Goal: Task Accomplishment & Management: Manage account settings

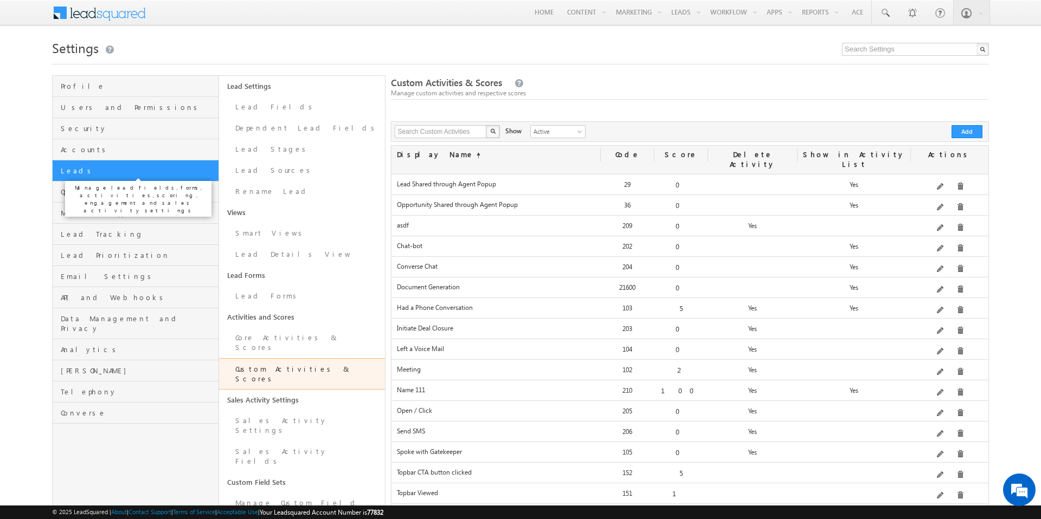
click at [88, 172] on span "Leads" at bounding box center [138, 171] width 155 height 10
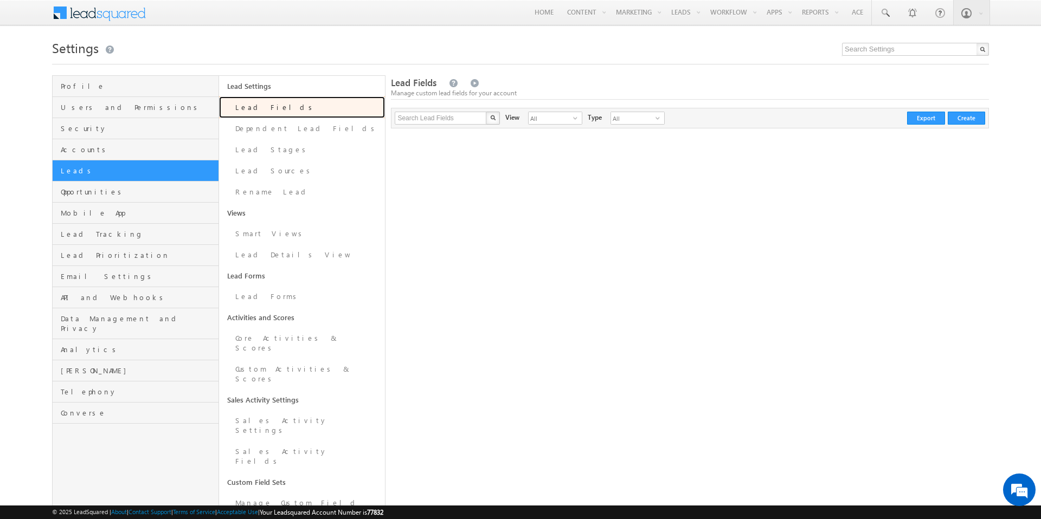
click at [245, 110] on link "Lead Fields" at bounding box center [302, 108] width 166 height 22
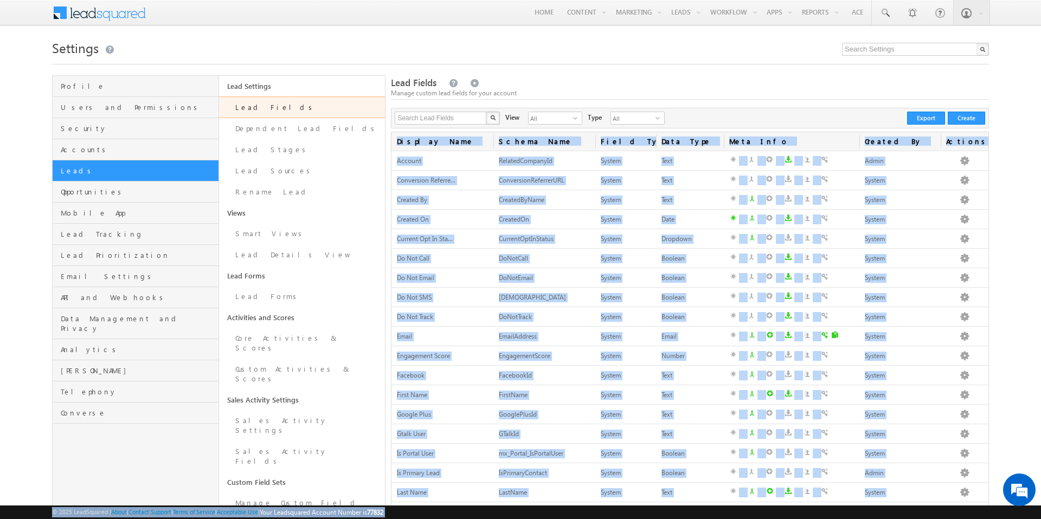
drag, startPoint x: 1011, startPoint y: 486, endPoint x: 1011, endPoint y: 470, distance: 16.3
click at [1011, 470] on body "Menu Abhinav Reddy abhi@ beaco" at bounding box center [520, 374] width 1041 height 749
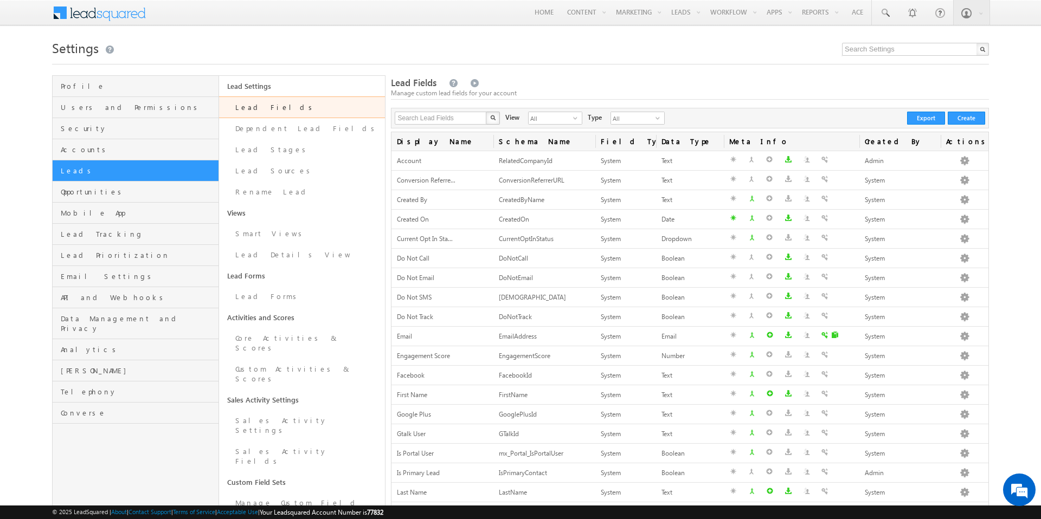
click at [988, 495] on table "Display Name Schema Name Field Type Data Type Meta Info Created By Actions Acco…" at bounding box center [690, 386] width 598 height 508
click at [942, 490] on icon at bounding box center [941, 489] width 7 height 7
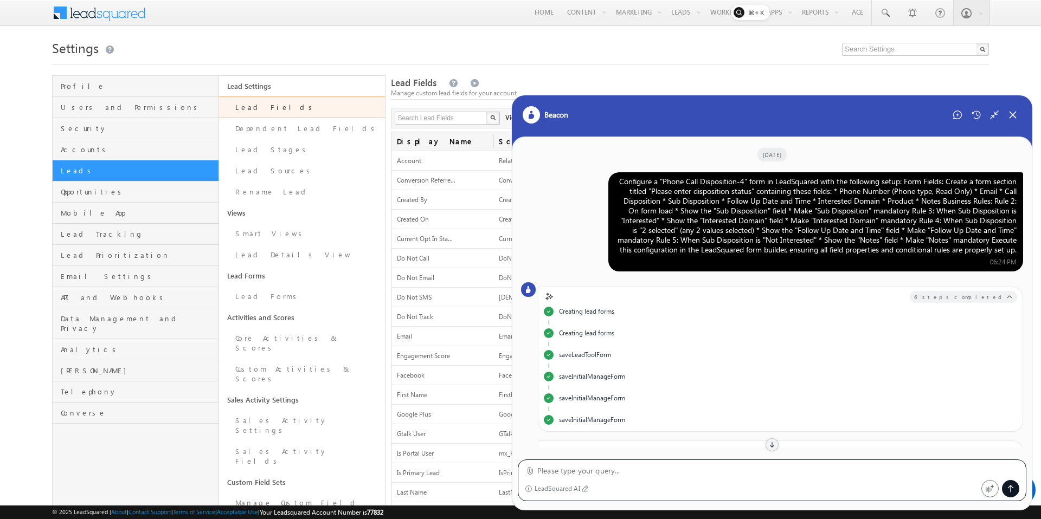
scroll to position [909, 0]
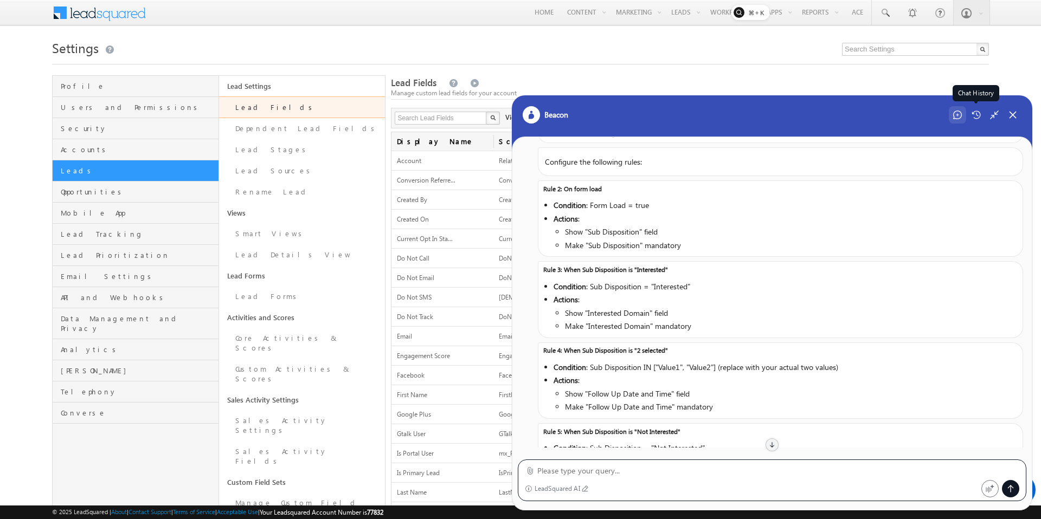
click at [956, 114] on icon at bounding box center [957, 115] width 9 height 9
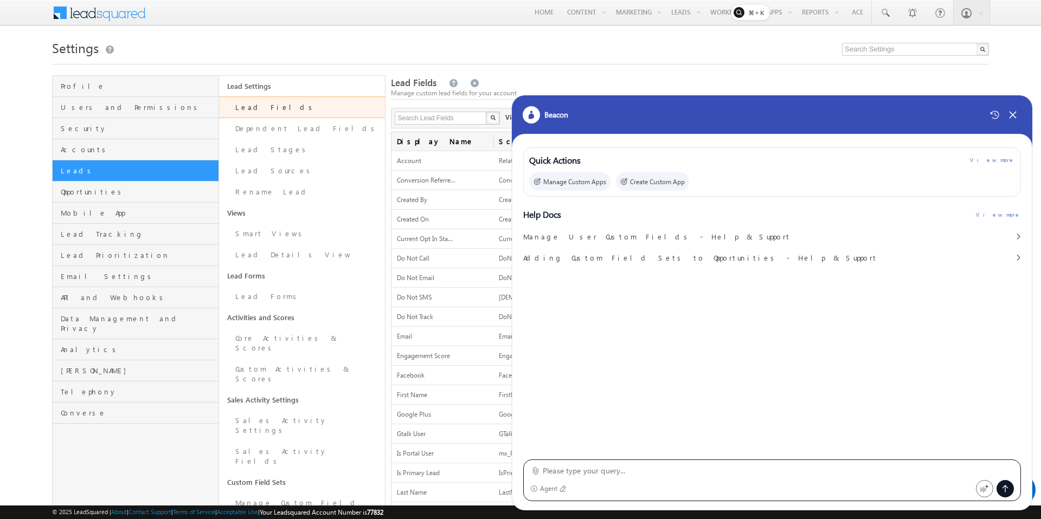
click at [631, 474] on textarea at bounding box center [778, 471] width 471 height 13
click at [435, 122] on input "text" at bounding box center [441, 118] width 93 height 13
type input "custom"
click at [486, 112] on button "button" at bounding box center [493, 118] width 14 height 13
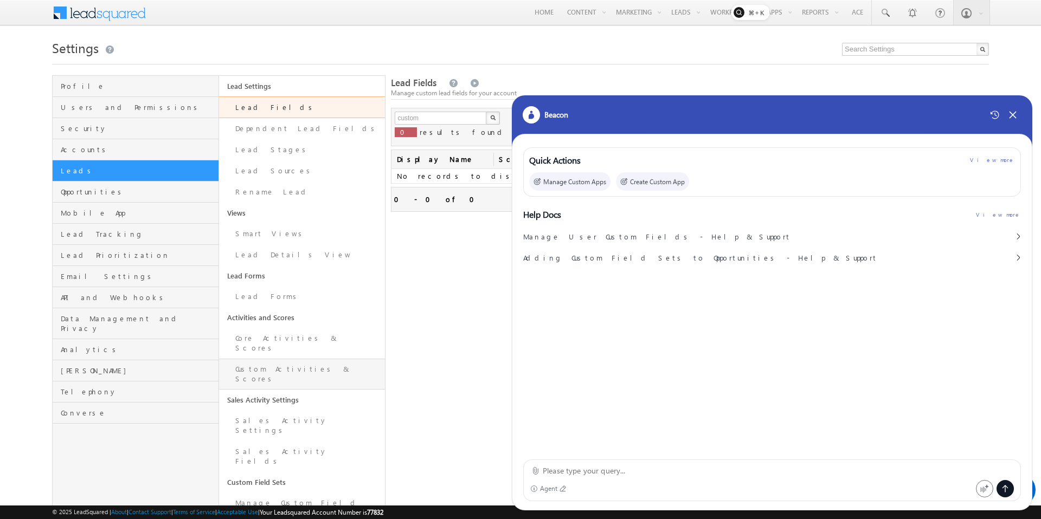
click at [311, 361] on link "Custom Activities & Scores" at bounding box center [302, 374] width 166 height 31
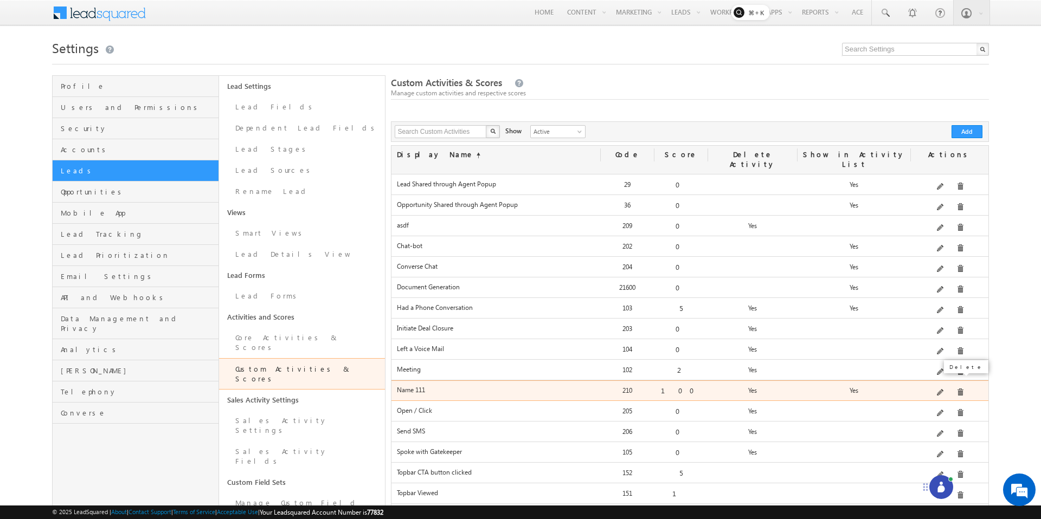
click at [960, 389] on span at bounding box center [960, 393] width 8 height 8
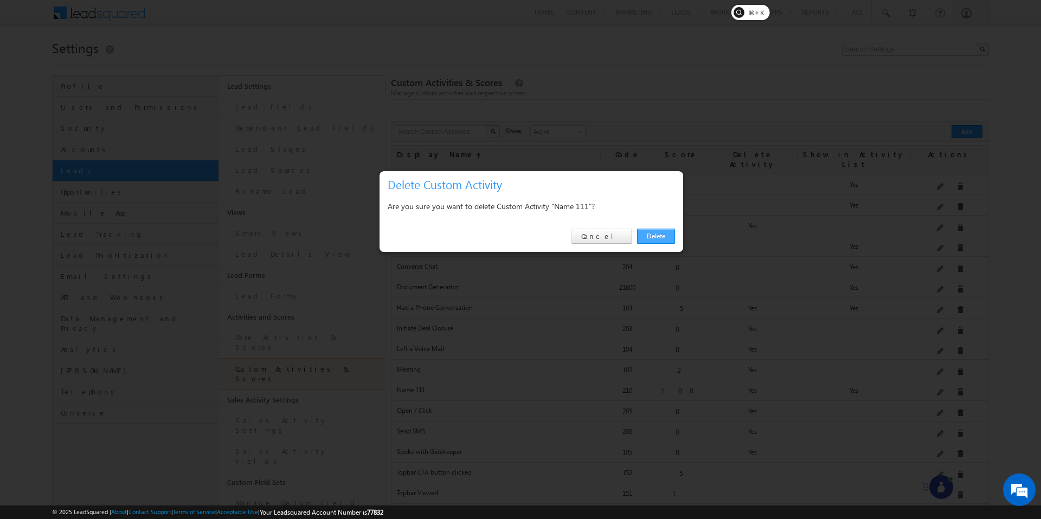
click at [658, 235] on link "Delete" at bounding box center [656, 236] width 38 height 15
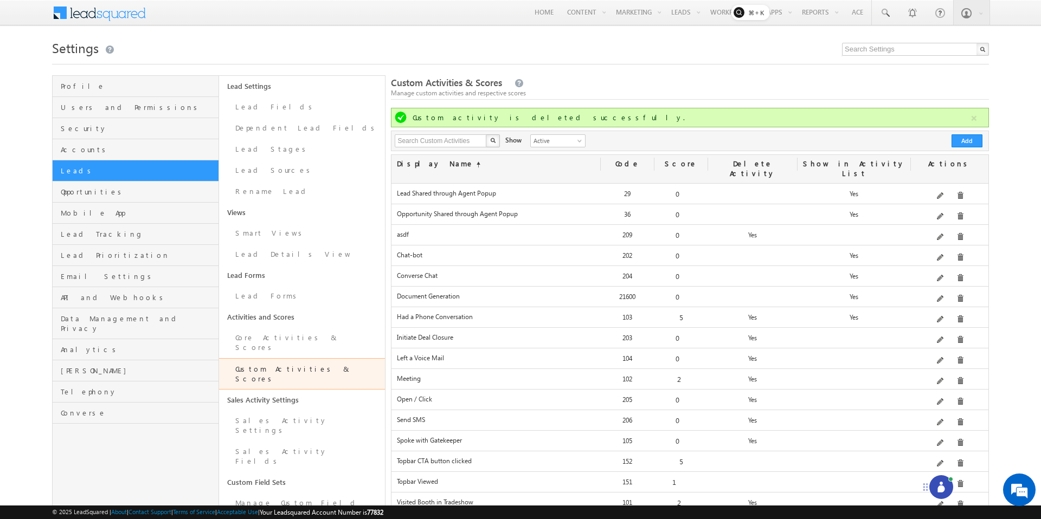
scroll to position [167, 0]
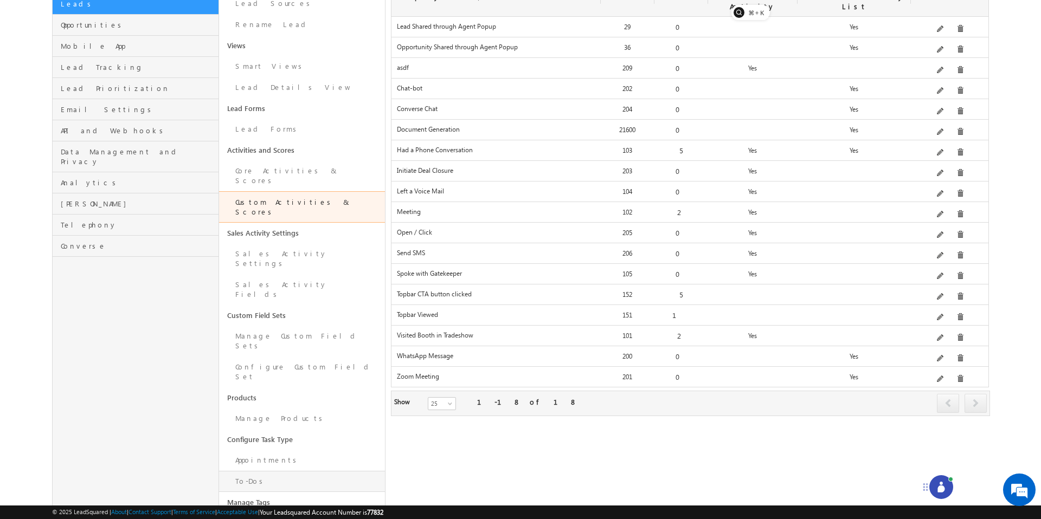
click at [272, 471] on link "To-Dos" at bounding box center [302, 481] width 166 height 21
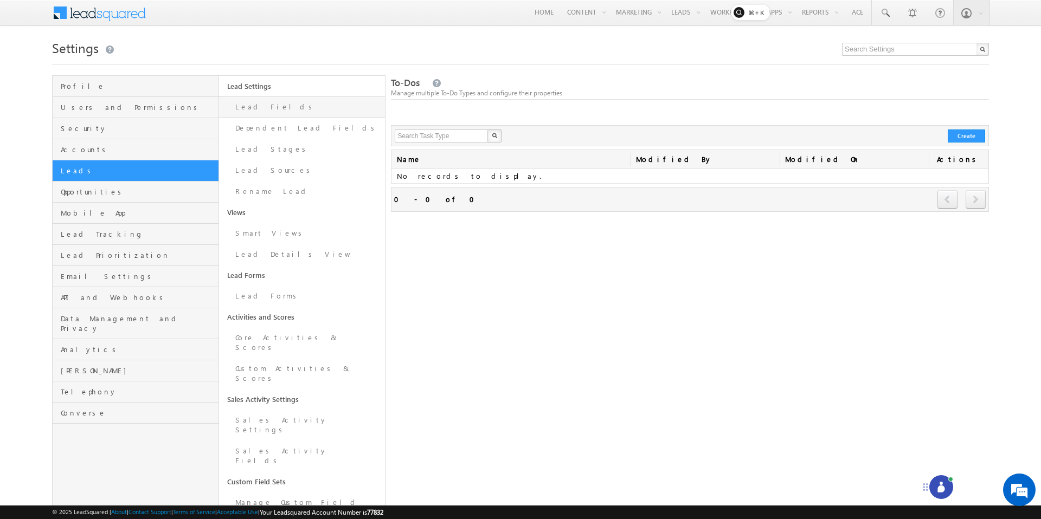
click at [255, 111] on link "Lead Fields" at bounding box center [302, 107] width 166 height 21
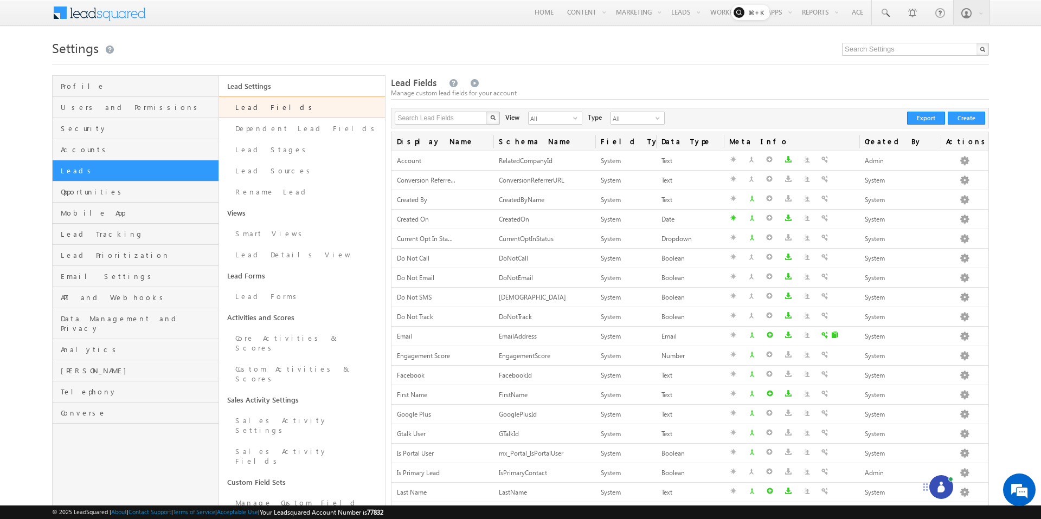
click at [936, 487] on icon at bounding box center [941, 487] width 11 height 11
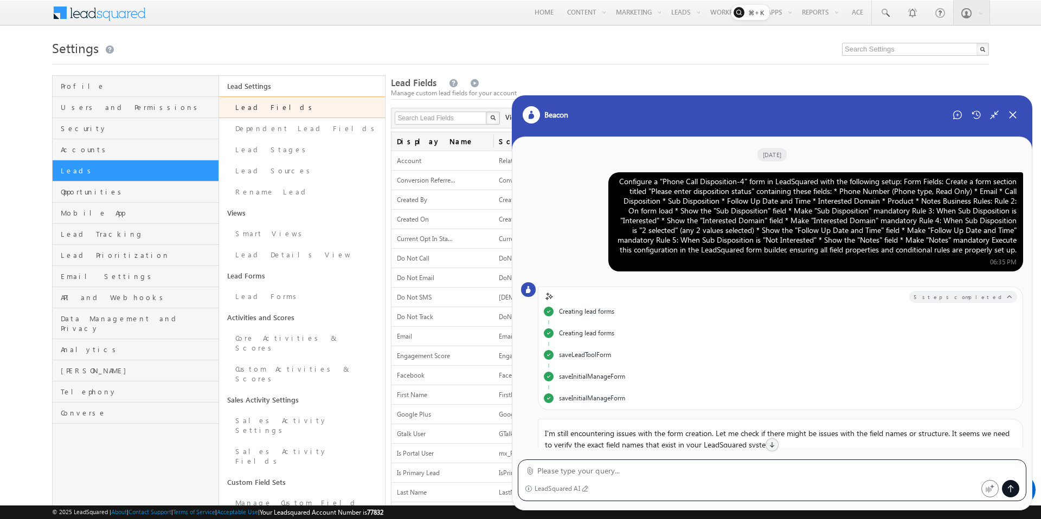
scroll to position [8, 0]
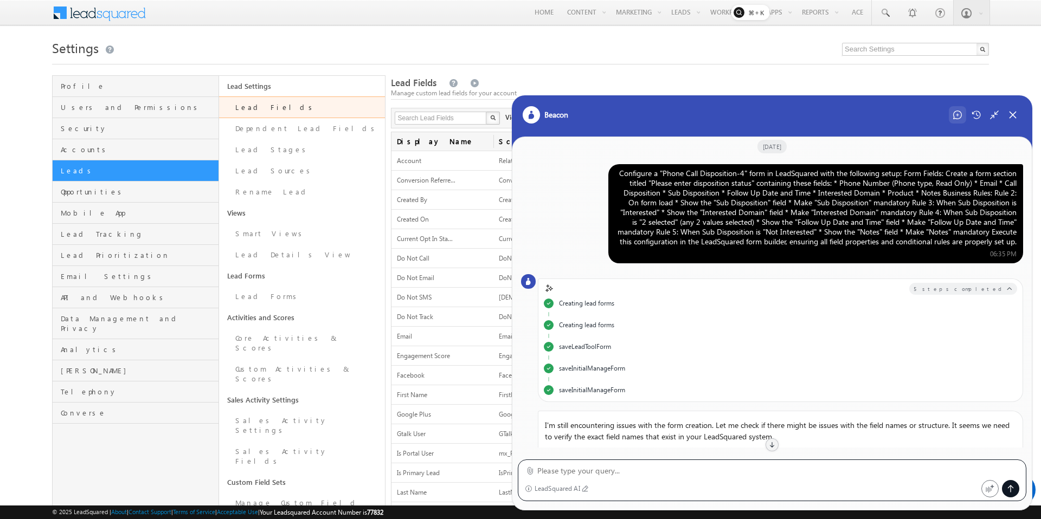
click at [953, 115] on icon at bounding box center [957, 115] width 9 height 9
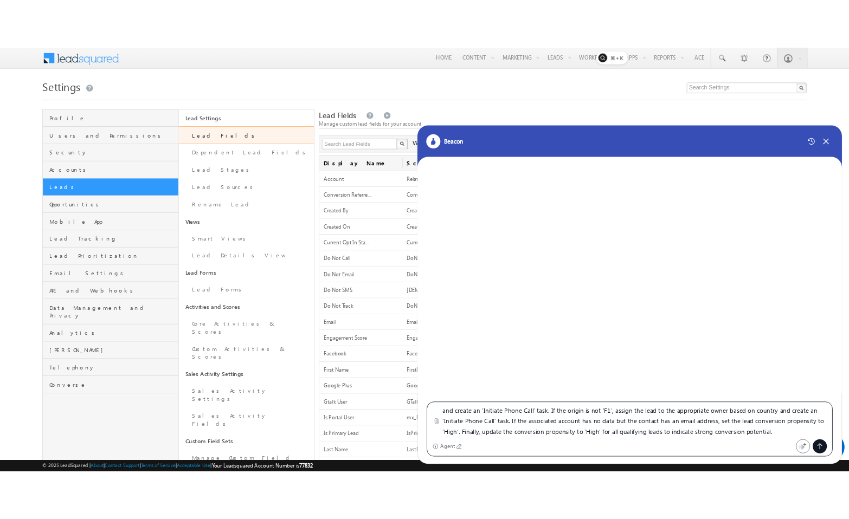
scroll to position [0, 0]
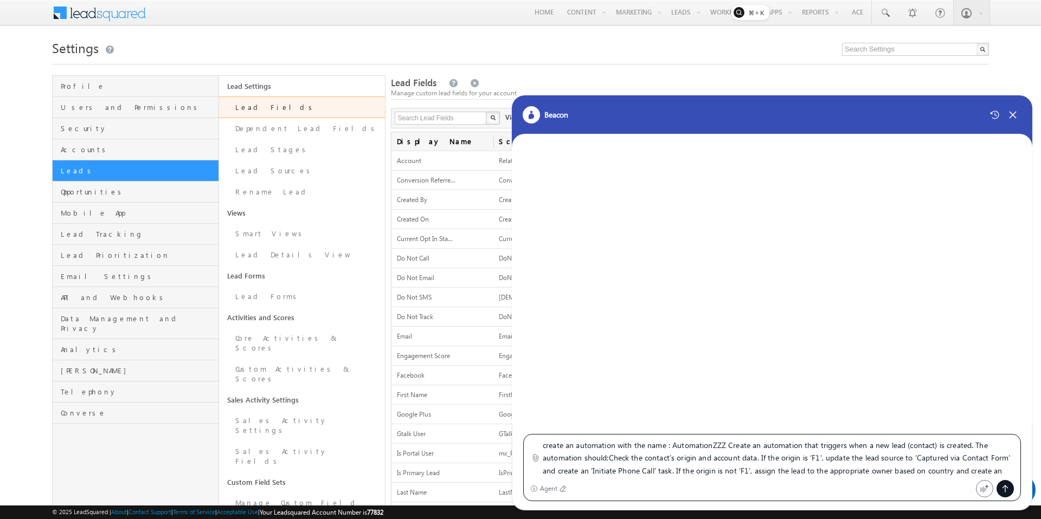
click at [729, 449] on textarea "create an automation with the name : AutomationZZZ Create an automation that tr…" at bounding box center [778, 458] width 471 height 38
type textarea "create an automation with the name : AutomationZZZ that triggers when a new lea…"
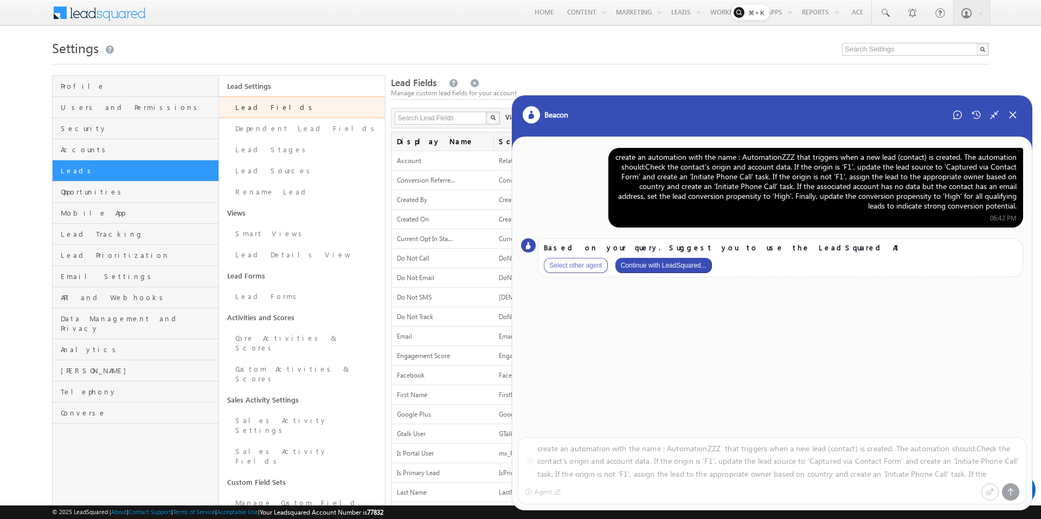
click at [717, 265] on div "Select other agent Continue with LeadSquared..." at bounding box center [780, 265] width 473 height 15
click at [696, 265] on button "Continue with LeadSquared..." at bounding box center [663, 265] width 97 height 15
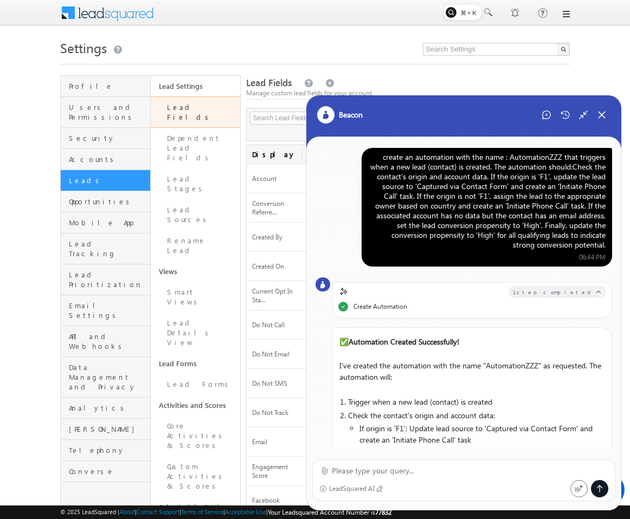
click at [630, 83] on body "Menu Abhinav Reddy abhi@ beaco" at bounding box center [315, 503] width 630 height 1006
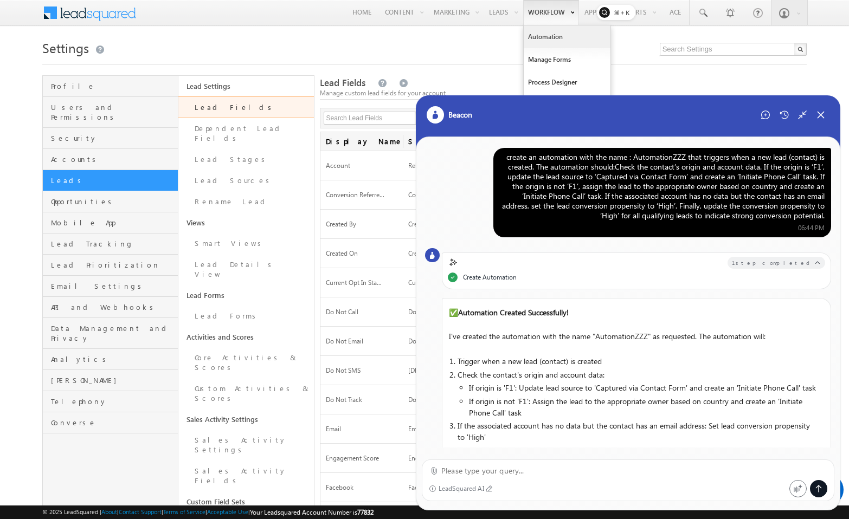
click at [541, 41] on link "Automation" at bounding box center [567, 36] width 87 height 23
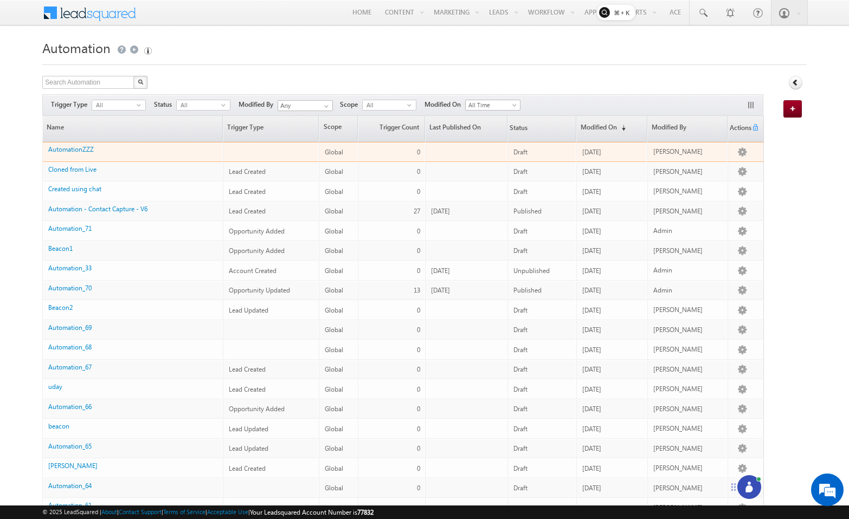
click at [85, 155] on div "AutomationZZZ" at bounding box center [133, 151] width 170 height 15
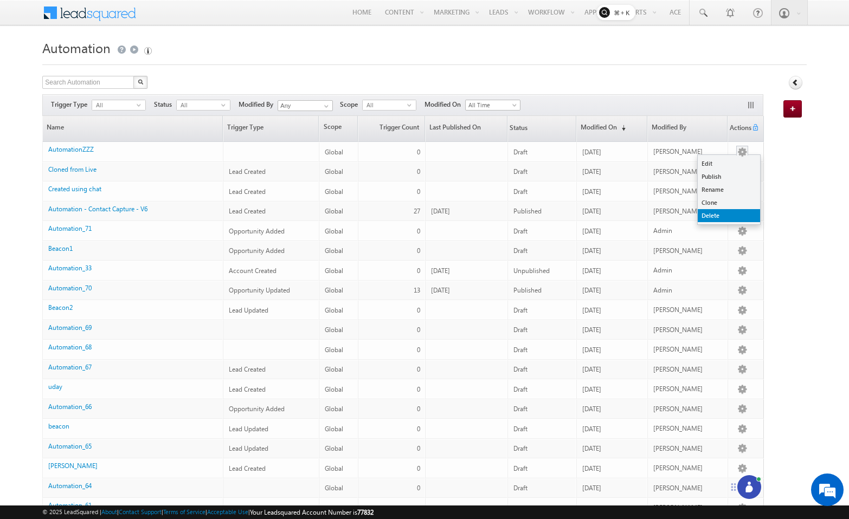
click at [716, 219] on link "Delete" at bounding box center [729, 215] width 62 height 13
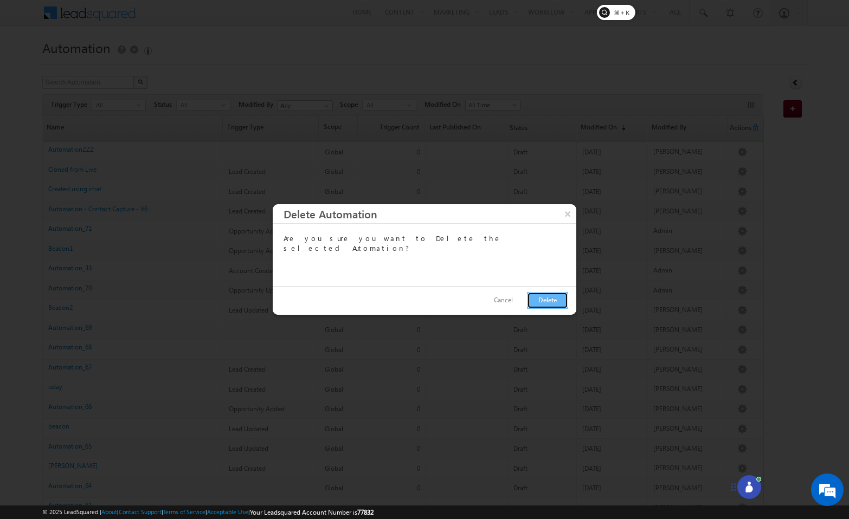
click at [544, 303] on button "Delete" at bounding box center [547, 300] width 41 height 17
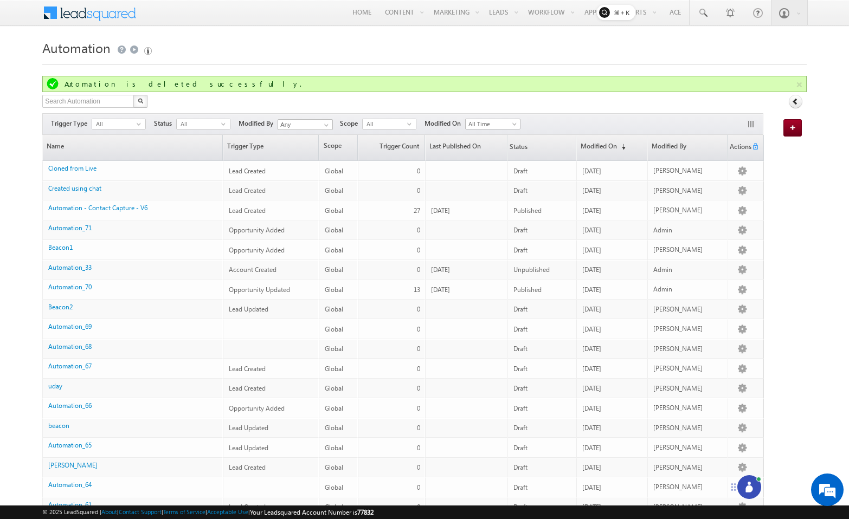
click at [757, 496] on div at bounding box center [749, 488] width 24 height 24
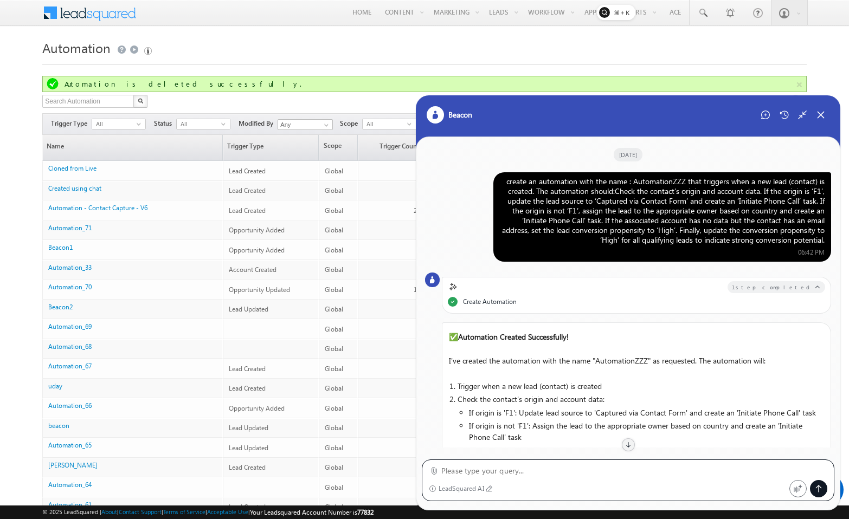
scroll to position [40, 0]
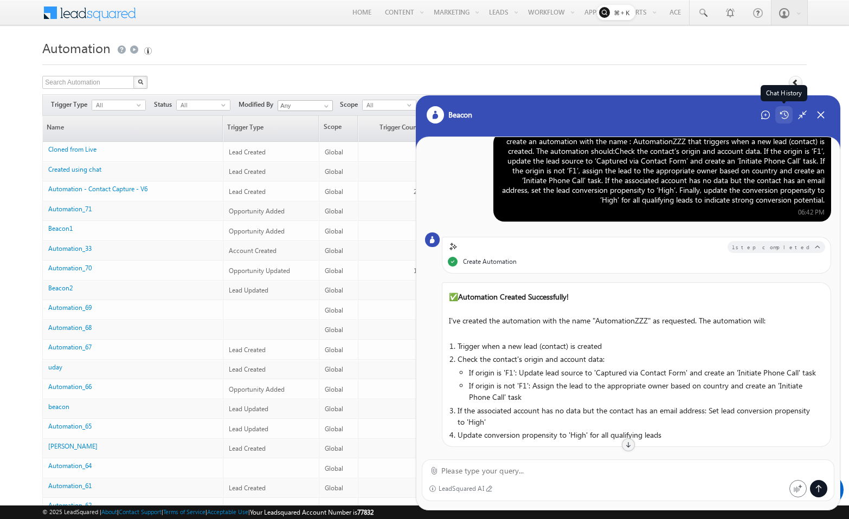
click at [783, 117] on icon at bounding box center [784, 115] width 9 height 9
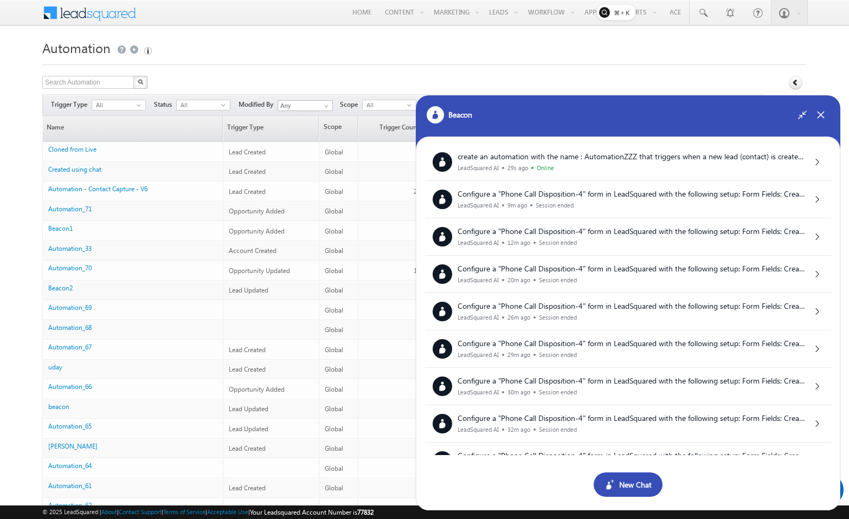
click at [626, 485] on div "New Chat" at bounding box center [628, 485] width 69 height 24
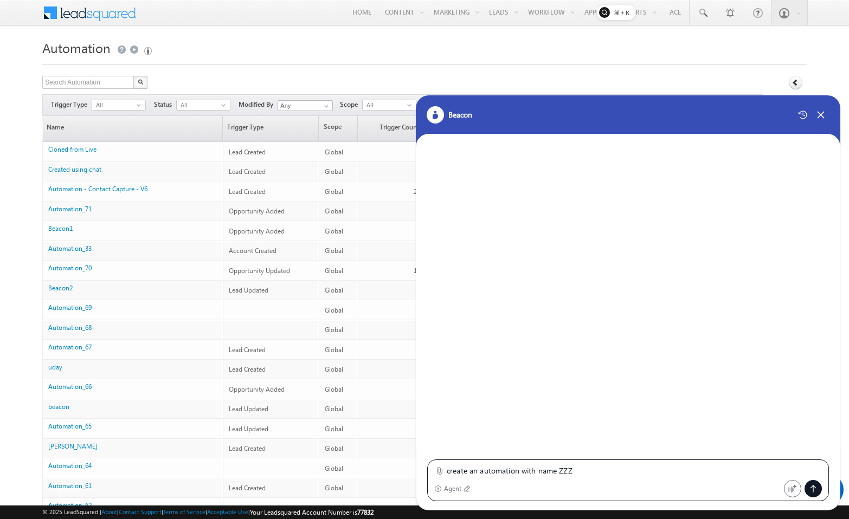
paste textarea "Create an automation that triggers when a new lead (contact) is created. The au…"
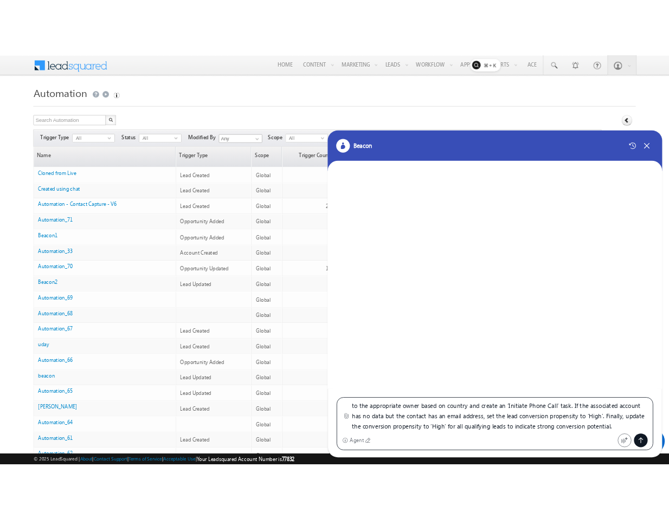
scroll to position [0, 0]
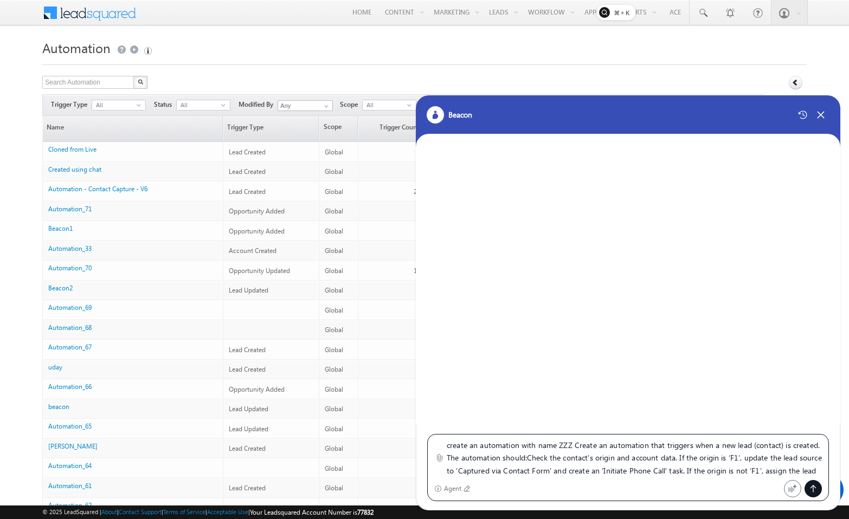
drag, startPoint x: 575, startPoint y: 448, endPoint x: 650, endPoint y: 440, distance: 74.7
click at [650, 440] on textarea "create an automation with name ZZZ Create an automation that triggers when a ne…" at bounding box center [634, 458] width 375 height 38
type textarea "create an automation with name ZZZ that triggers when a new lead (contact) is c…"
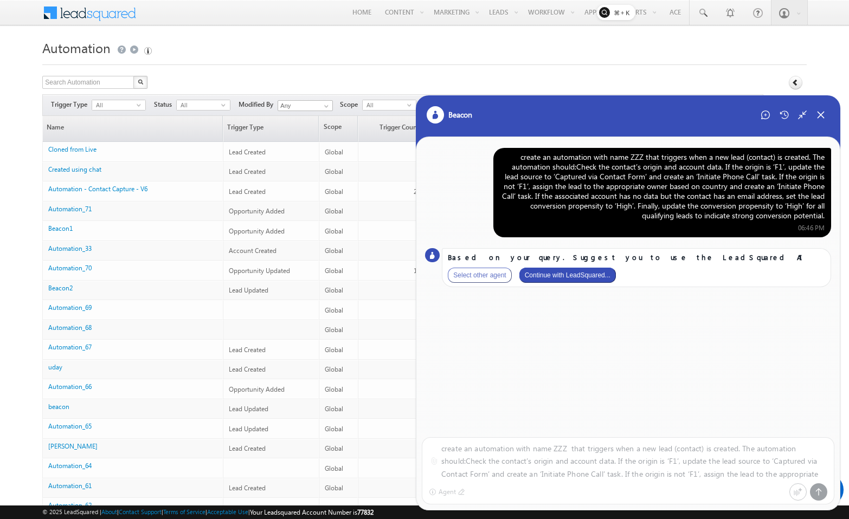
click at [556, 275] on button "Continue with LeadSquared..." at bounding box center [567, 275] width 97 height 15
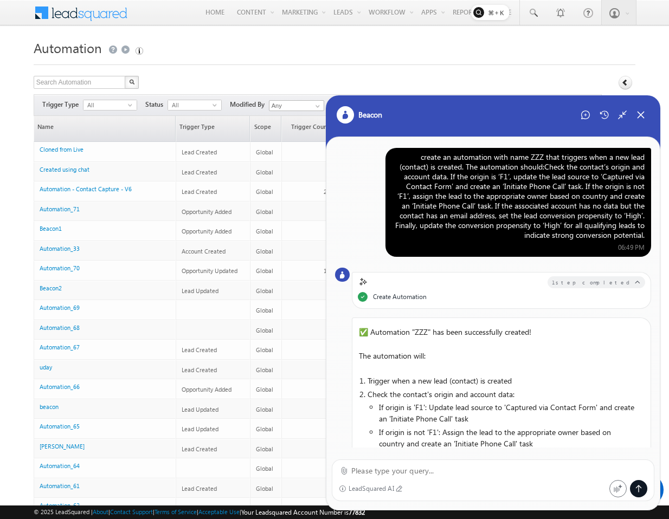
click at [525, 183] on div "create an automation with name ZZZ that triggers when a new lead (contact) is c…" at bounding box center [518, 196] width 253 height 88
click at [586, 113] on icon at bounding box center [585, 115] width 9 height 9
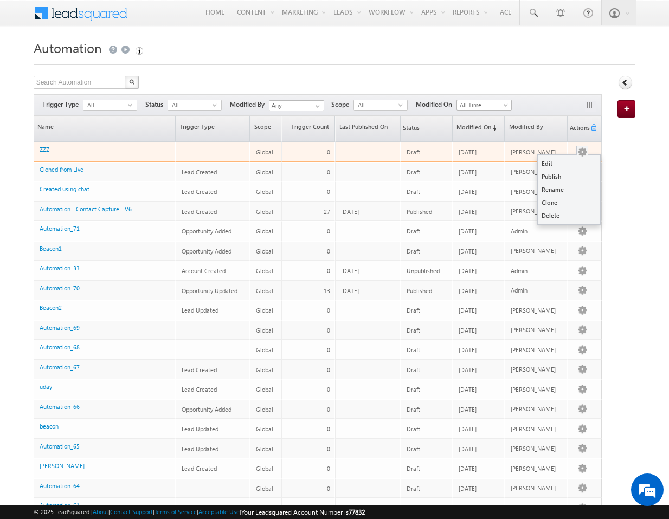
click at [585, 150] on button "button" at bounding box center [582, 152] width 11 height 11
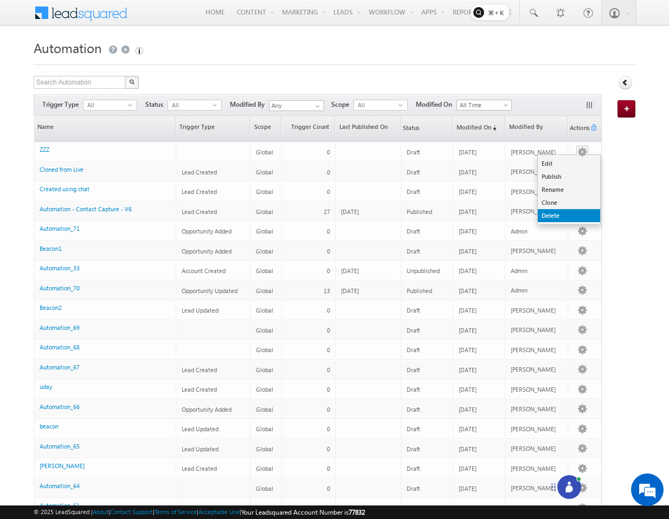
click at [556, 216] on link "Delete" at bounding box center [569, 215] width 62 height 13
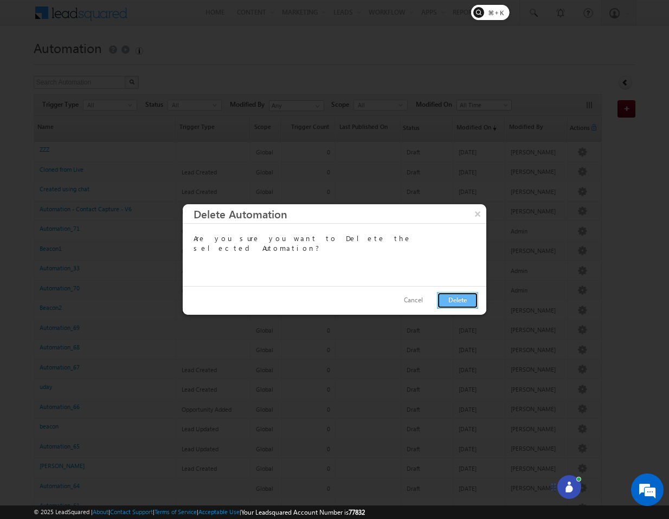
click at [460, 301] on button "Delete" at bounding box center [457, 300] width 41 height 17
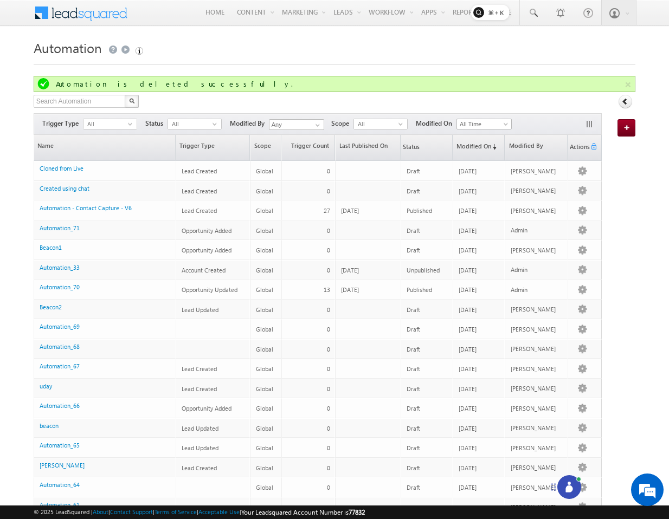
click at [562, 485] on div at bounding box center [569, 488] width 24 height 24
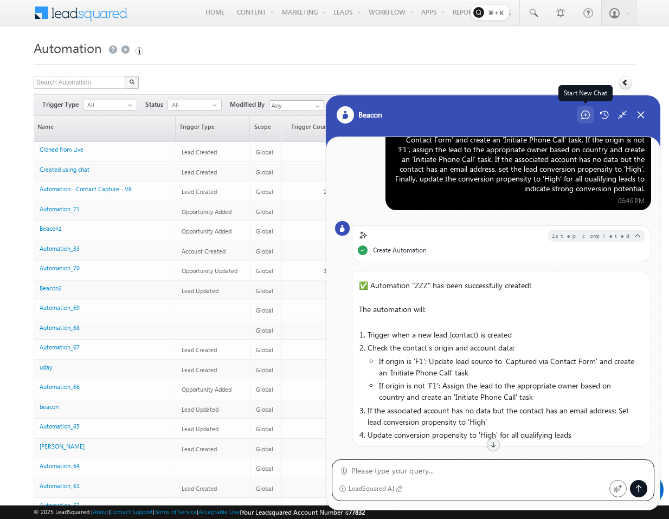
click at [587, 119] on div "Start New Chat" at bounding box center [585, 114] width 17 height 17
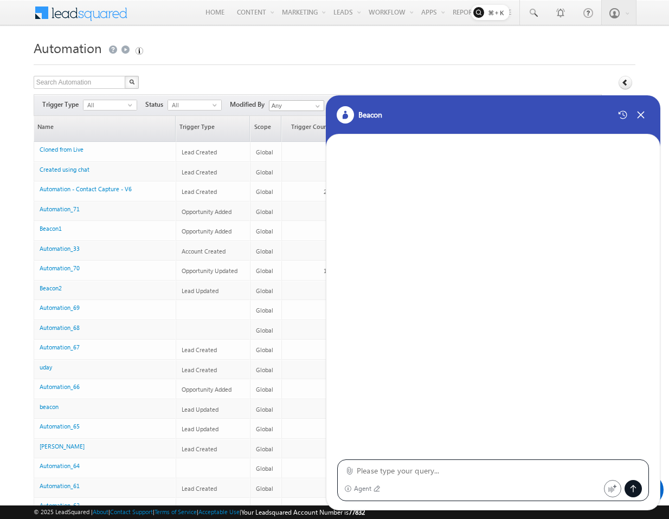
type textarea "create an automation with name ZZZ that triggers when a new lead (contact) is c…"
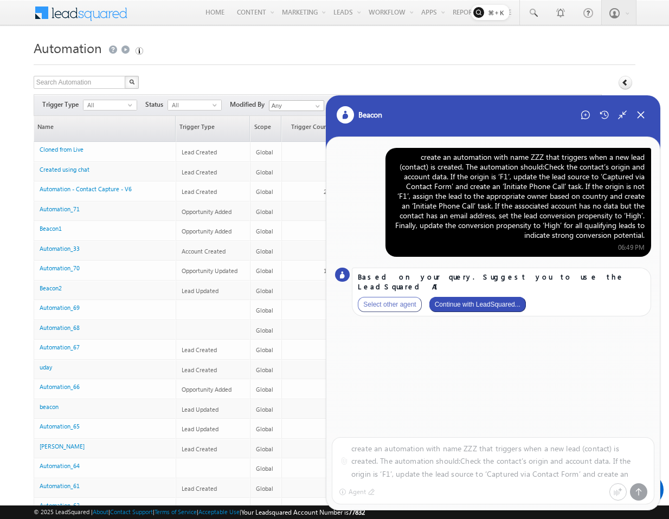
click at [503, 298] on button "Continue with LeadSquared..." at bounding box center [477, 304] width 97 height 15
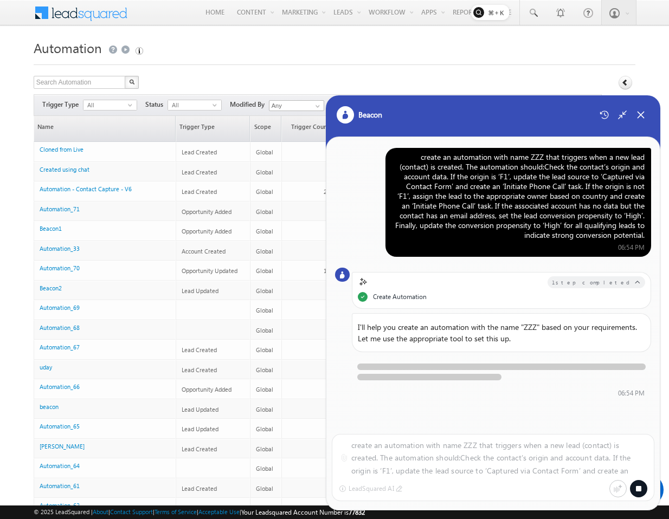
click at [639, 487] on icon at bounding box center [638, 488] width 5 height 5
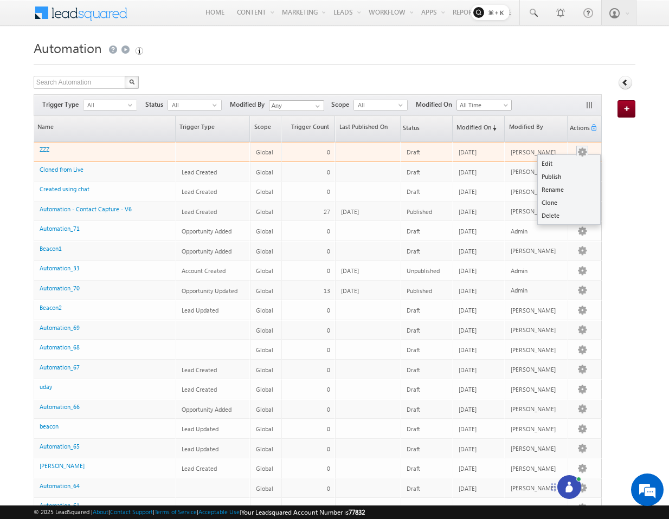
click at [581, 150] on button "button" at bounding box center [582, 152] width 11 height 11
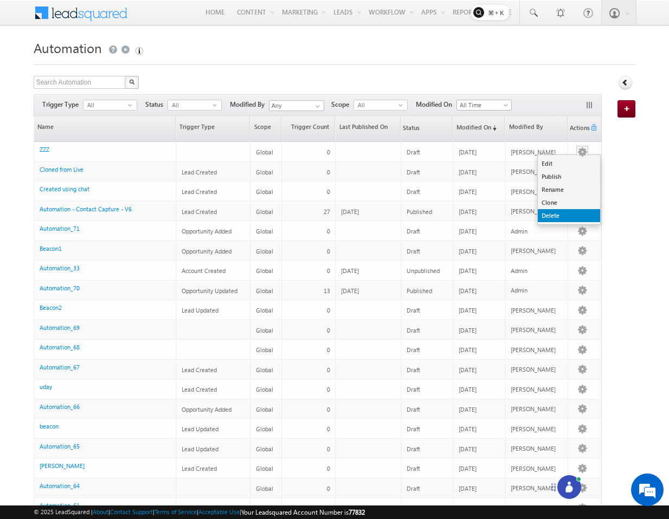
click at [553, 219] on link "Delete" at bounding box center [569, 215] width 62 height 13
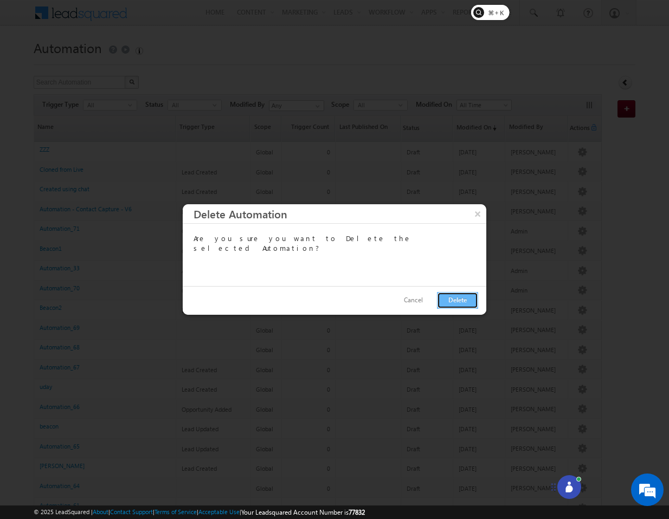
click at [456, 296] on button "Delete" at bounding box center [457, 300] width 41 height 17
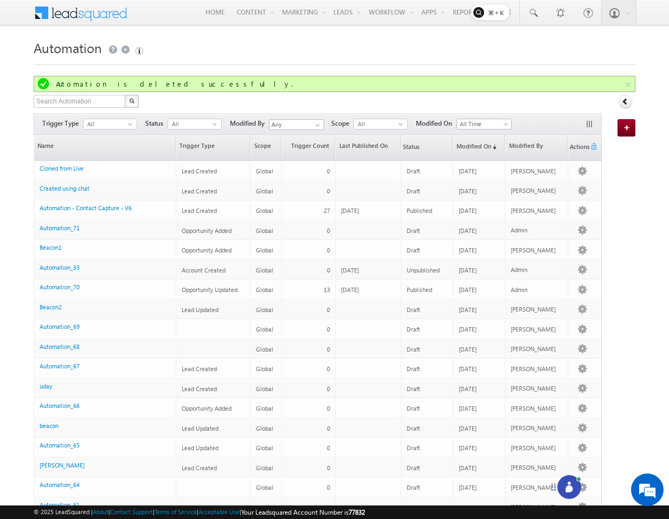
click at [567, 489] on icon at bounding box center [569, 489] width 7 height 7
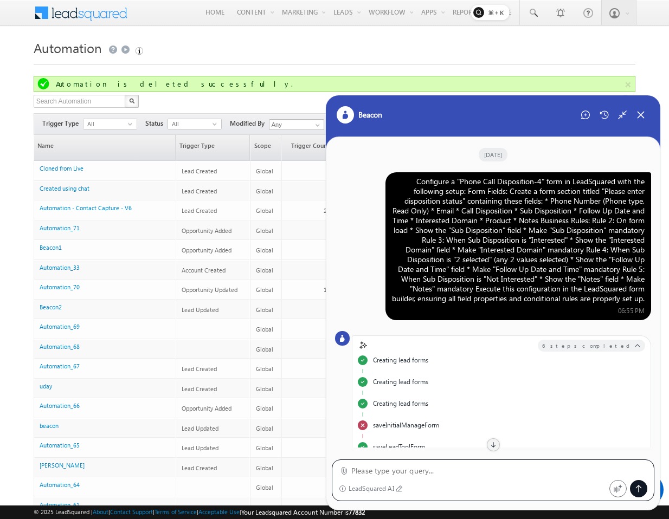
scroll to position [169, 0]
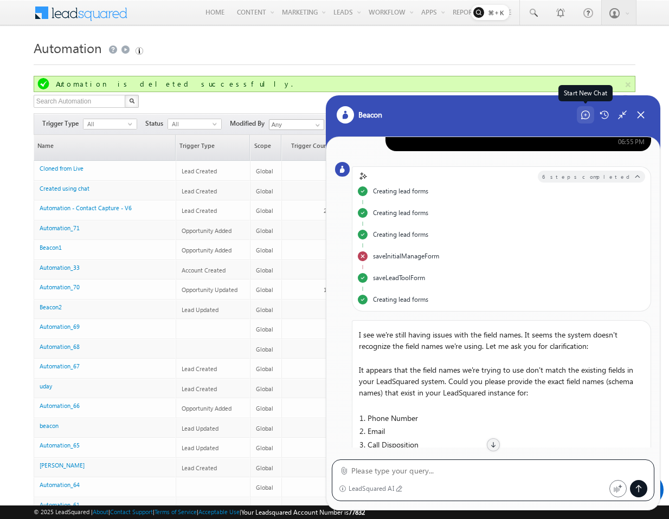
click at [590, 116] on div "Start New Chat" at bounding box center [585, 114] width 17 height 17
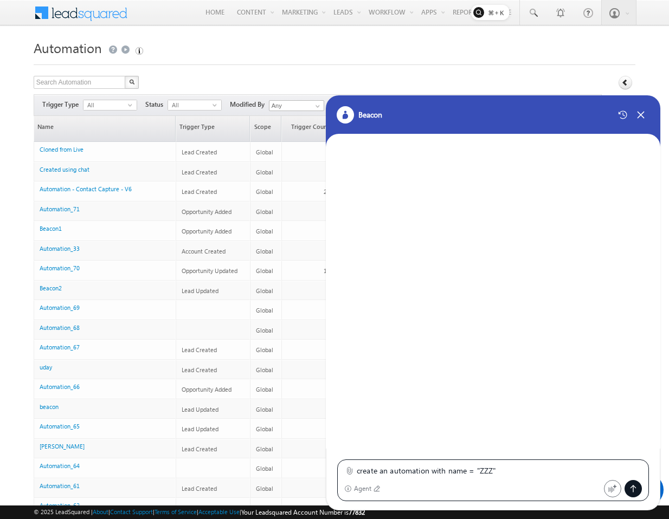
type textarea "create an automation with name = "ZZZ" that triggers when a new lead (contact) …"
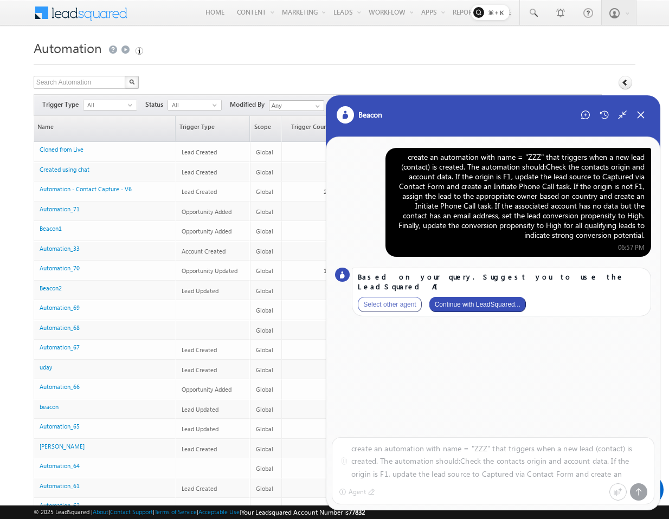
click at [477, 297] on button "Continue with LeadSquared..." at bounding box center [477, 304] width 97 height 15
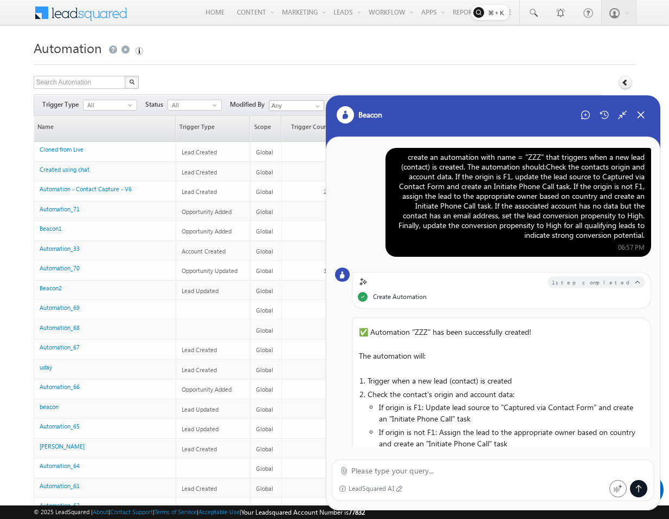
click at [476, 197] on div "create an automation with name = "ZZZ" that triggers when a new lead (contact) …" at bounding box center [518, 196] width 253 height 88
click at [648, 115] on div "Close Chat" at bounding box center [640, 114] width 17 height 17
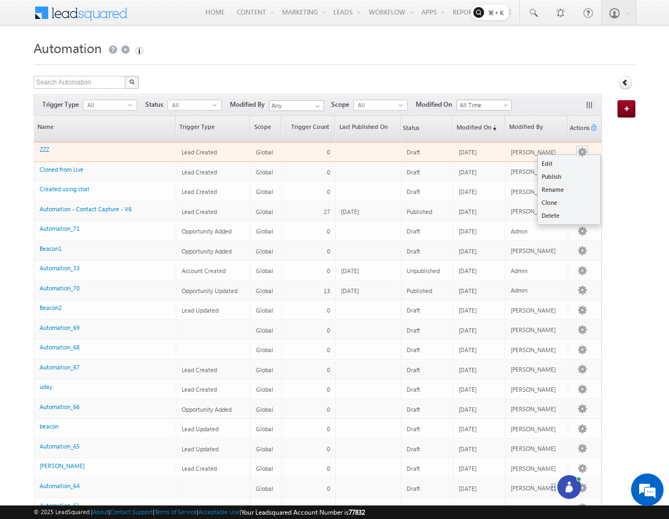
click at [583, 153] on button "button" at bounding box center [582, 152] width 11 height 11
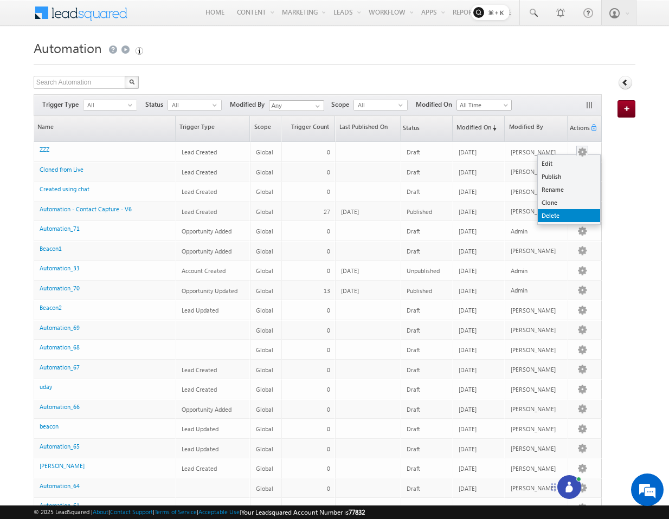
click at [573, 211] on link "Delete" at bounding box center [569, 215] width 62 height 13
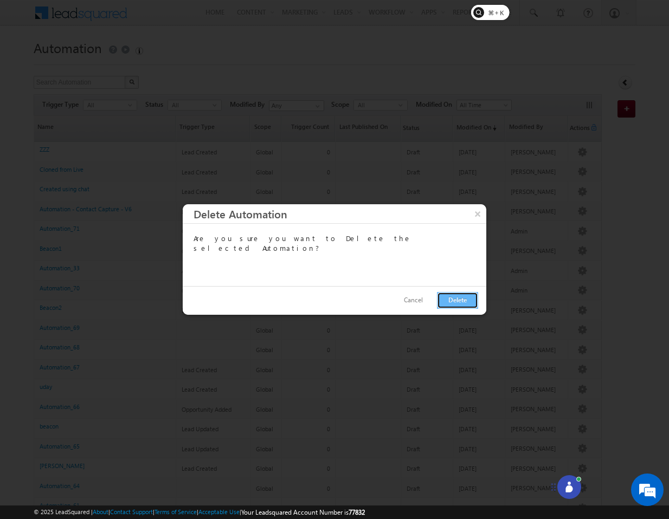
click at [446, 298] on button "Delete" at bounding box center [457, 300] width 41 height 17
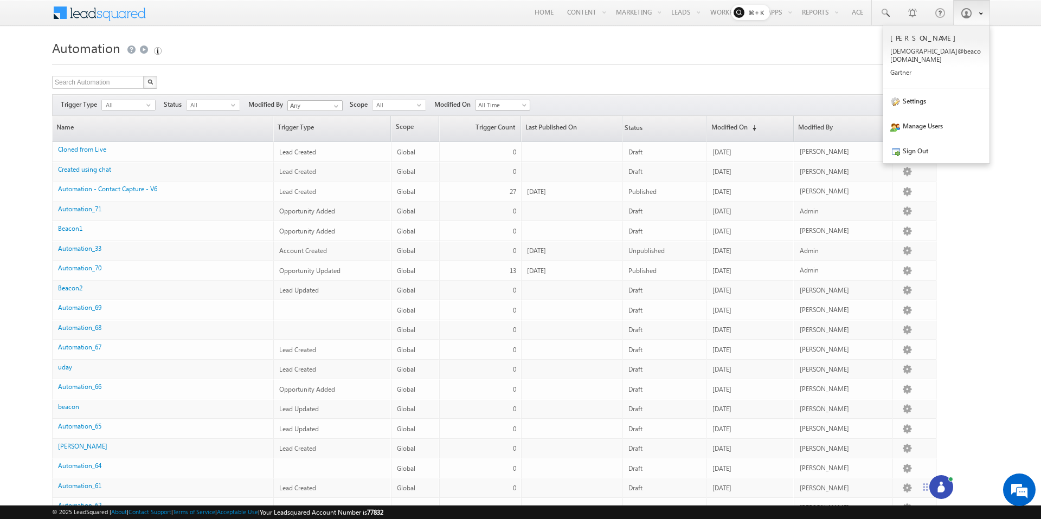
click at [669, 18] on span at bounding box center [966, 13] width 11 height 11
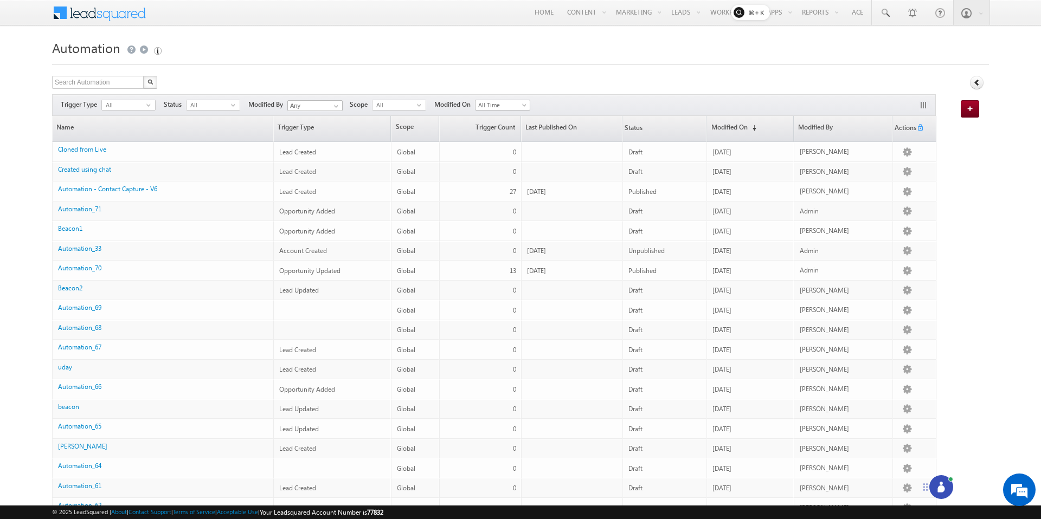
click at [669, 80] on div "Search Automation X 99 results found Actions Select rows to see actions Actions…" at bounding box center [494, 84] width 884 height 16
click at [669, 487] on icon at bounding box center [941, 489] width 7 height 7
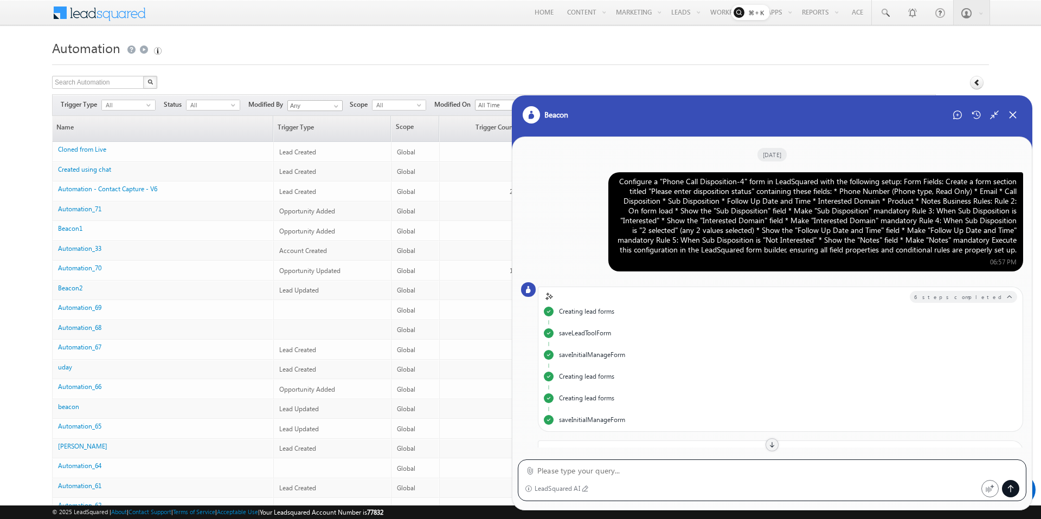
scroll to position [741, 0]
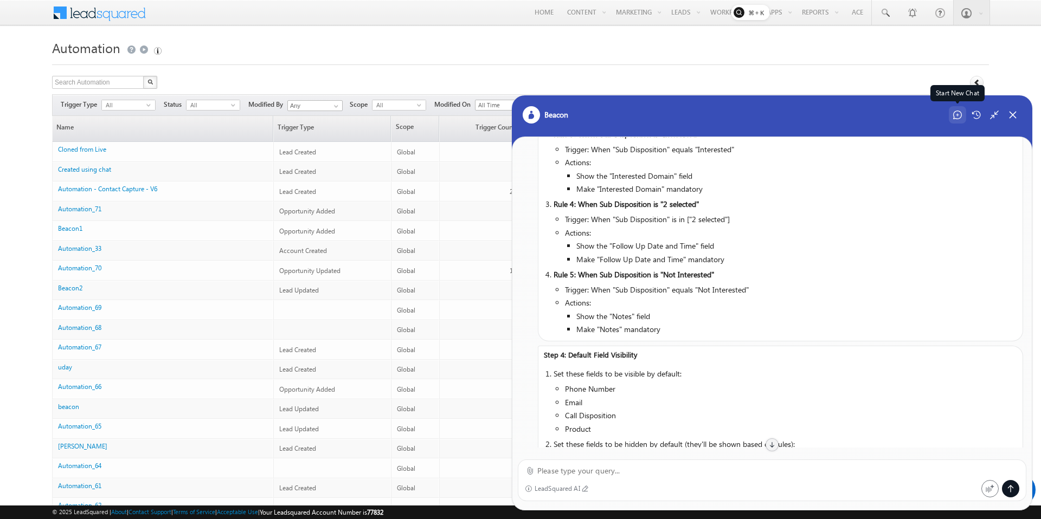
click at [669, 116] on div "Start New Chat" at bounding box center [957, 114] width 17 height 17
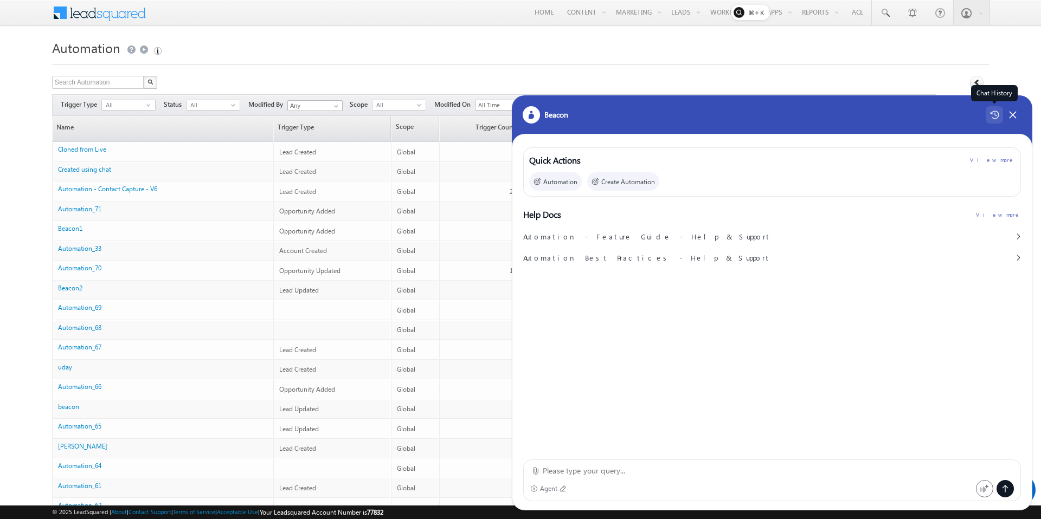
click at [669, 113] on icon at bounding box center [994, 115] width 9 height 8
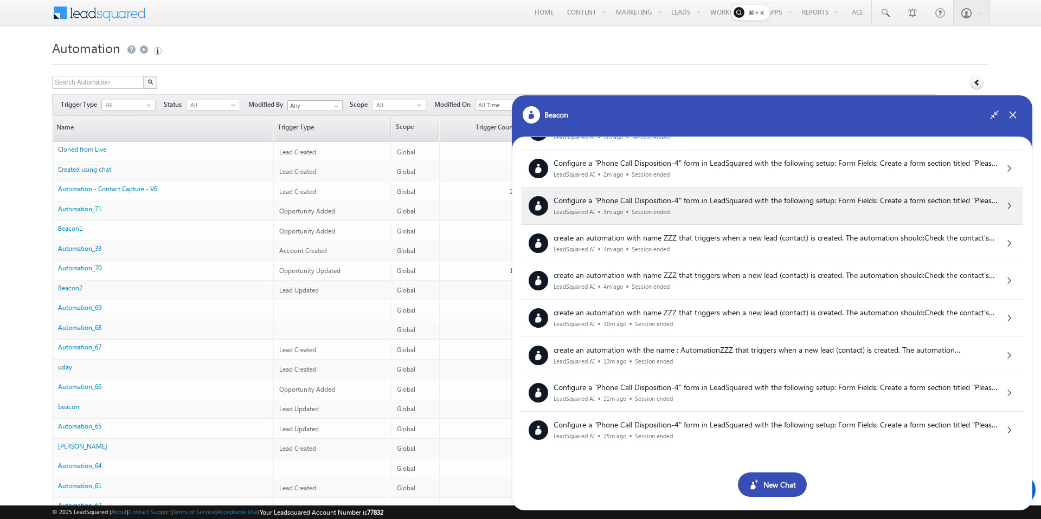
scroll to position [0, 0]
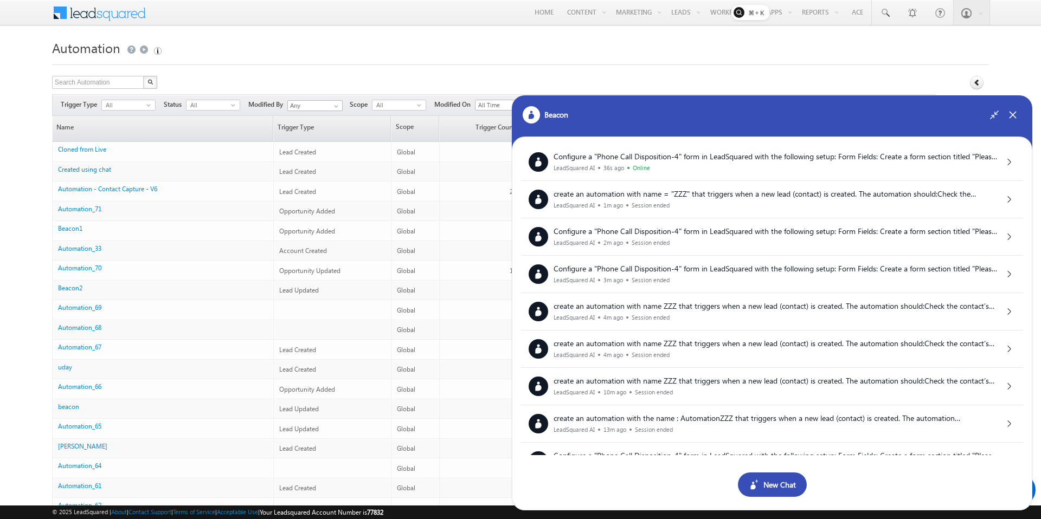
click at [669, 487] on div "New Chat" at bounding box center [772, 485] width 69 height 24
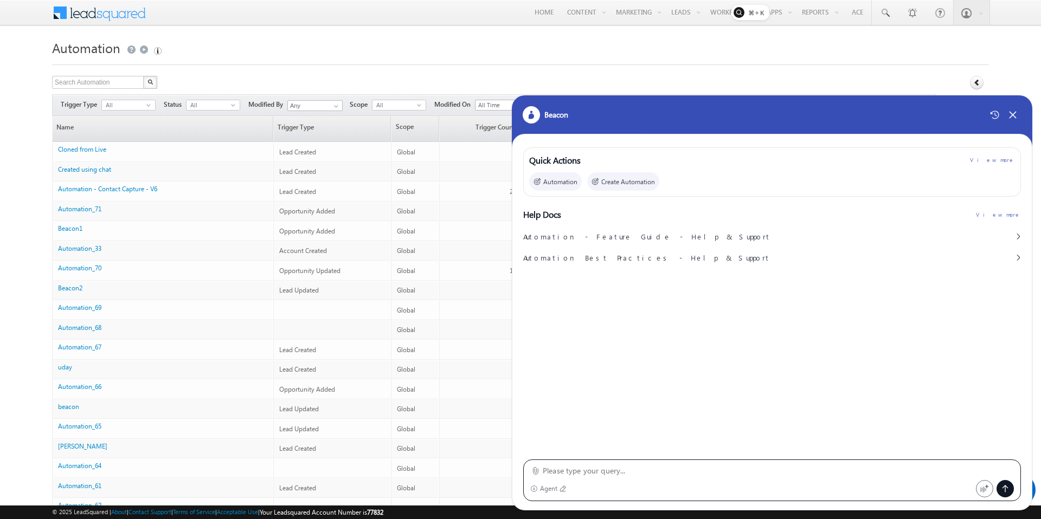
click at [669, 468] on textarea at bounding box center [778, 471] width 471 height 13
type textarea "r"
type textarea "create custom activity type"
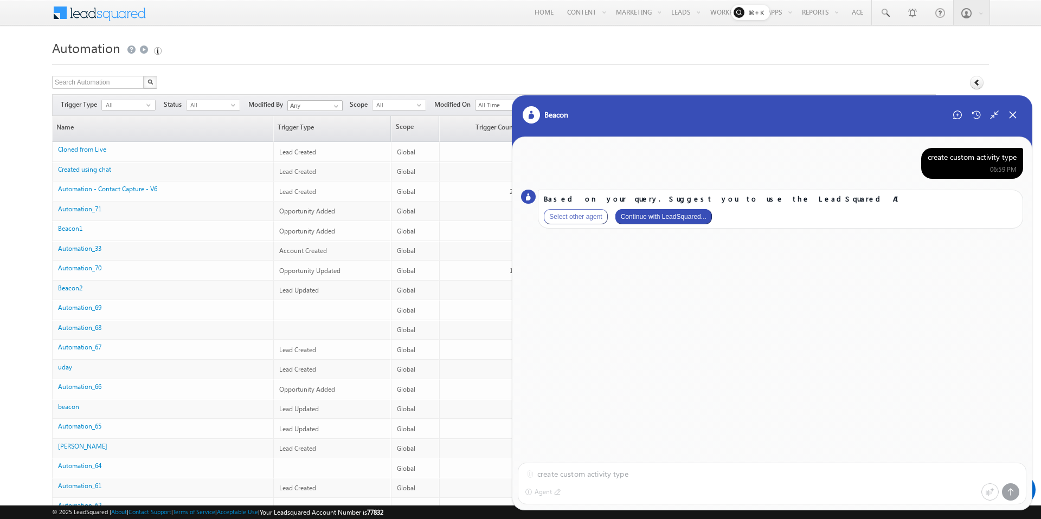
click at [669, 213] on button "Continue with LeadSquared..." at bounding box center [663, 216] width 97 height 15
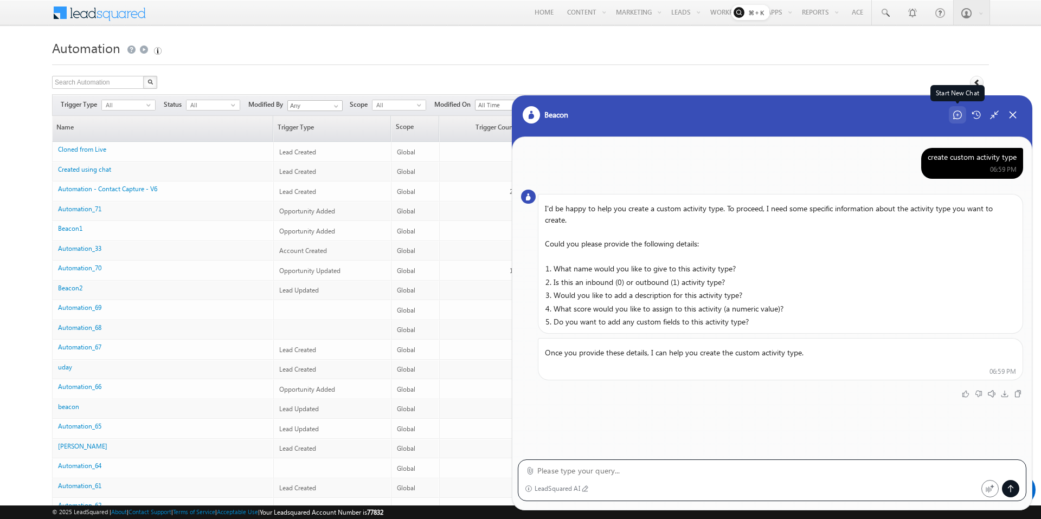
click at [669, 113] on div "Start New Chat" at bounding box center [957, 114] width 17 height 17
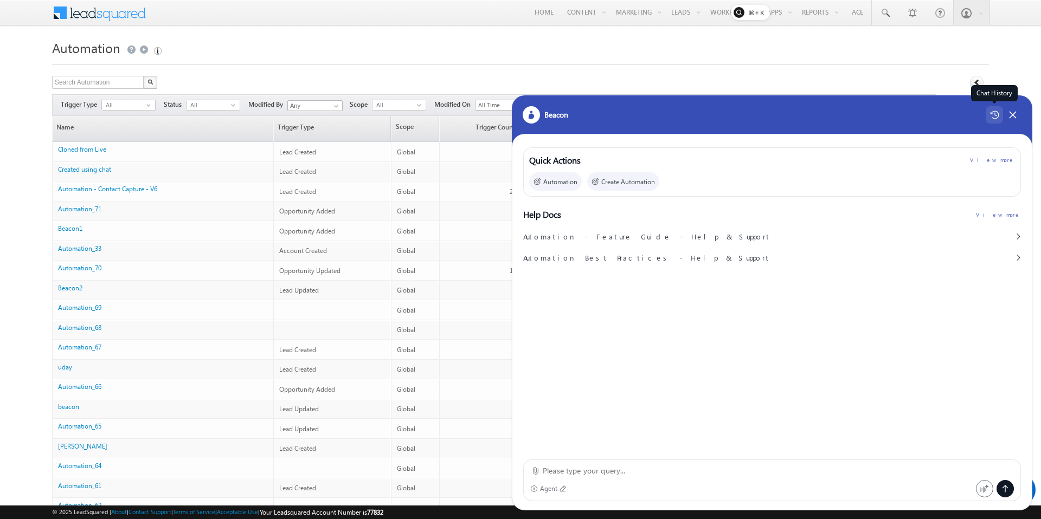
click at [669, 111] on div "Chat History" at bounding box center [994, 114] width 17 height 17
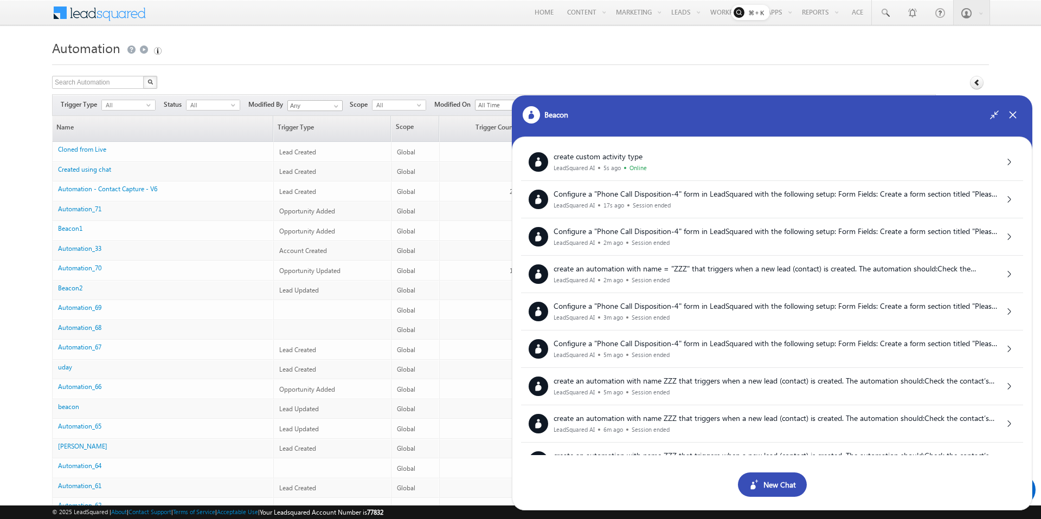
click at [669, 492] on div "New Chat" at bounding box center [772, 485] width 69 height 24
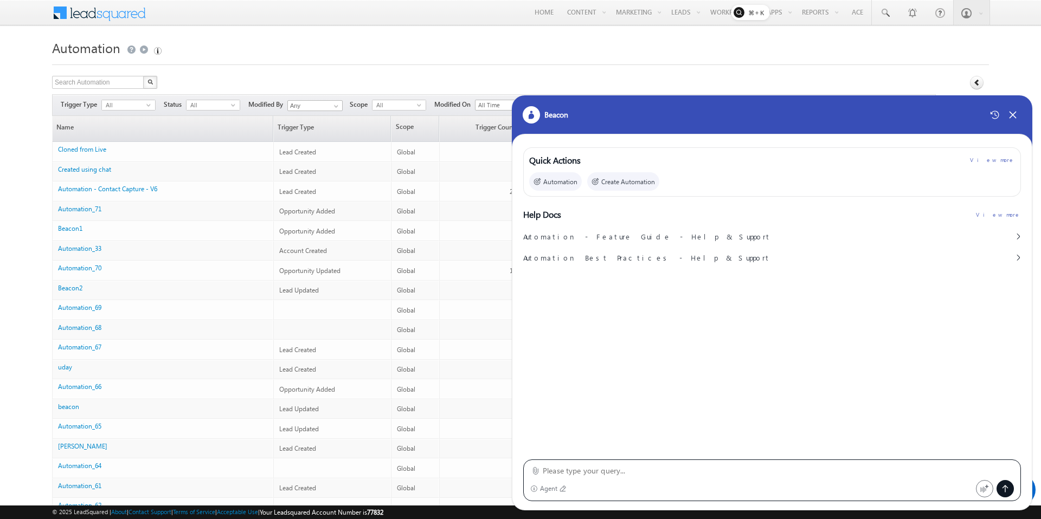
type textarea "c"
type textarea "create lead forms"
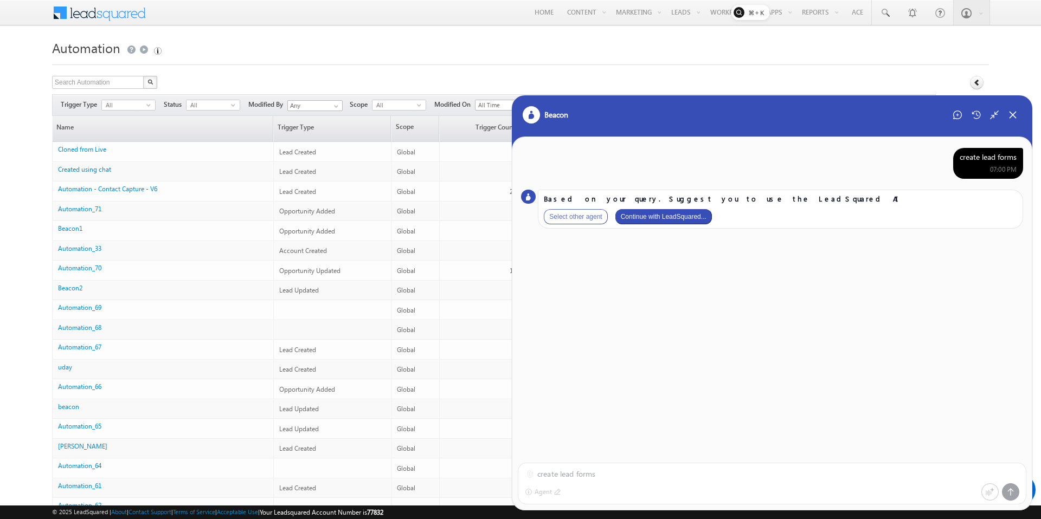
click at [669, 218] on button "Continue with LeadSquared..." at bounding box center [663, 216] width 97 height 15
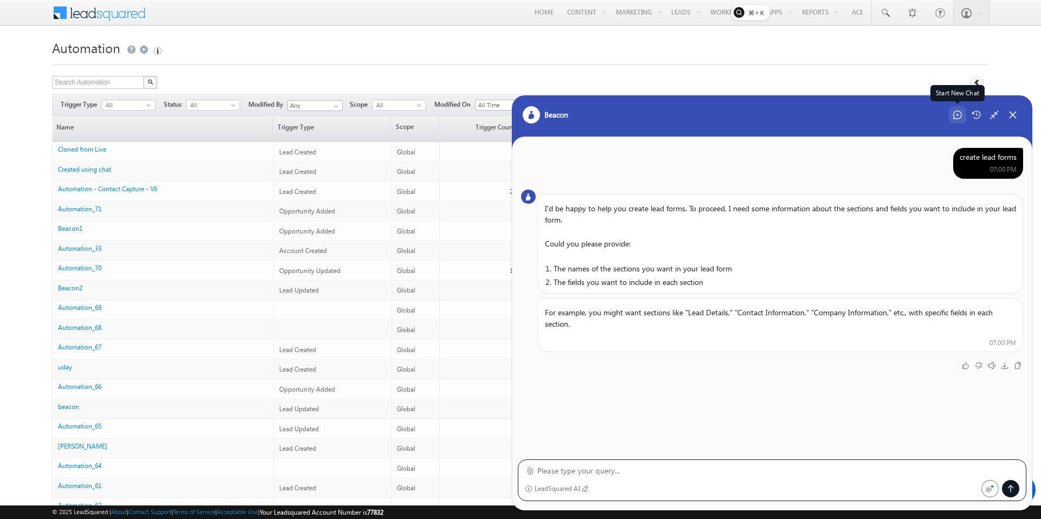
click at [669, 114] on icon at bounding box center [957, 114] width 3 height 3
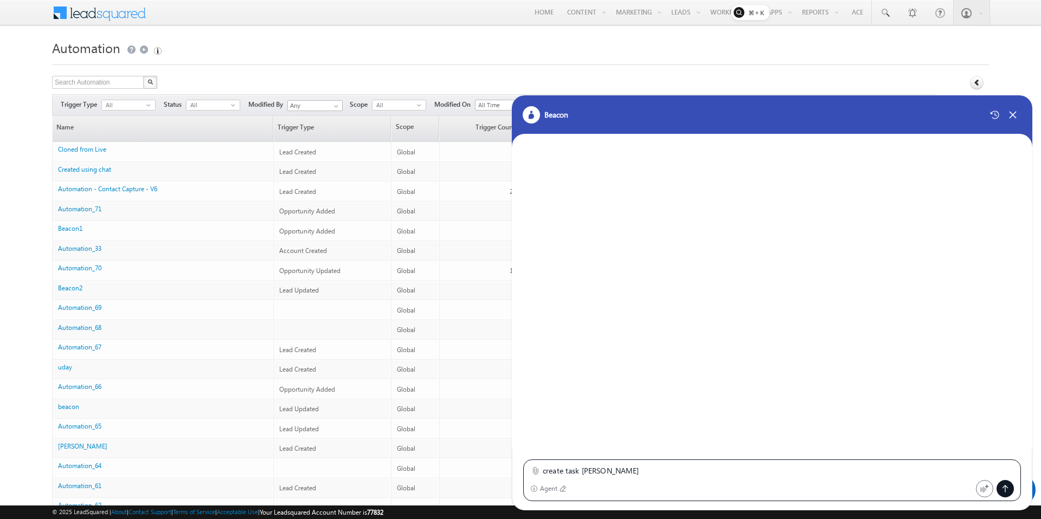
type textarea "create task todo"
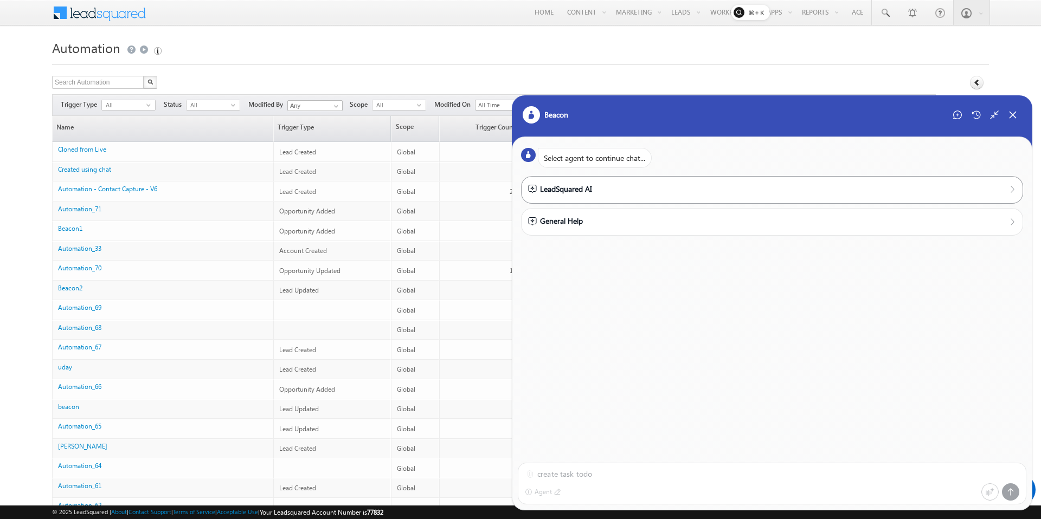
click at [669, 188] on div "LeadSquared AI" at bounding box center [772, 189] width 488 height 12
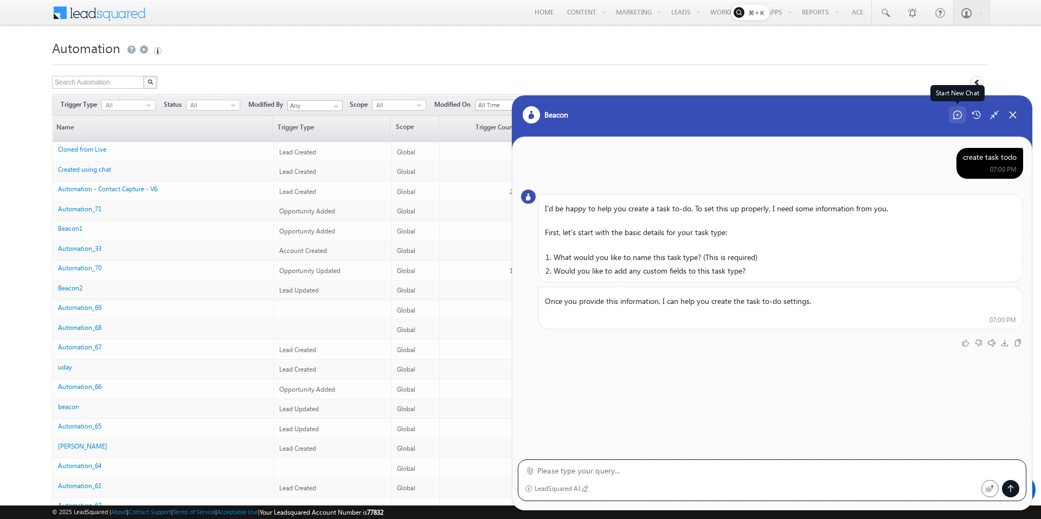
click at [669, 121] on div "Start New Chat" at bounding box center [957, 114] width 17 height 17
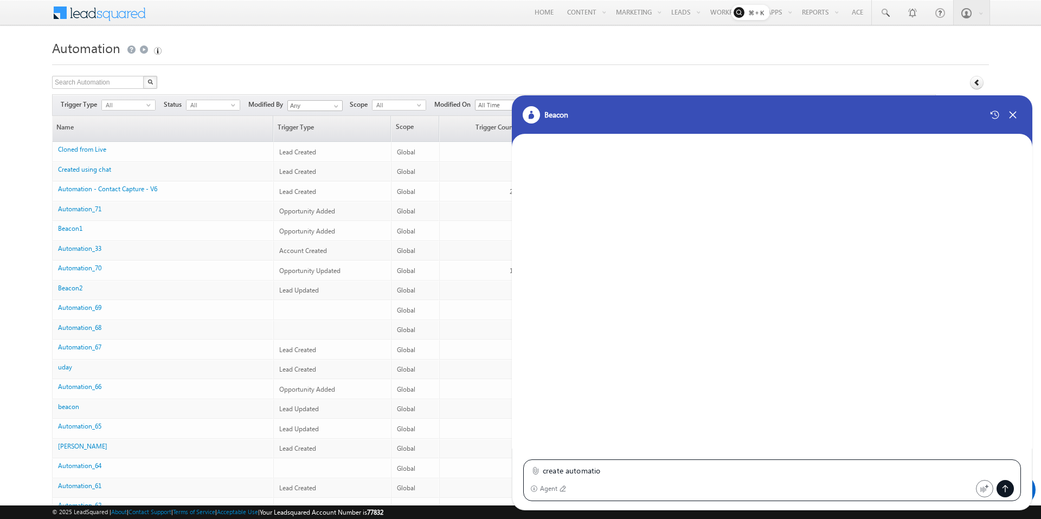
type textarea "create automation"
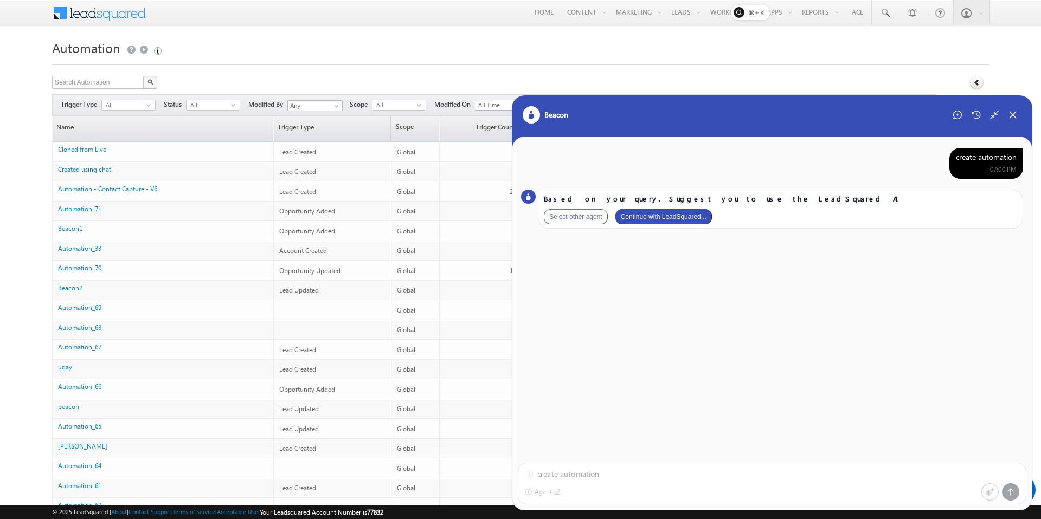
click at [669, 220] on button "Continue with LeadSquared..." at bounding box center [663, 216] width 97 height 15
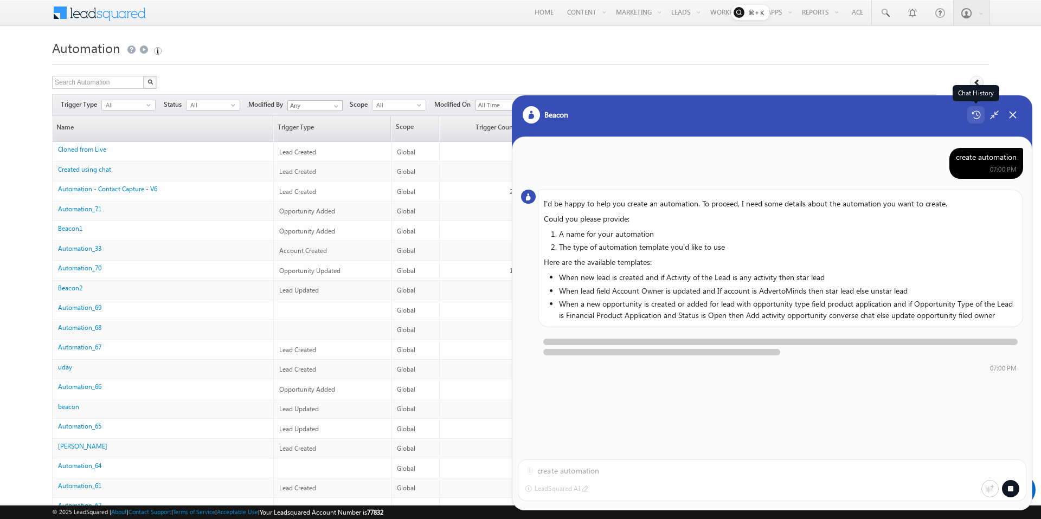
click at [669, 116] on icon at bounding box center [976, 115] width 9 height 9
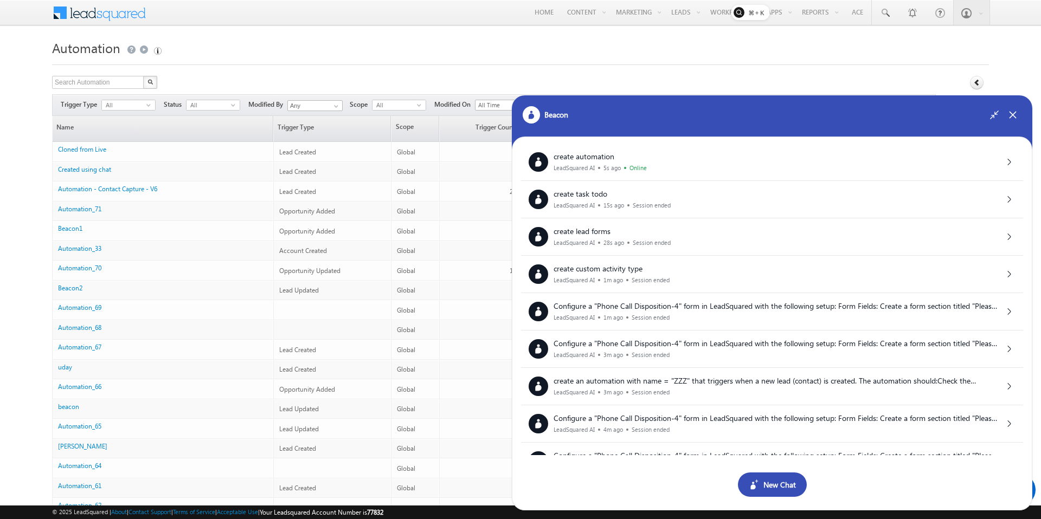
click at [669, 484] on div "New Chat" at bounding box center [772, 485] width 69 height 24
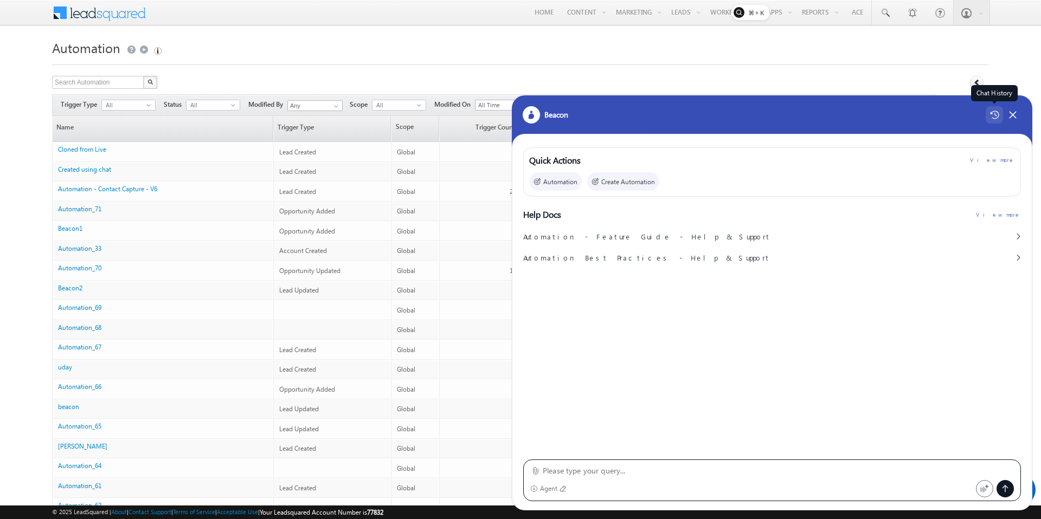
click at [669, 117] on icon at bounding box center [994, 115] width 9 height 8
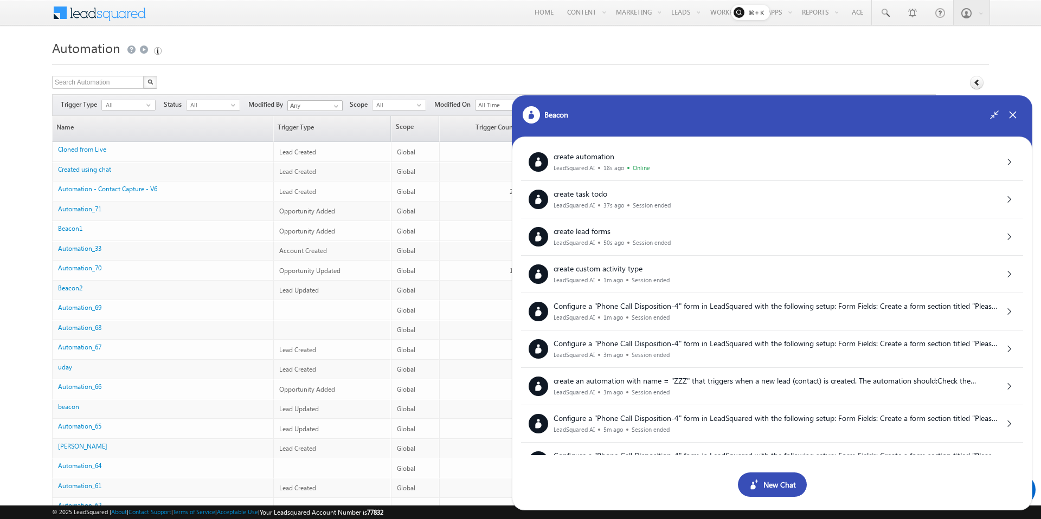
click at [669, 491] on div "New Chat" at bounding box center [772, 485] width 69 height 24
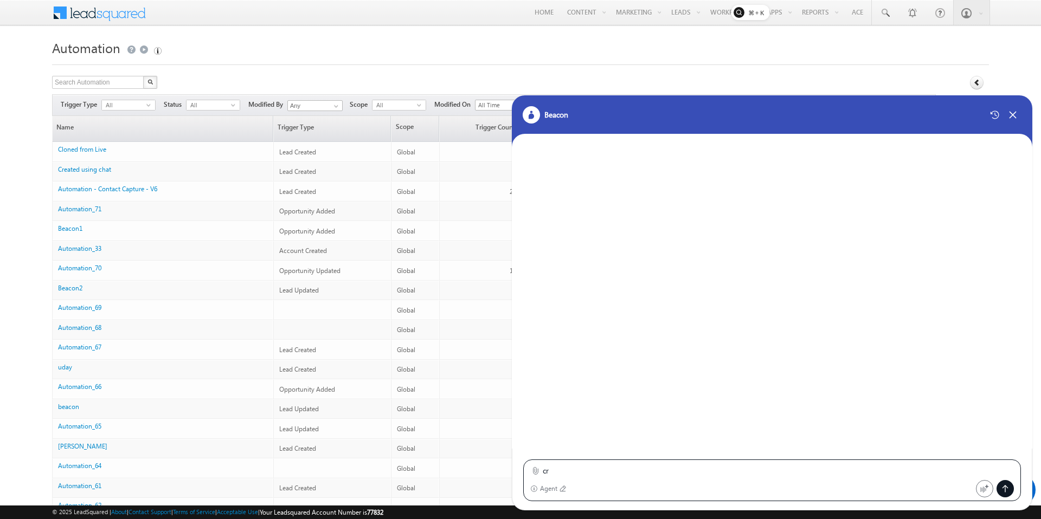
type textarea "c"
paste textarea "create an automation with name = "ZZZ" that triggers when a new lead (contact) …"
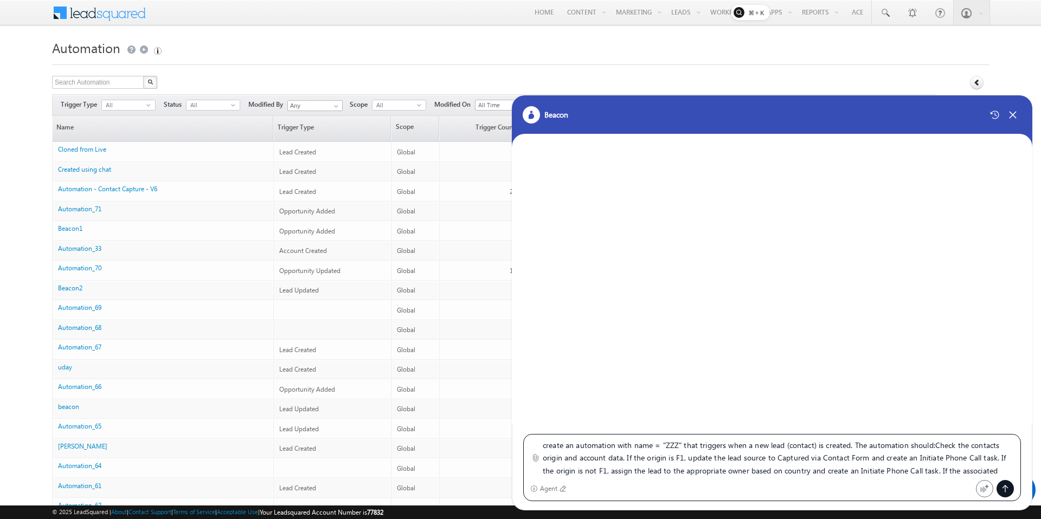
click at [669, 445] on textarea "create an automation with name = "ZZZ" that triggers when a new lead (contact) …" at bounding box center [778, 458] width 471 height 38
type textarea "create an automation with name = "using AI" that triggers when a new lead (cont…"
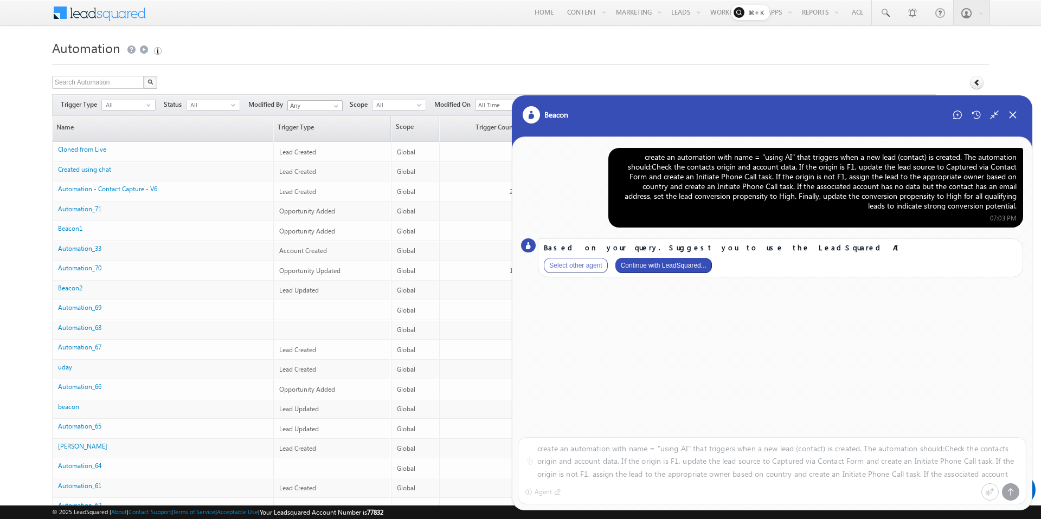
click at [669, 272] on button "Continue with LeadSquared..." at bounding box center [663, 265] width 97 height 15
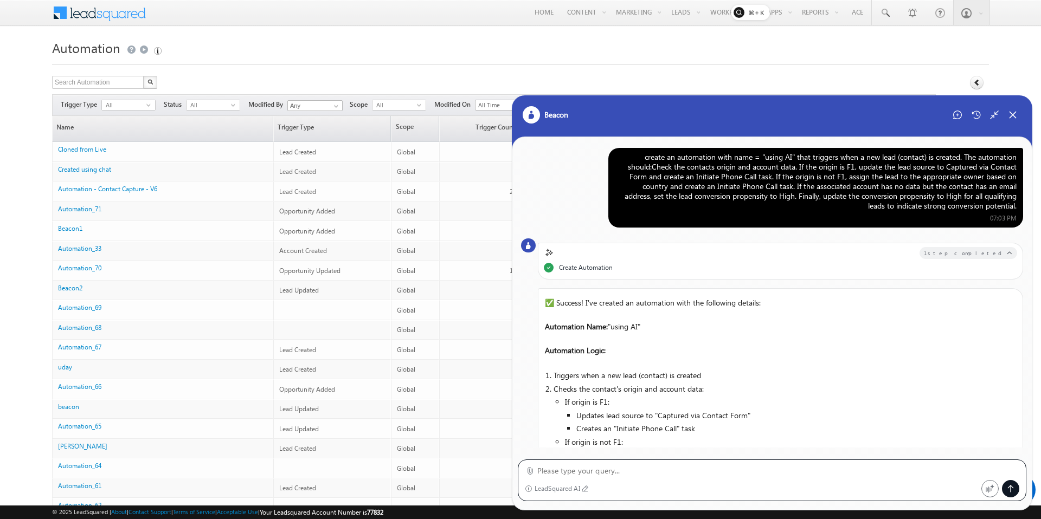
scroll to position [140, 0]
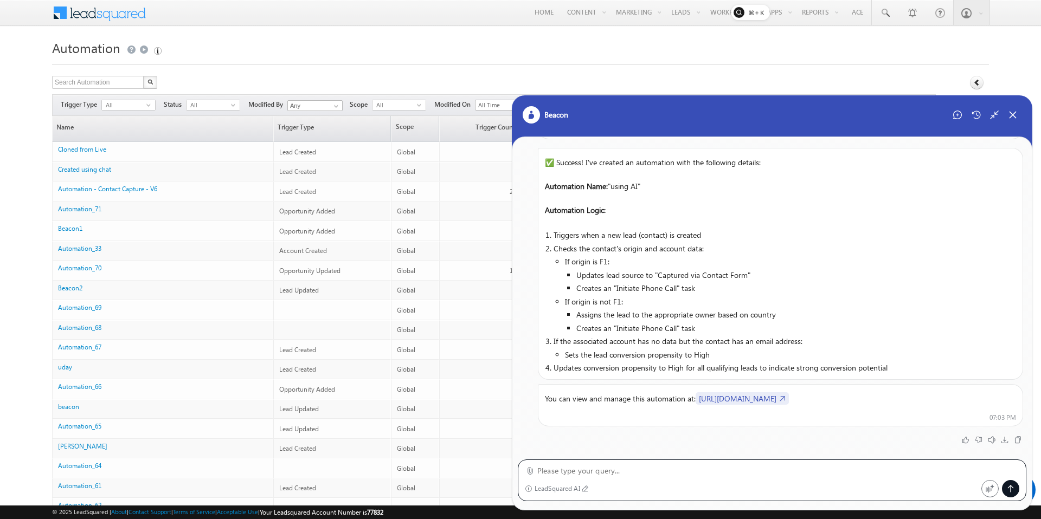
click at [669, 401] on link "https://in21.leadsquared.com/Automation/Index" at bounding box center [742, 399] width 93 height 12
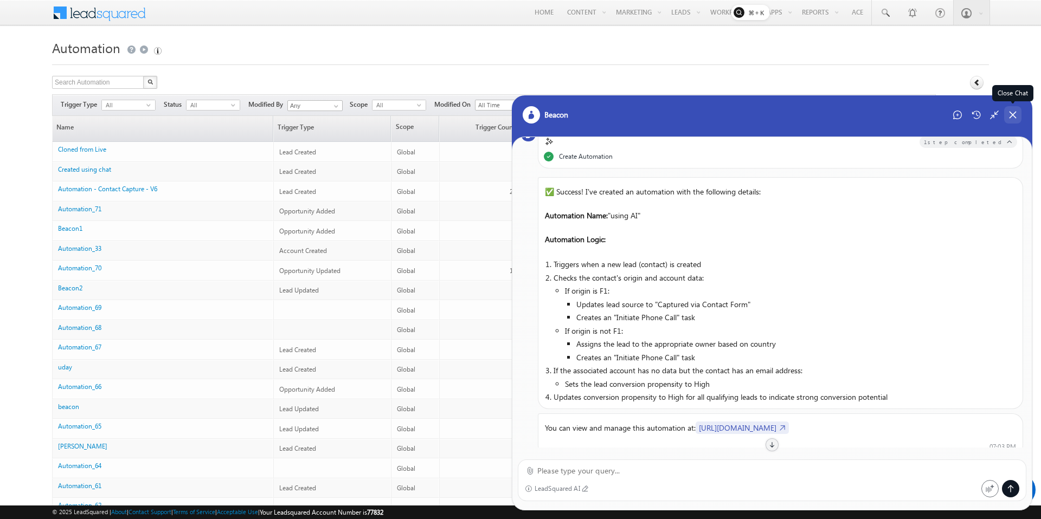
click at [669, 116] on icon at bounding box center [1013, 115] width 6 height 6
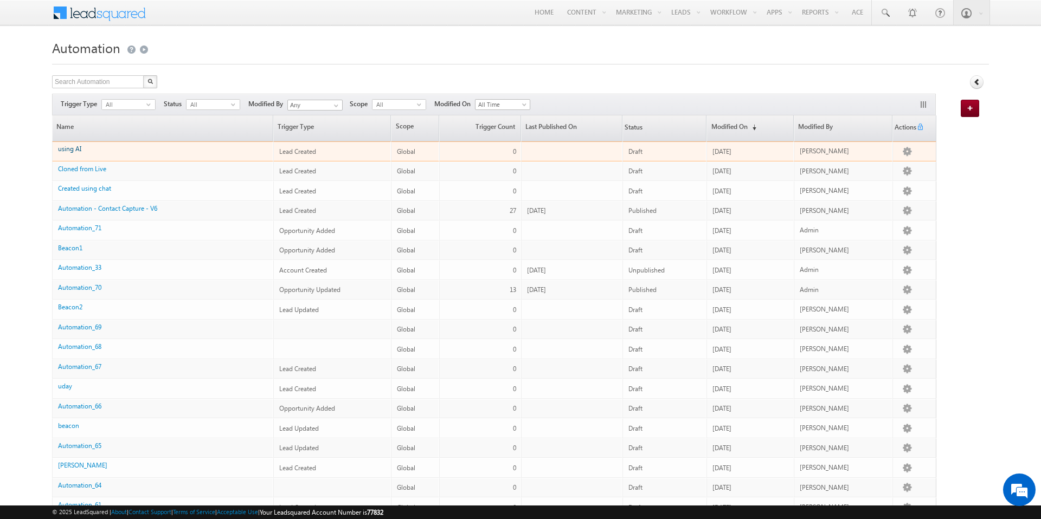
drag, startPoint x: 106, startPoint y: 149, endPoint x: 73, endPoint y: 149, distance: 33.1
click at [73, 149] on div "using AI" at bounding box center [163, 151] width 210 height 15
click at [73, 149] on link "using AI" at bounding box center [69, 149] width 23 height 8
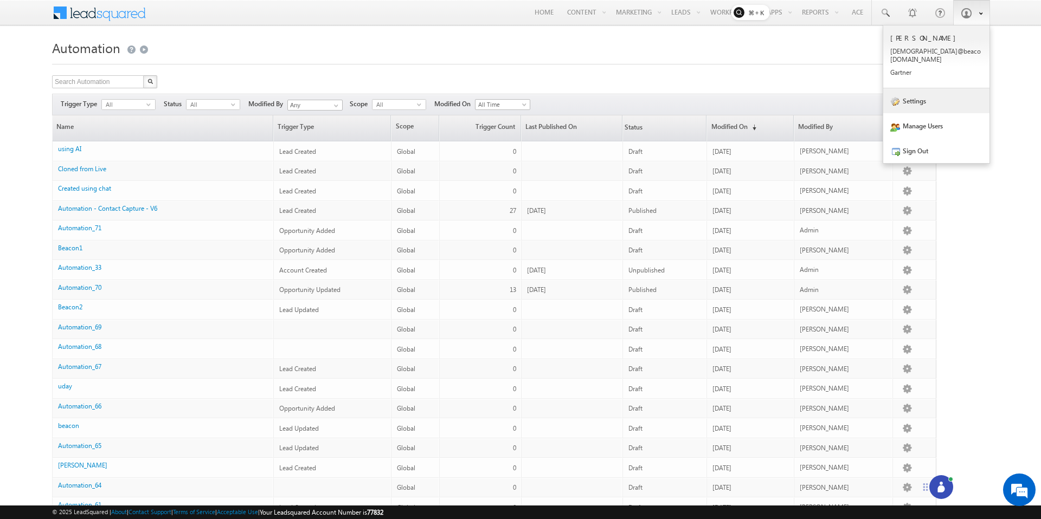
click at [930, 97] on link "Settings" at bounding box center [936, 100] width 106 height 25
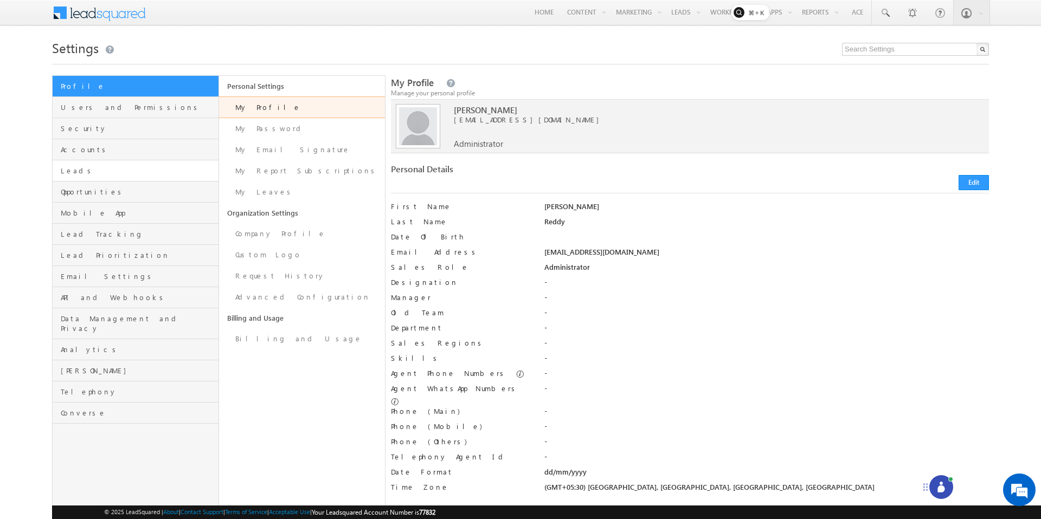
click at [106, 179] on link "Leads" at bounding box center [136, 171] width 166 height 21
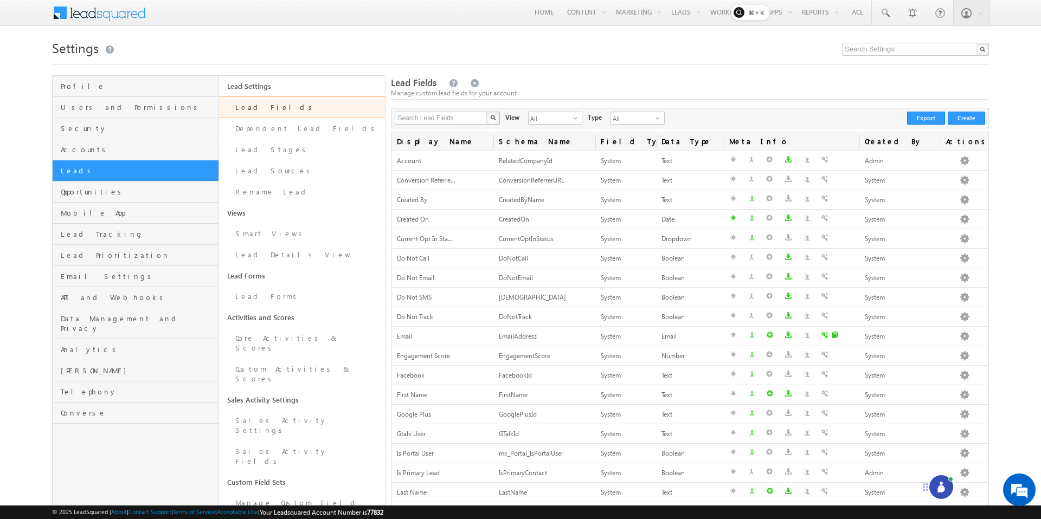
click at [941, 485] on circle at bounding box center [941, 483] width 3 height 3
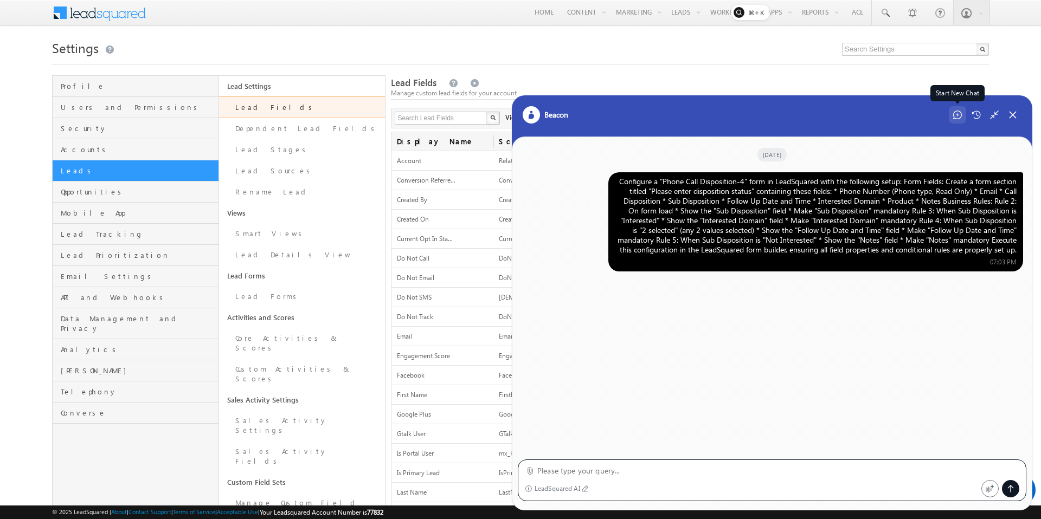
click at [956, 115] on icon at bounding box center [957, 115] width 9 height 9
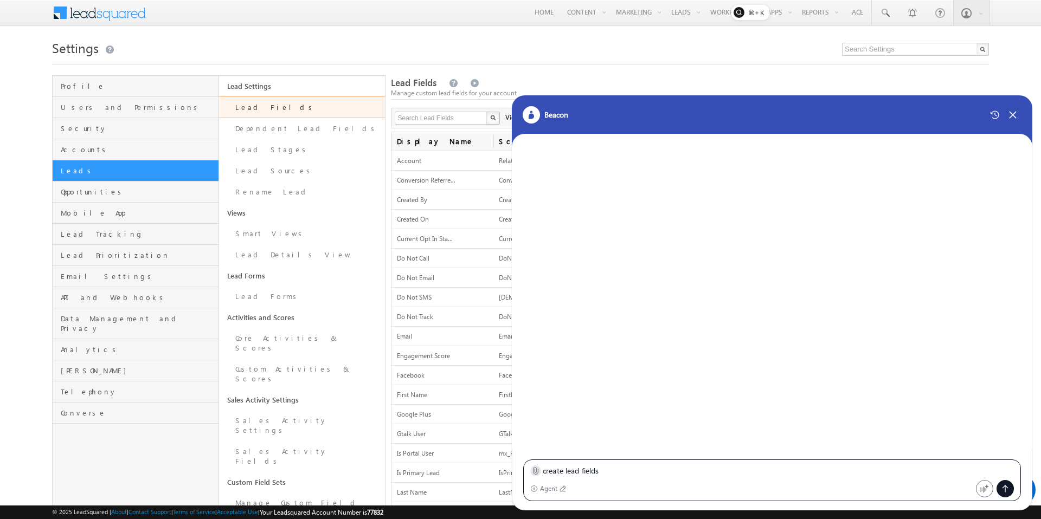
type textarea "create lead fields"
click at [540, 471] on div at bounding box center [535, 471] width 11 height 11
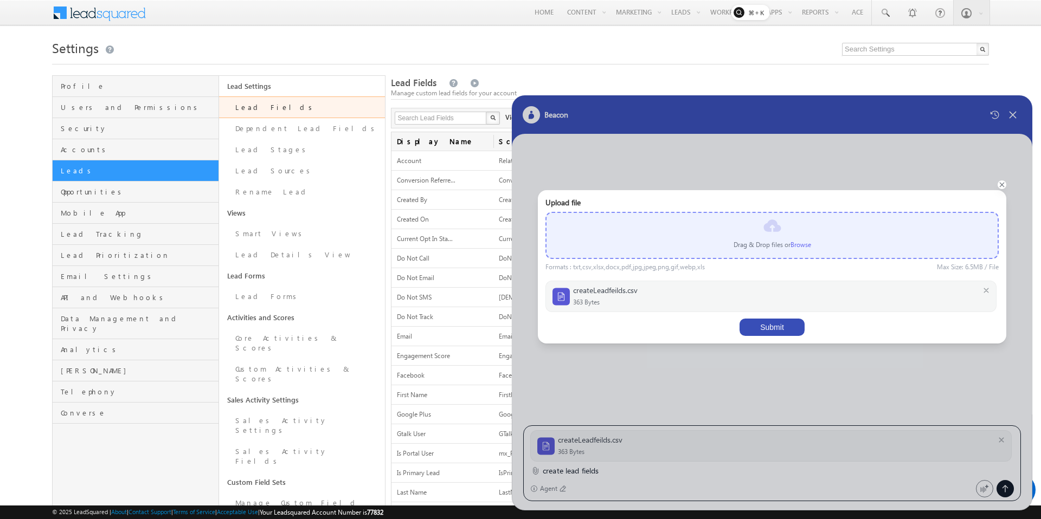
click at [774, 325] on button "Submit" at bounding box center [772, 327] width 65 height 17
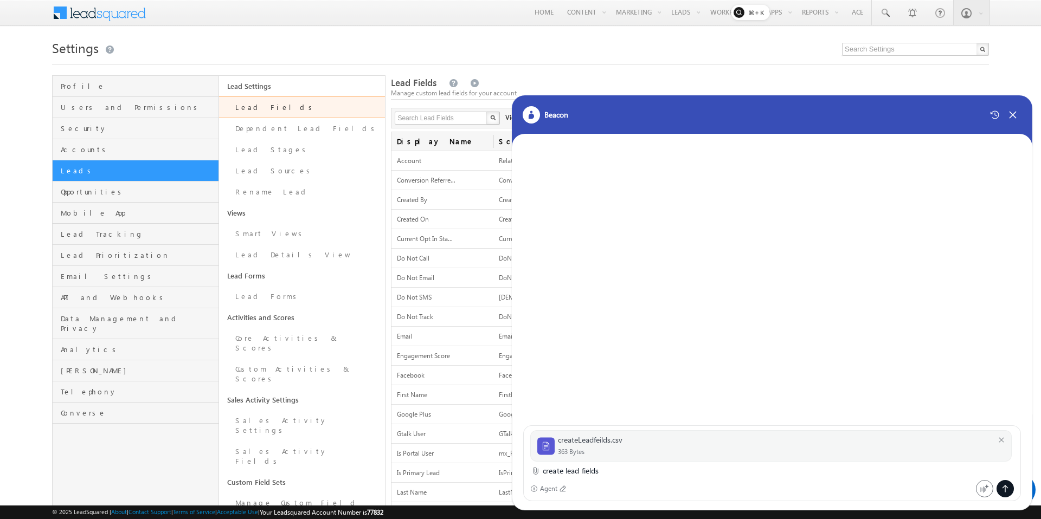
click at [1003, 489] on icon at bounding box center [1005, 489] width 9 height 9
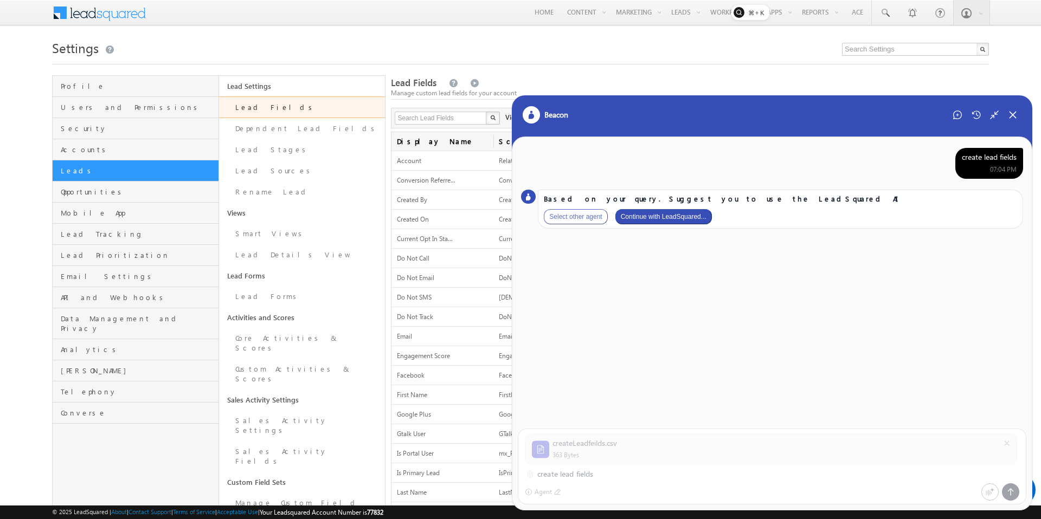
click at [686, 214] on button "Continue with LeadSquared..." at bounding box center [663, 216] width 97 height 15
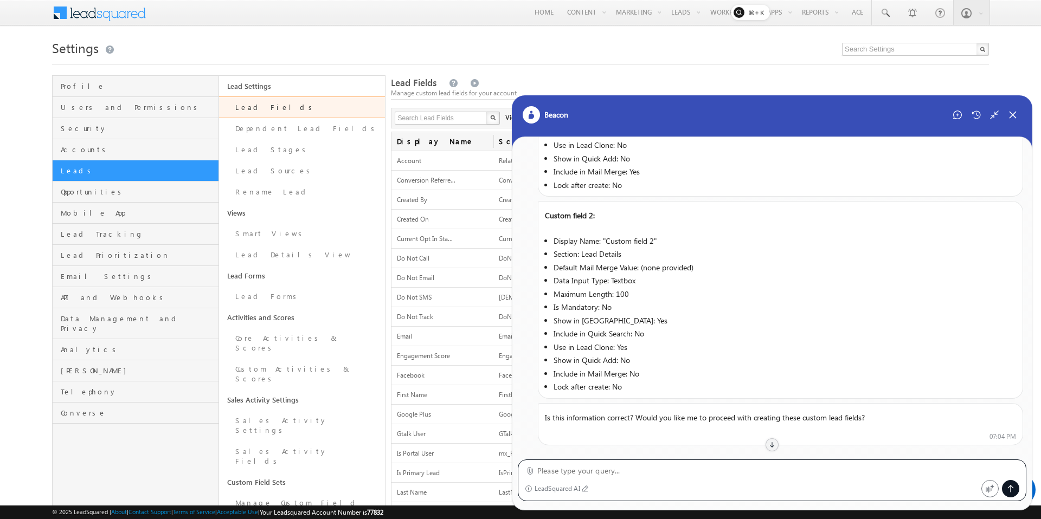
scroll to position [261, 0]
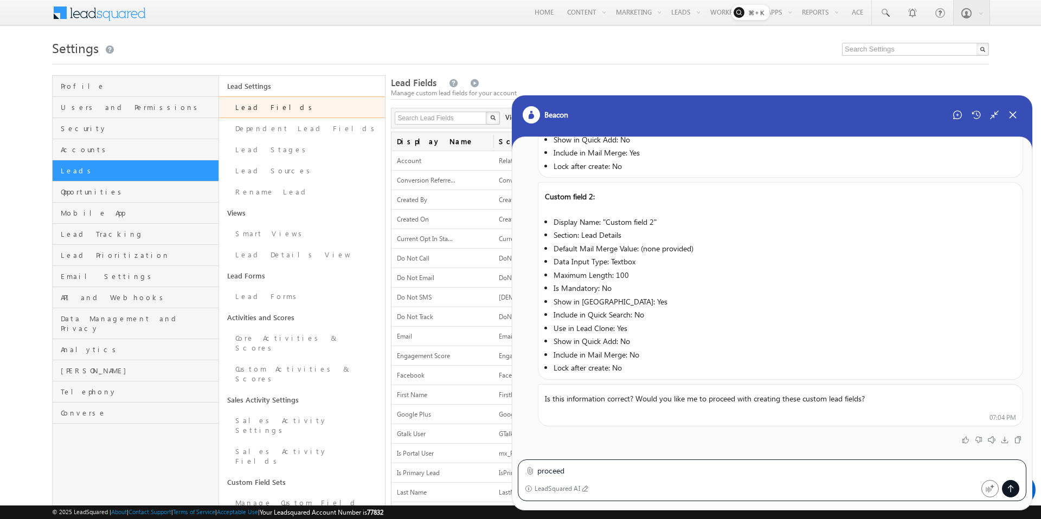
type textarea "proceed"
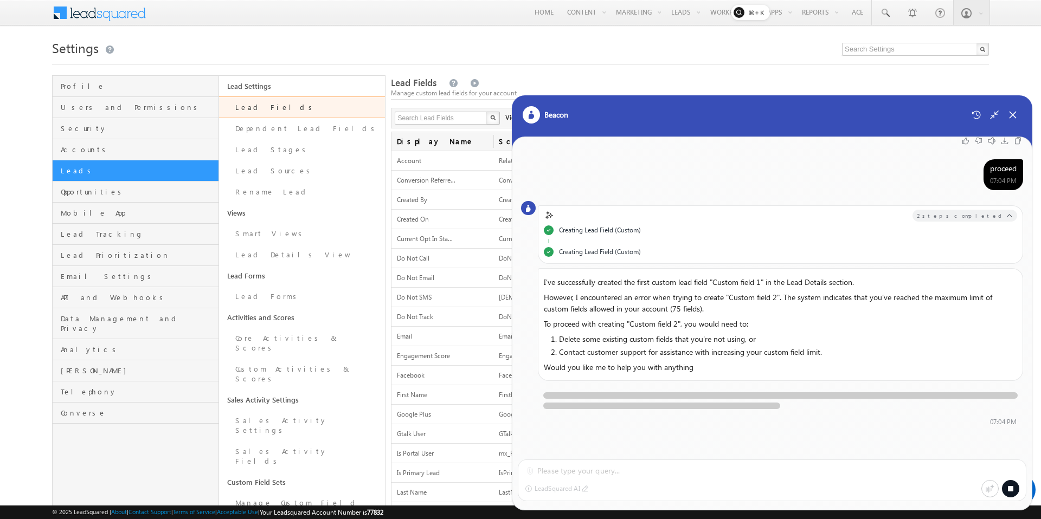
scroll to position [561, 0]
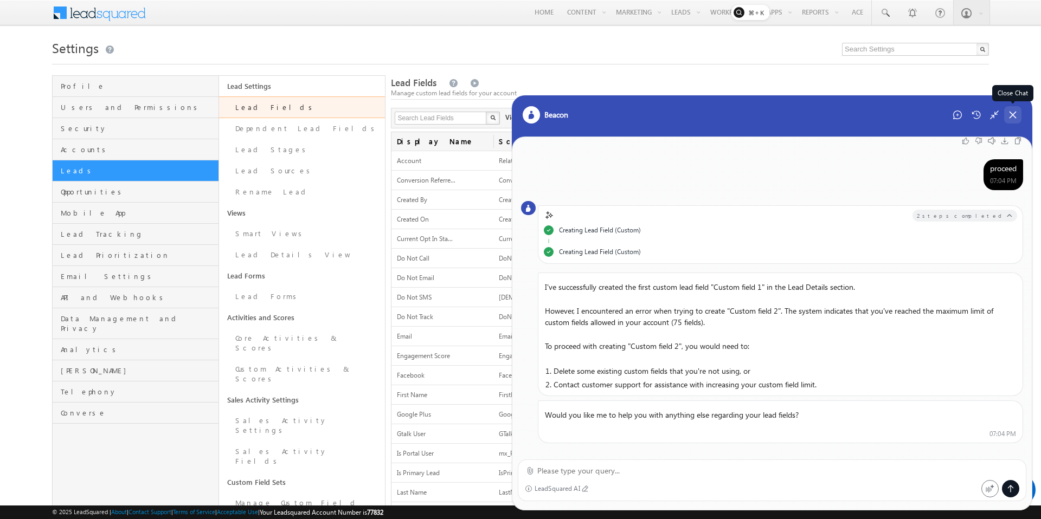
click at [1016, 117] on icon at bounding box center [1013, 115] width 6 height 6
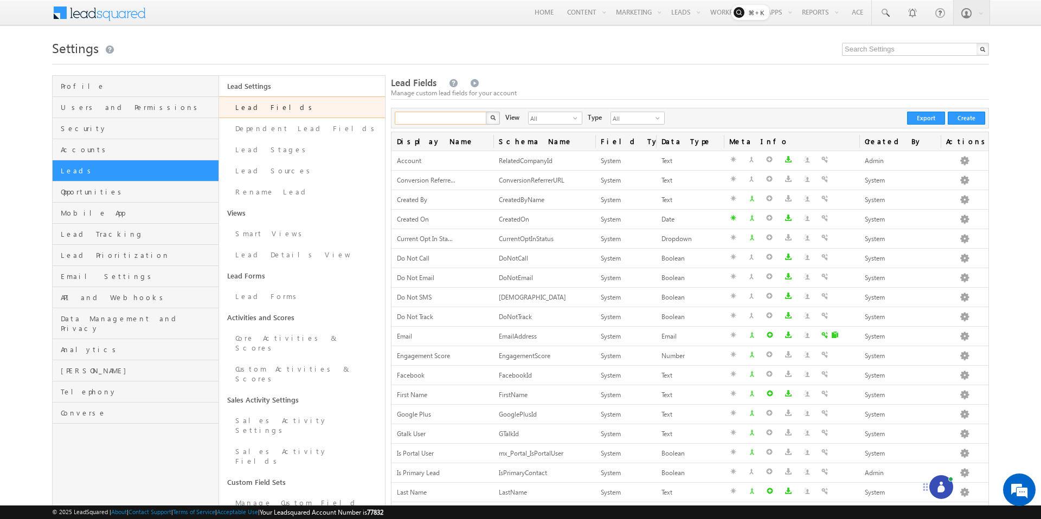
click at [438, 119] on input "text" at bounding box center [441, 118] width 93 height 13
type input "custom"
click at [486, 112] on button "button" at bounding box center [493, 118] width 14 height 13
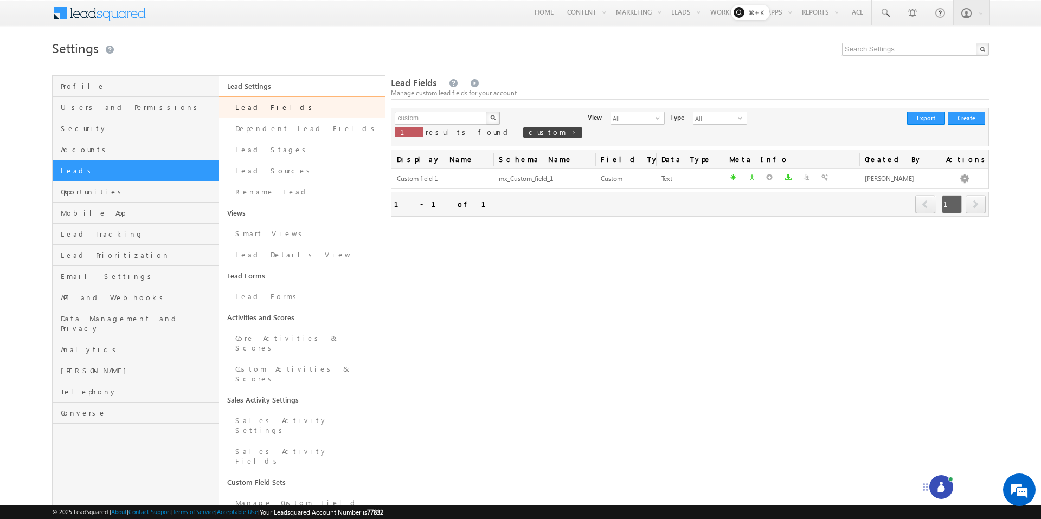
click at [445, 125] on p "1 results found custom" at bounding box center [489, 132] width 188 height 15
click at [445, 121] on input "custom" at bounding box center [441, 118] width 93 height 13
click at [486, 112] on button "button" at bounding box center [493, 118] width 14 height 13
click at [941, 487] on icon at bounding box center [941, 489] width 7 height 7
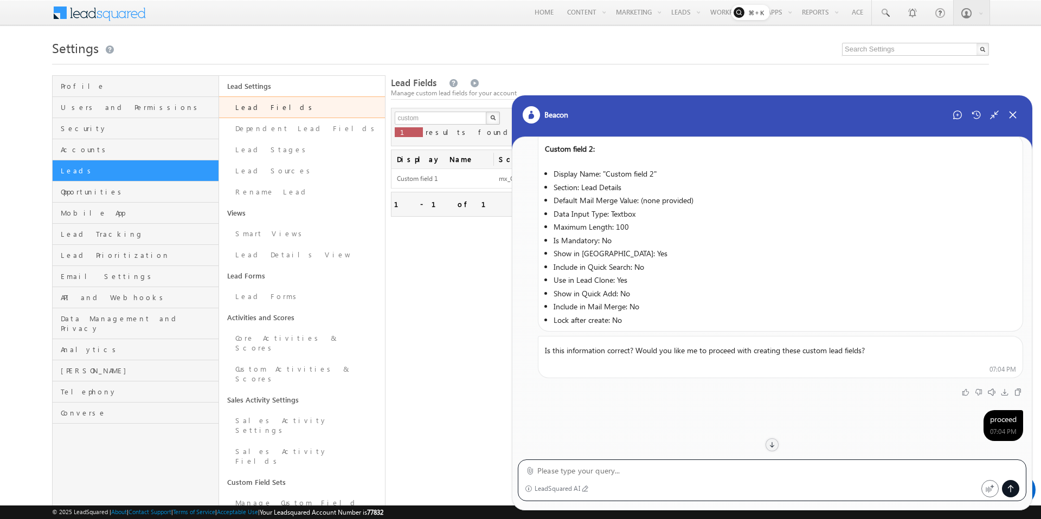
scroll to position [317, 0]
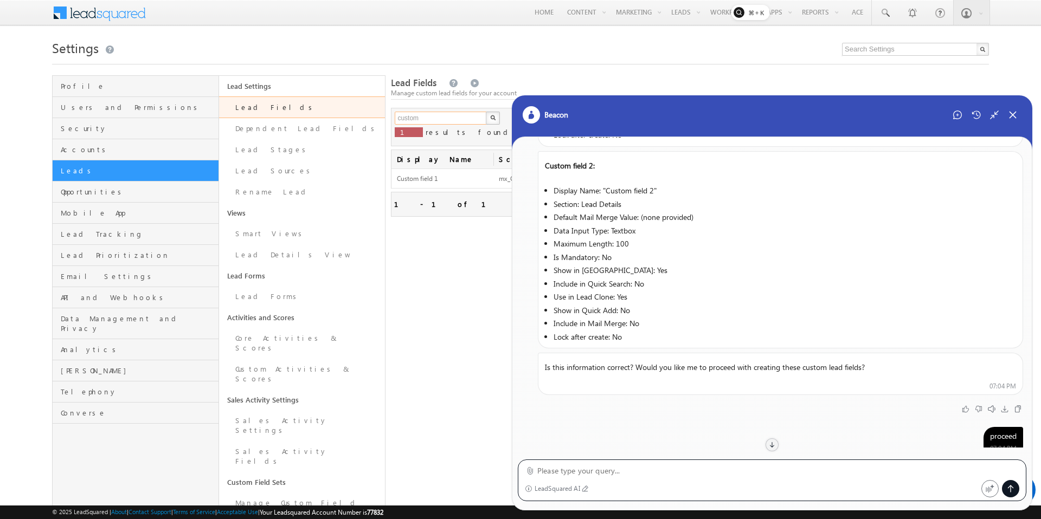
click at [442, 117] on input "custom" at bounding box center [441, 118] width 93 height 13
click at [486, 112] on button "button" at bounding box center [493, 118] width 14 height 13
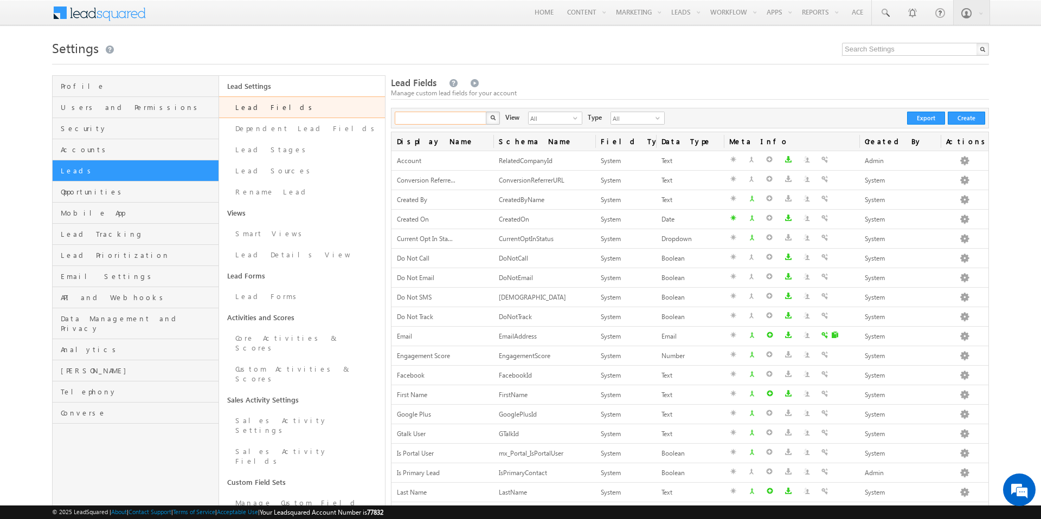
click at [437, 121] on input "text" at bounding box center [441, 118] width 93 height 13
type input "custom"
click at [486, 112] on button "button" at bounding box center [493, 118] width 14 height 13
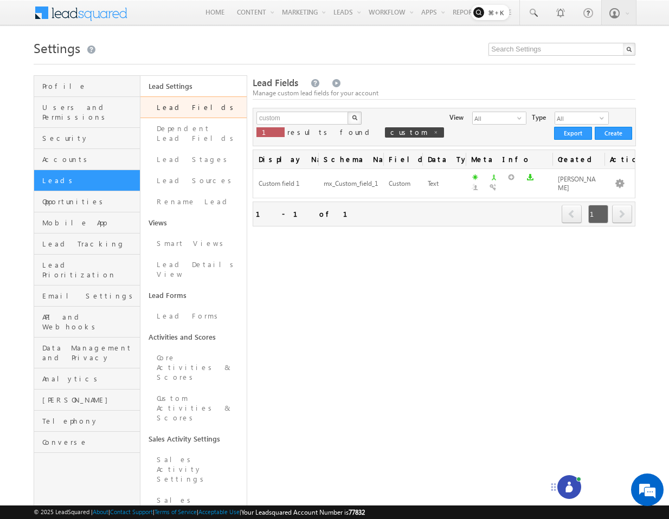
click at [573, 491] on icon at bounding box center [569, 487] width 11 height 11
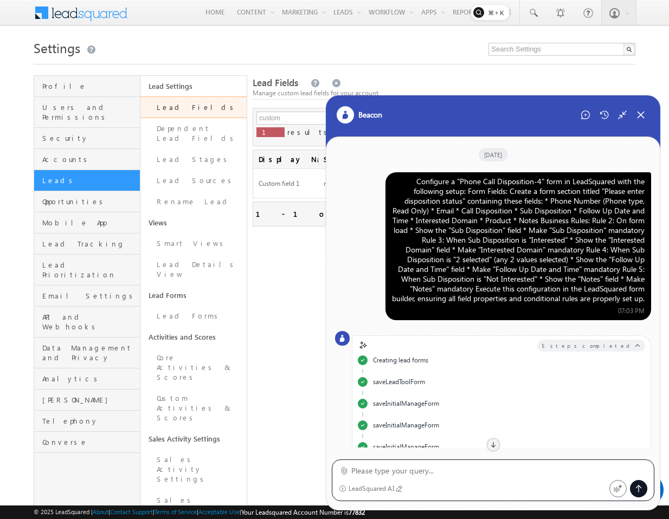
scroll to position [1053, 0]
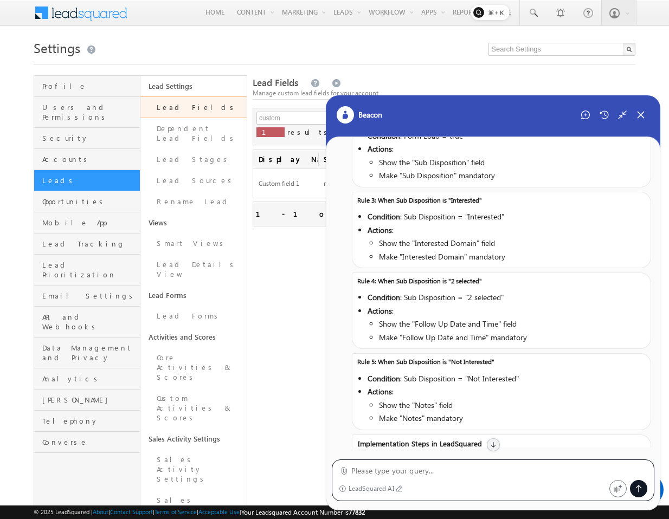
click at [501, 470] on textarea at bounding box center [499, 471] width 296 height 13
type textarea "again"
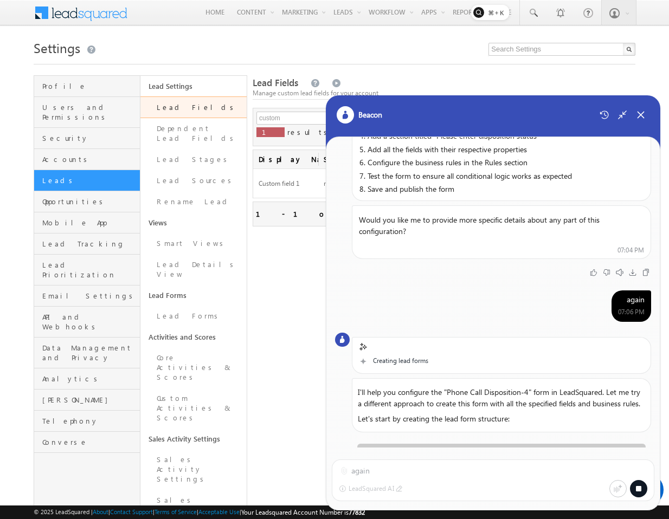
scroll to position [1378, 0]
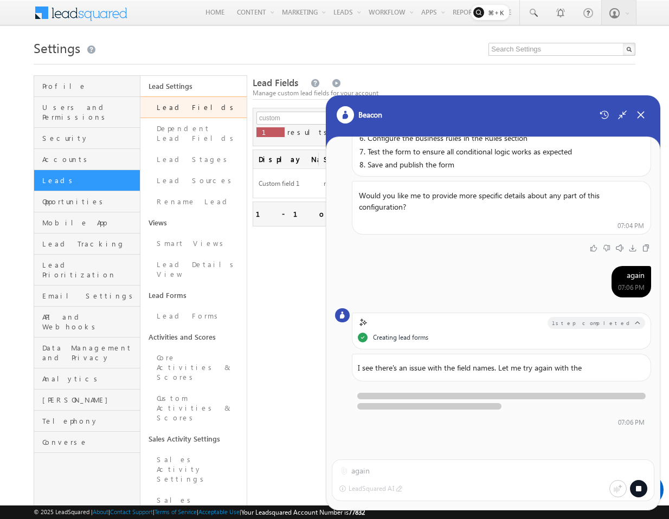
click at [633, 482] on div at bounding box center [638, 488] width 17 height 17
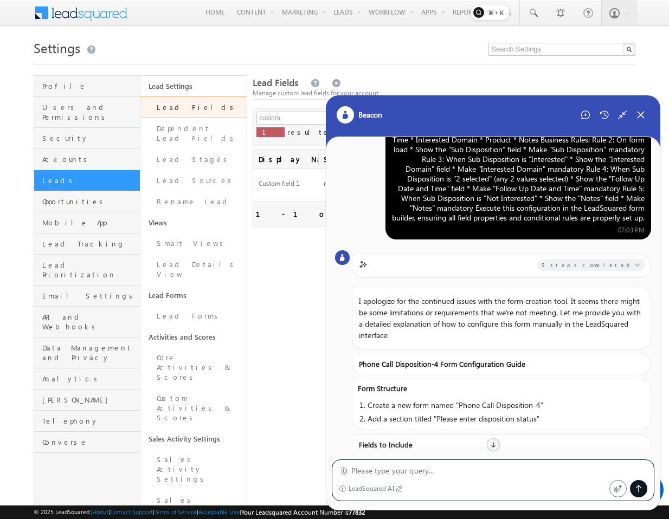
scroll to position [102, 0]
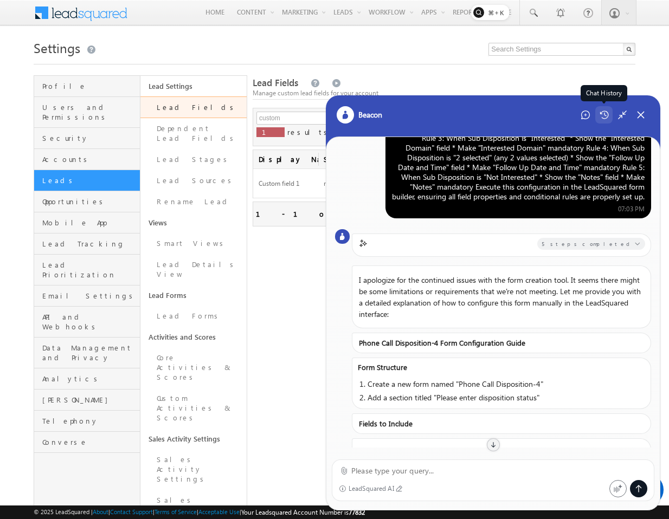
click at [604, 121] on div "Chat History" at bounding box center [603, 114] width 17 height 17
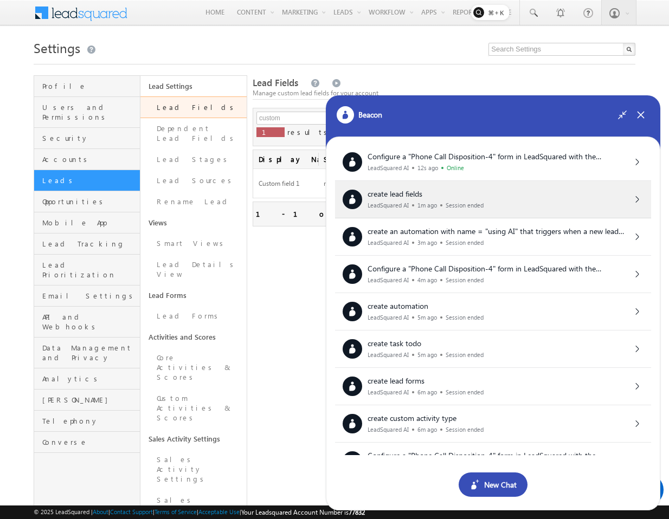
click at [543, 197] on div "create lead fields LeadSquared AI 1m ago Session ended" at bounding box center [493, 200] width 301 height 20
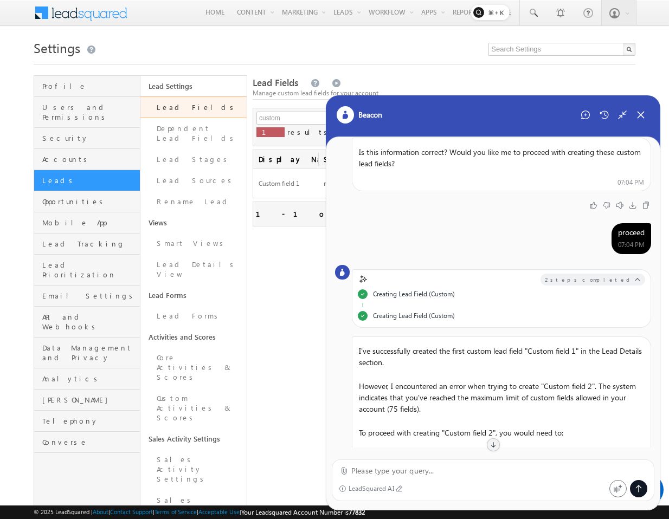
scroll to position [658, 0]
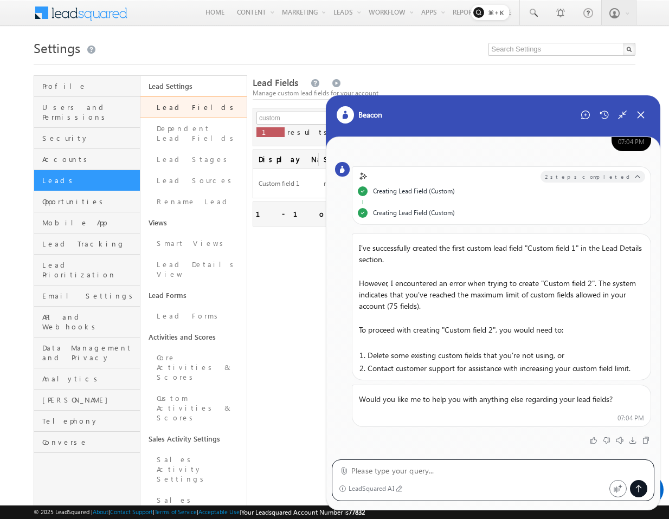
click at [523, 470] on textarea at bounding box center [499, 471] width 296 height 13
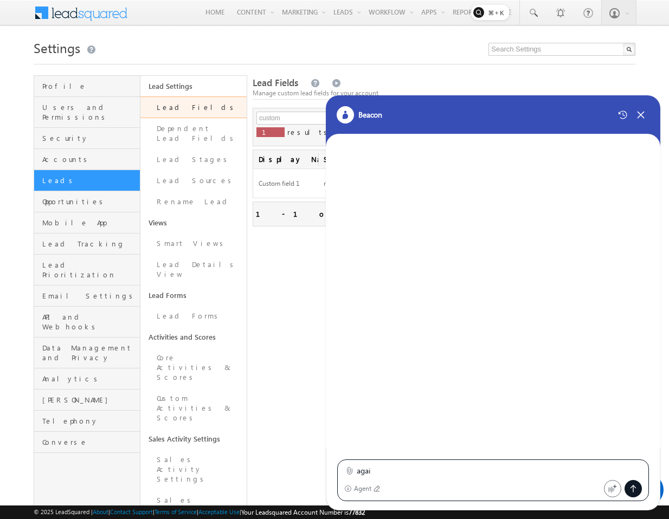
type textarea "again"
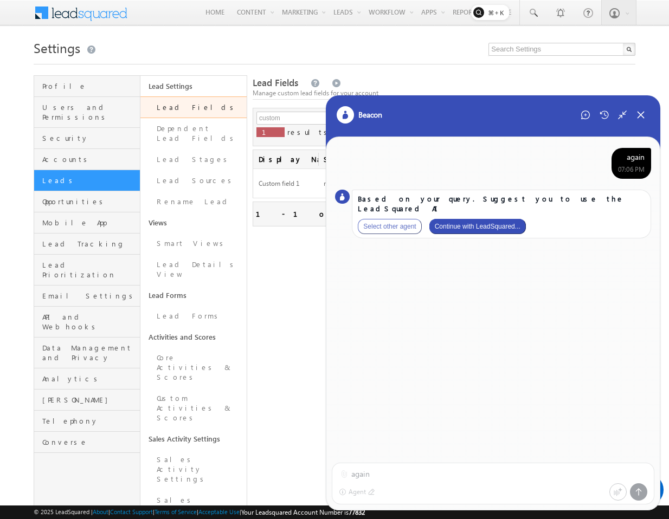
click at [510, 219] on button "Continue with LeadSquared..." at bounding box center [477, 226] width 97 height 15
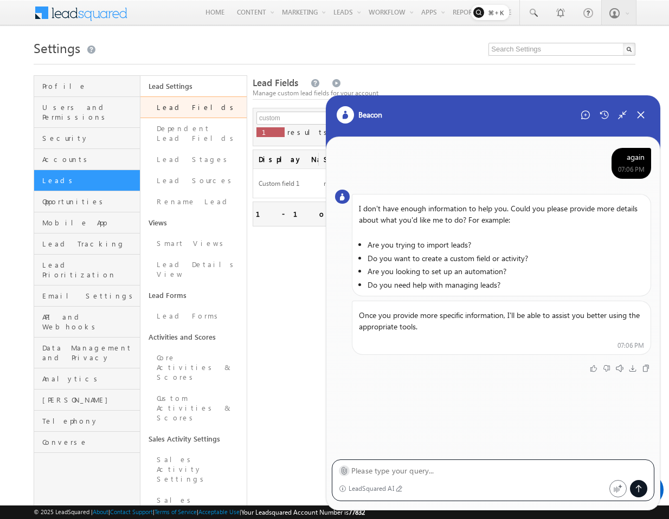
click at [343, 466] on label at bounding box center [344, 471] width 8 height 11
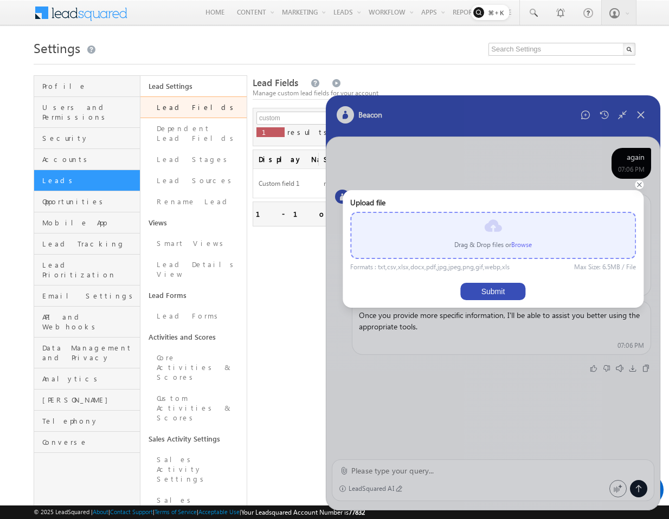
scroll to position [0, 1]
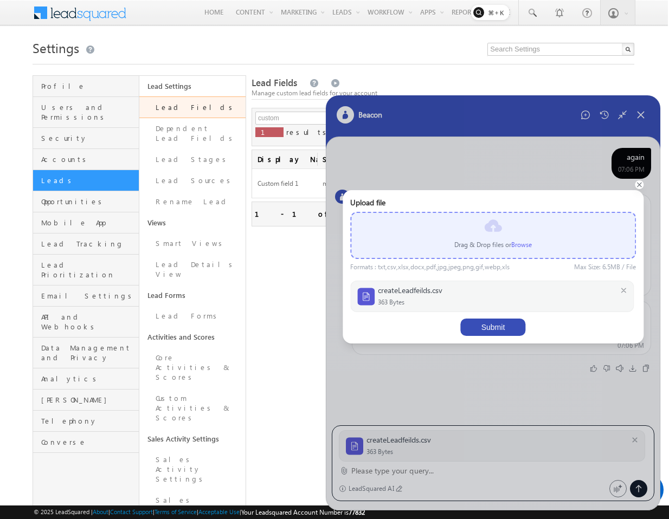
click at [482, 324] on button "Submit" at bounding box center [492, 327] width 65 height 17
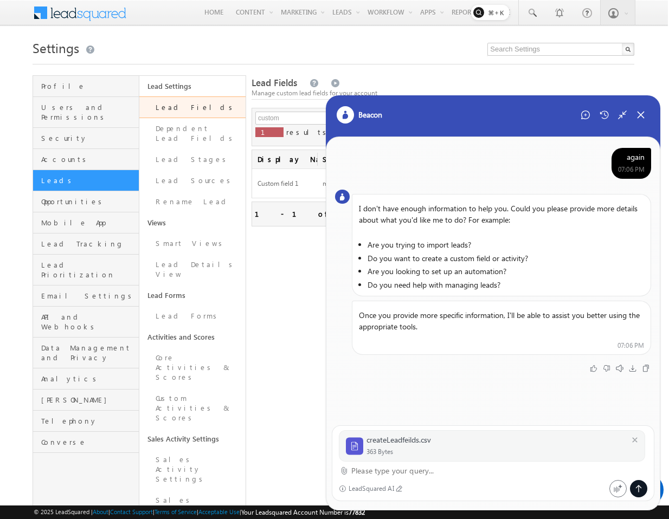
click at [640, 488] on icon at bounding box center [638, 489] width 9 height 9
click at [504, 477] on textarea at bounding box center [499, 471] width 296 height 13
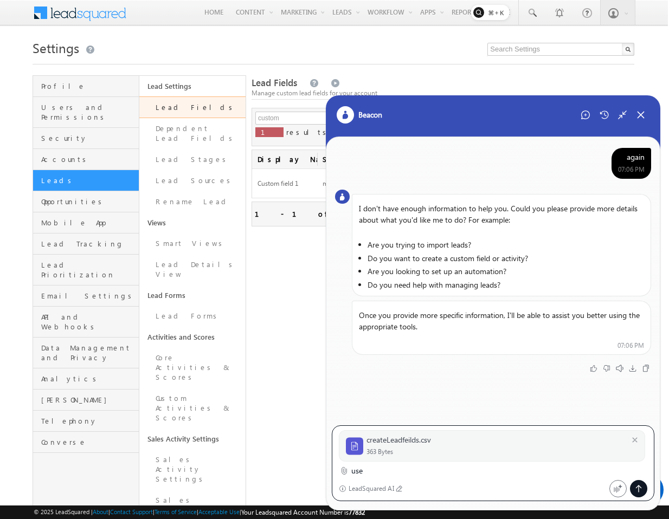
type textarea "use"
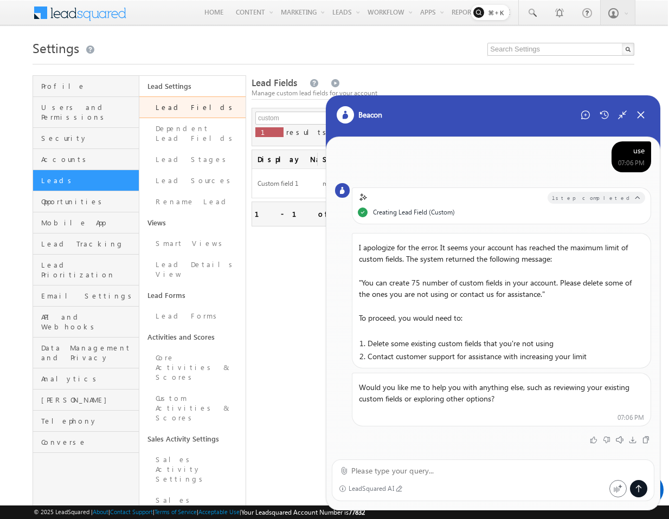
scroll to position [245, 0]
click at [640, 119] on icon at bounding box center [641, 115] width 10 height 10
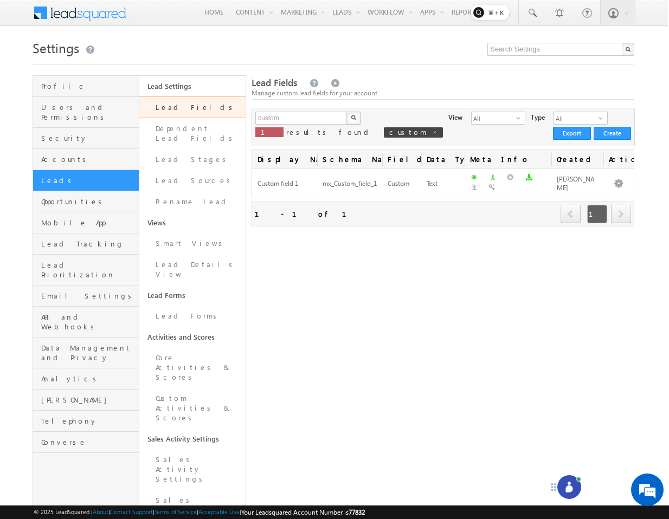
click at [179, 111] on link "Lead Fields" at bounding box center [192, 108] width 106 height 22
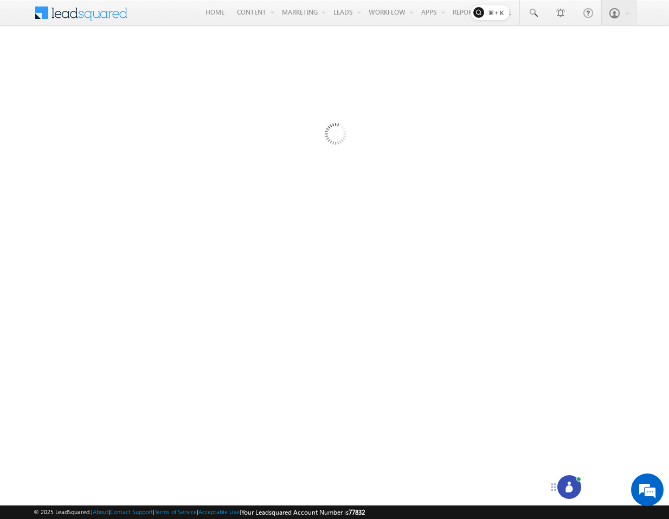
scroll to position [0, 0]
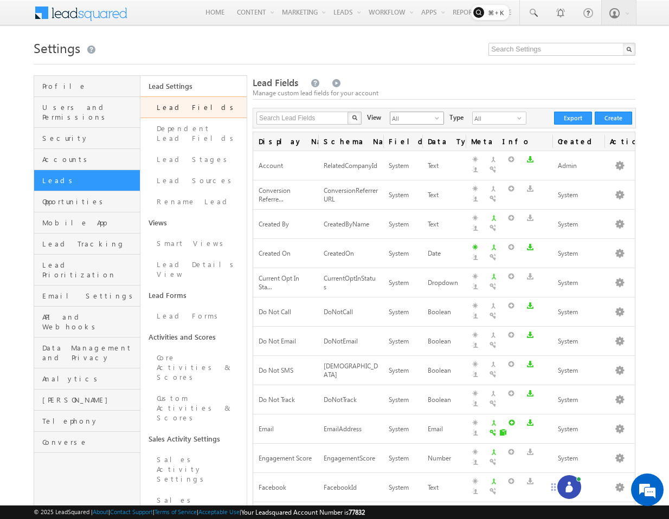
click at [419, 124] on span "All" at bounding box center [412, 118] width 44 height 12
click at [417, 151] on li "Custom Fields" at bounding box center [410, 152] width 53 height 11
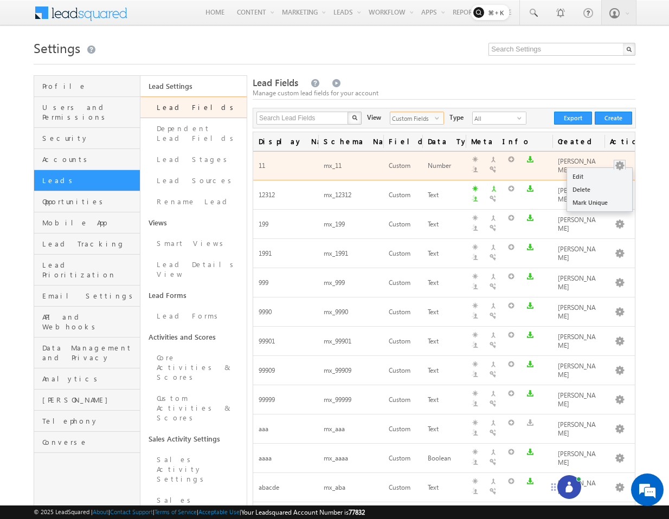
click at [626, 165] on div at bounding box center [620, 165] width 20 height 13
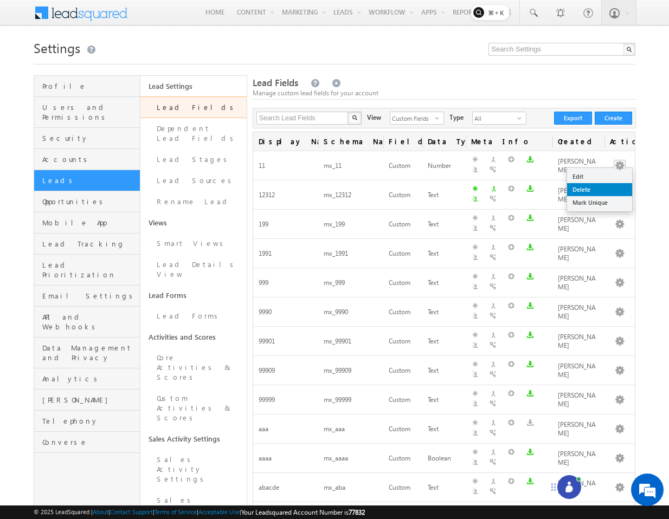
click at [594, 189] on link "Delete" at bounding box center [599, 189] width 65 height 13
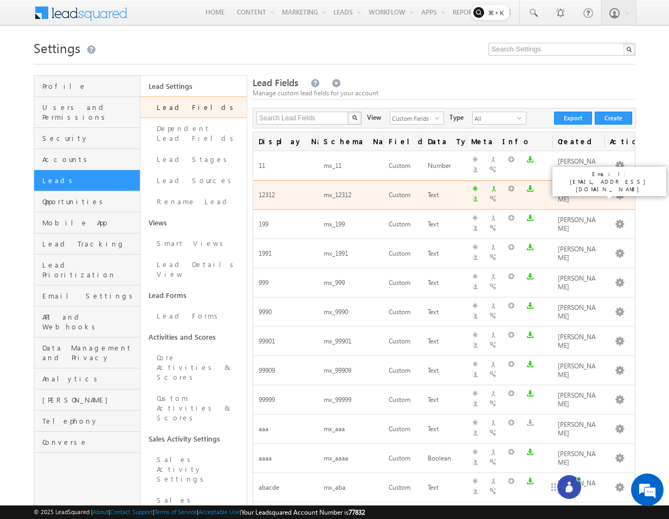
click at [579, 189] on div "[PERSON_NAME]" at bounding box center [578, 195] width 41 height 21
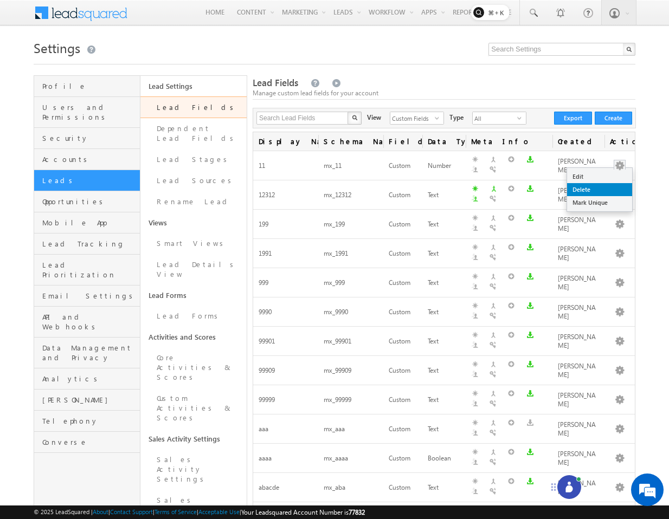
click at [585, 189] on link "Delete" at bounding box center [599, 189] width 65 height 13
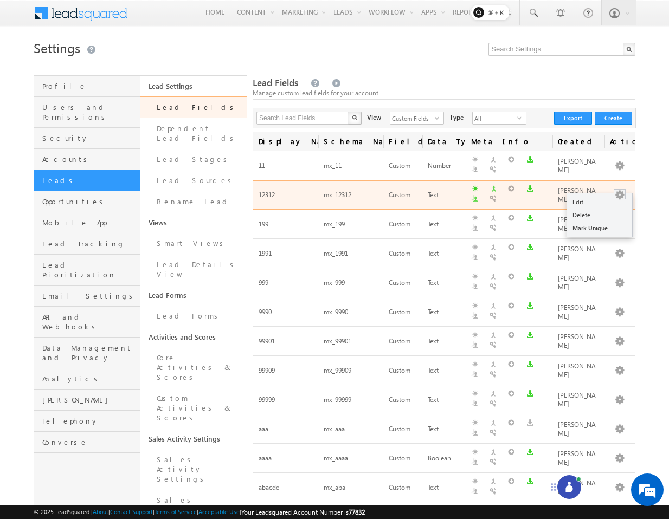
click at [618, 191] on button "button" at bounding box center [619, 195] width 11 height 11
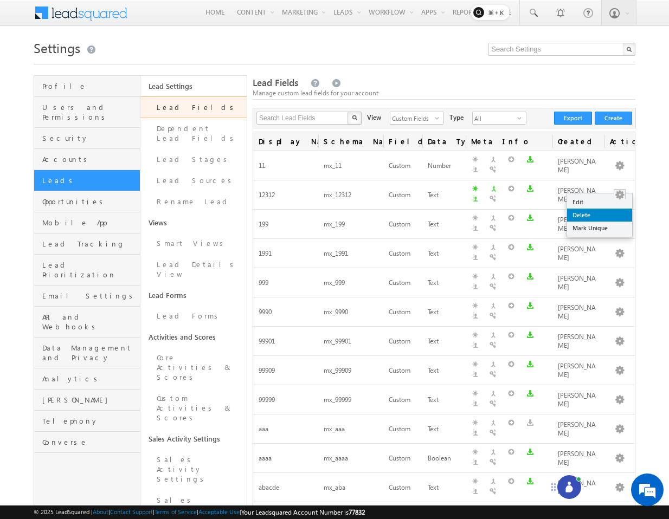
click at [586, 218] on link "Delete" at bounding box center [599, 215] width 65 height 13
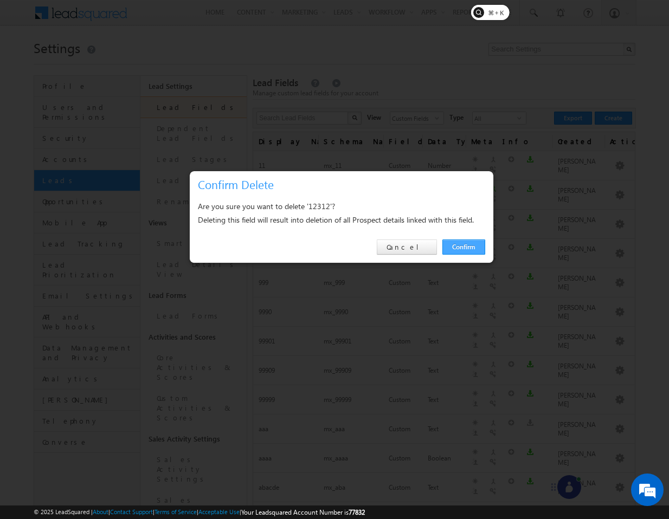
click at [470, 242] on link "Confirm" at bounding box center [463, 247] width 43 height 15
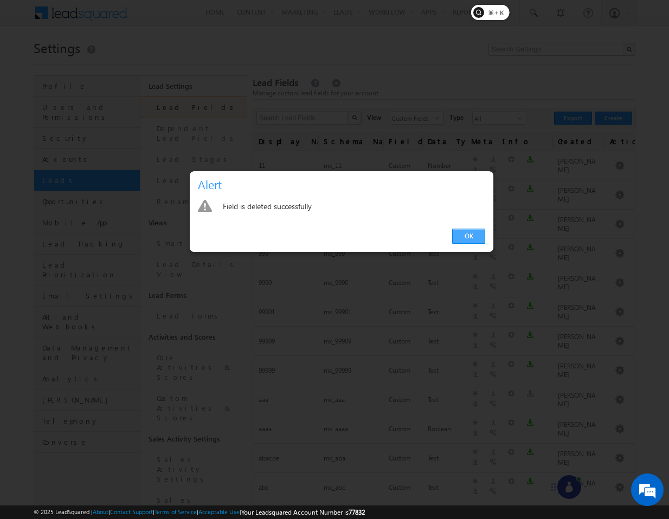
click at [473, 234] on link "OK" at bounding box center [468, 236] width 33 height 15
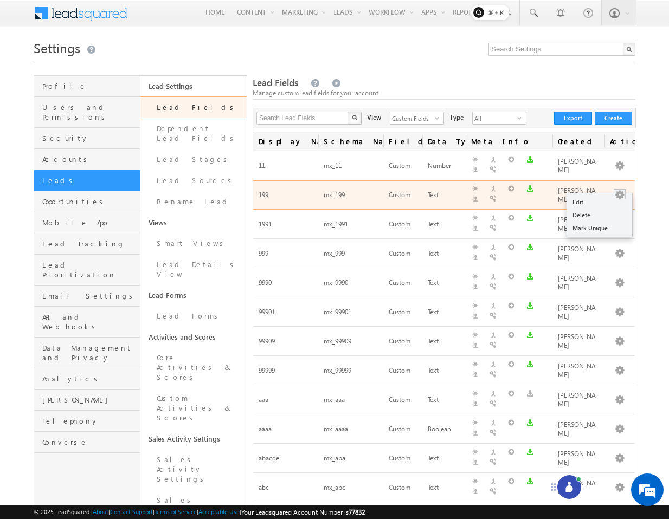
click at [625, 190] on button "button" at bounding box center [619, 195] width 11 height 11
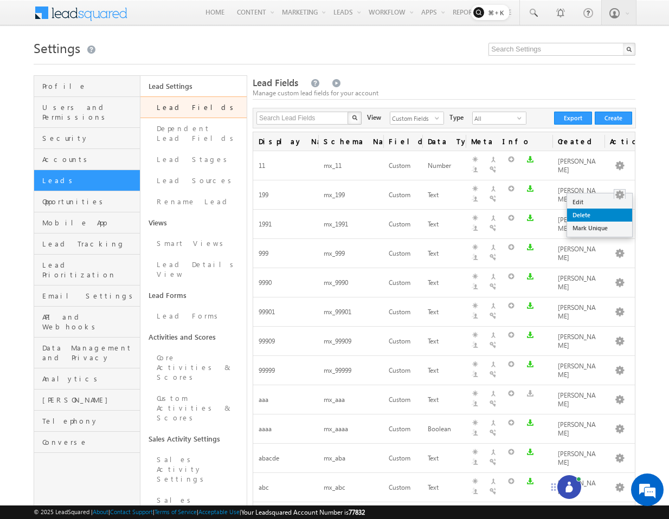
click at [598, 220] on link "Delete" at bounding box center [599, 215] width 65 height 13
click at [581, 211] on link "Delete" at bounding box center [599, 215] width 65 height 13
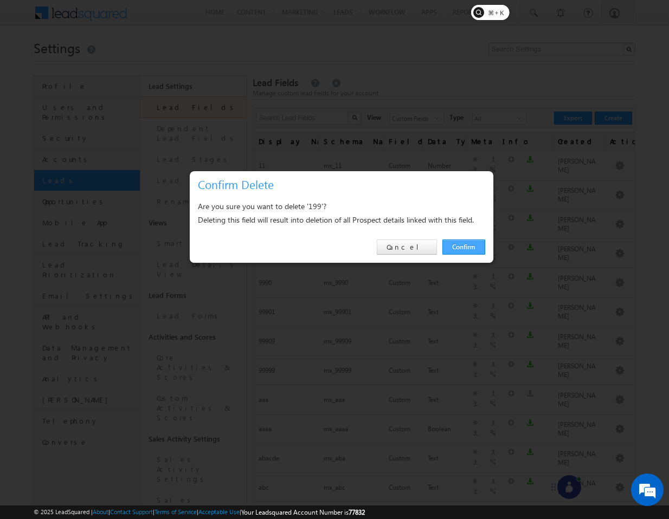
click at [449, 246] on link "Confirm" at bounding box center [463, 247] width 43 height 15
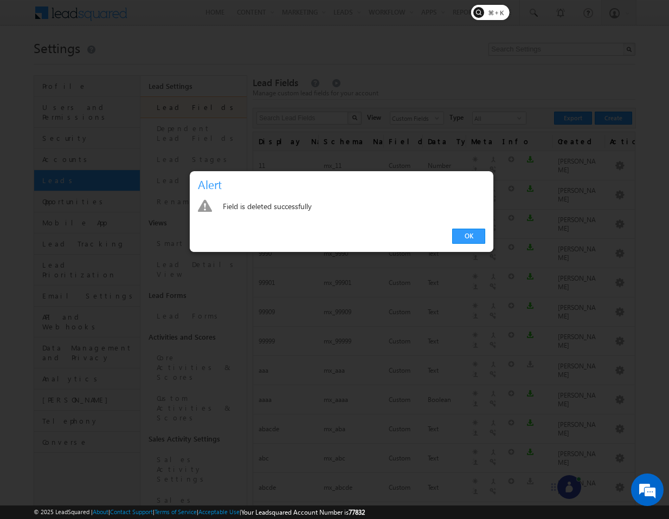
click at [473, 244] on div "OK" at bounding box center [342, 236] width 304 height 31
click at [473, 242] on link "OK" at bounding box center [468, 236] width 33 height 15
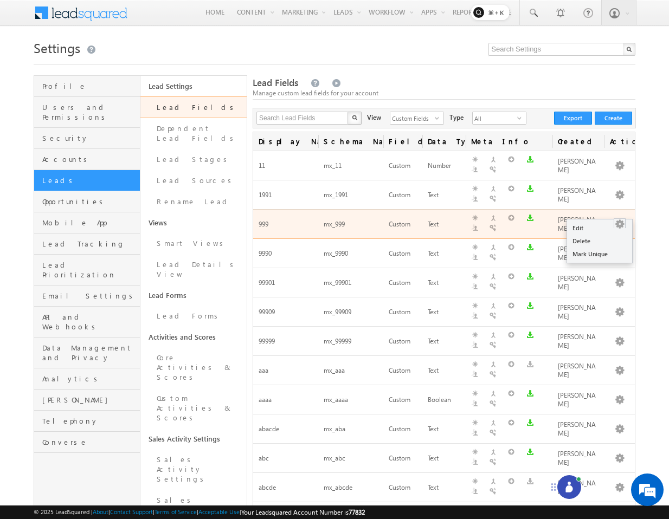
click at [620, 219] on button "button" at bounding box center [619, 224] width 11 height 11
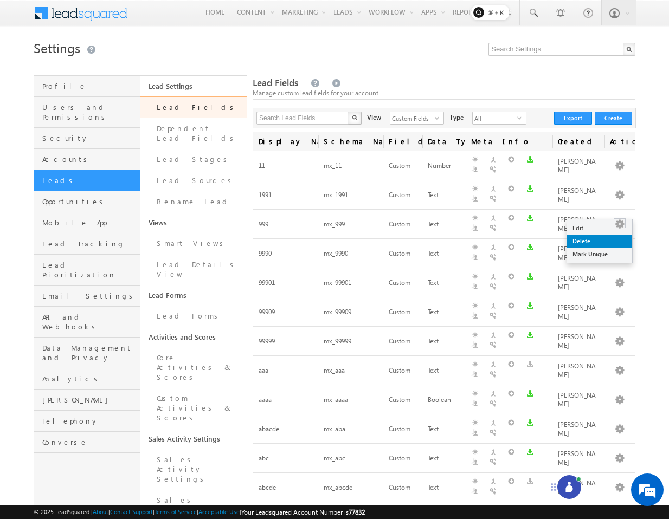
click at [582, 240] on link "Delete" at bounding box center [599, 241] width 65 height 13
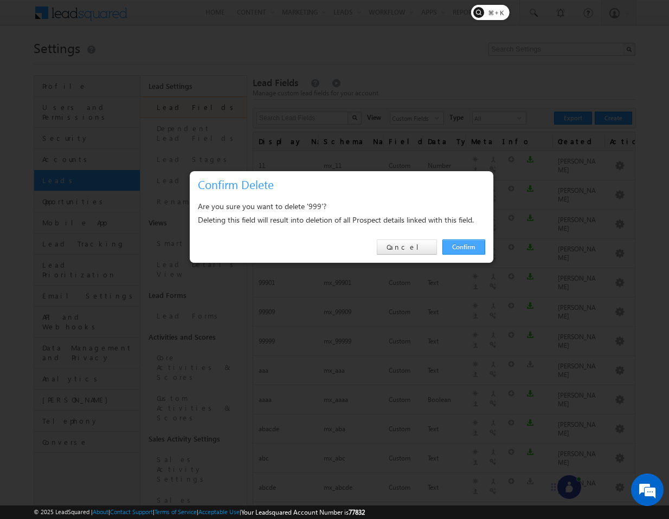
click at [472, 241] on link "Confirm" at bounding box center [463, 247] width 43 height 15
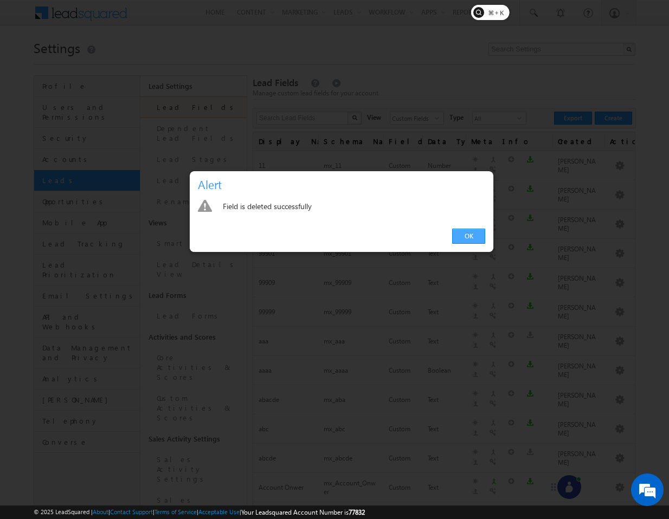
click at [477, 234] on link "OK" at bounding box center [468, 236] width 33 height 15
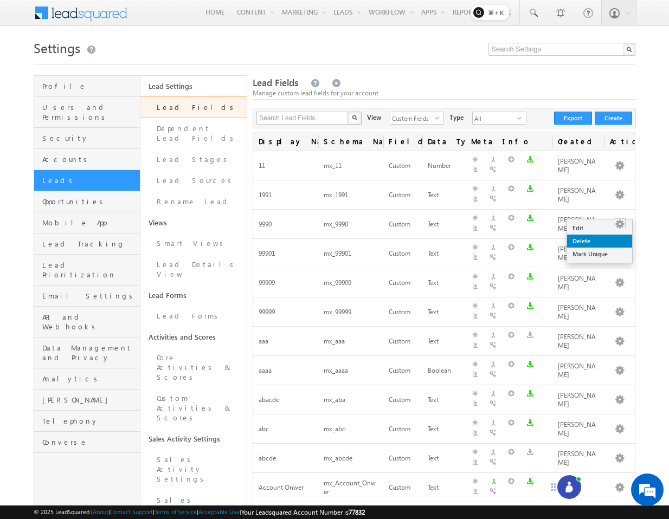
click at [607, 237] on link "Delete" at bounding box center [599, 241] width 65 height 13
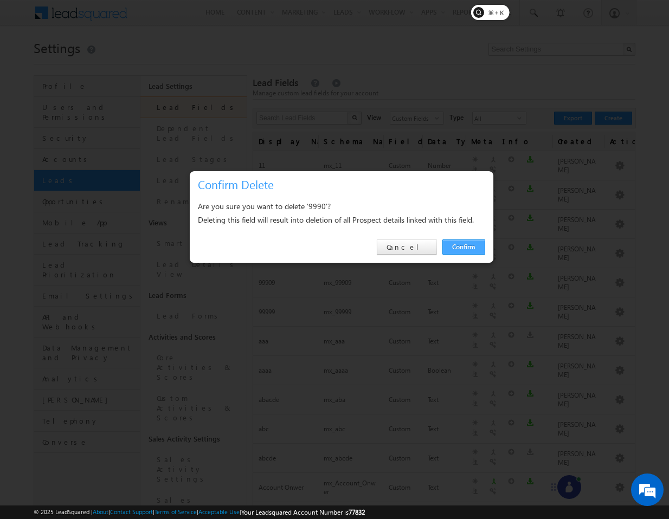
click at [452, 243] on link "Confirm" at bounding box center [463, 247] width 43 height 15
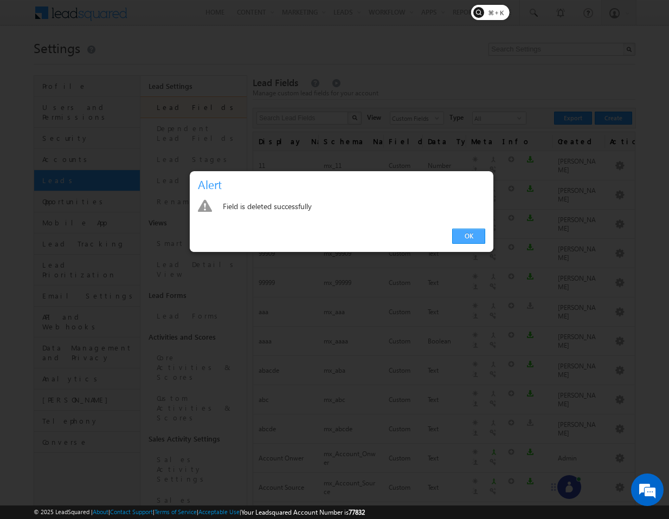
click at [464, 234] on link "OK" at bounding box center [468, 236] width 33 height 15
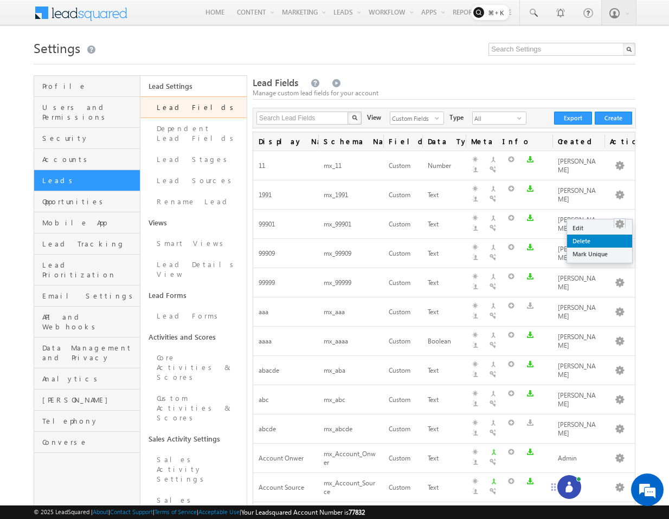
click at [583, 243] on link "Delete" at bounding box center [599, 241] width 65 height 13
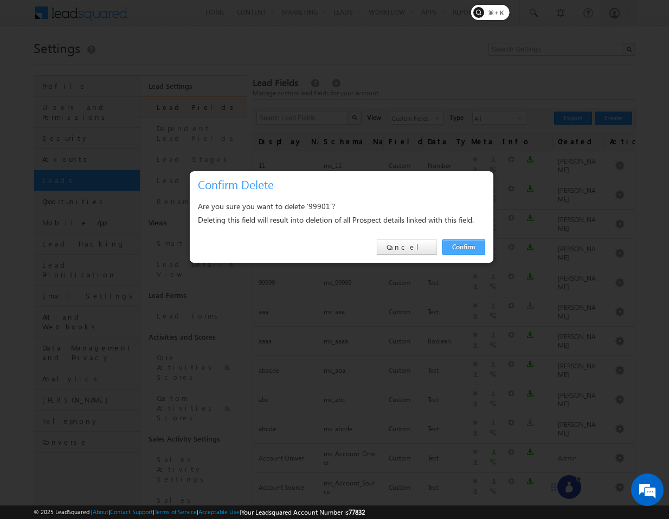
click at [471, 247] on link "Confirm" at bounding box center [463, 247] width 43 height 15
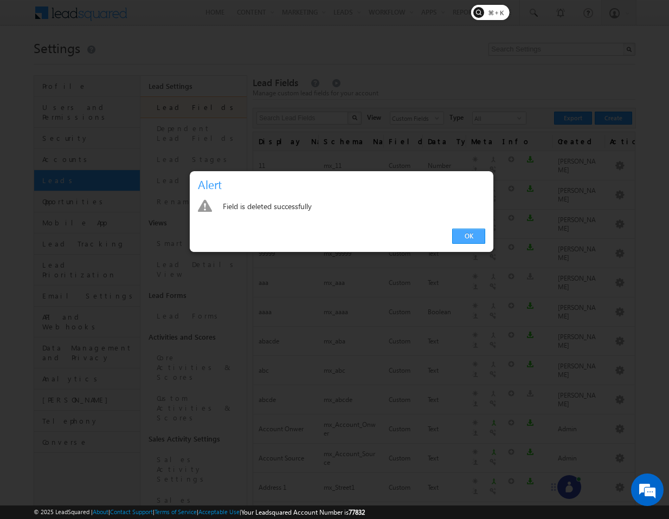
click at [474, 231] on link "OK" at bounding box center [468, 236] width 33 height 15
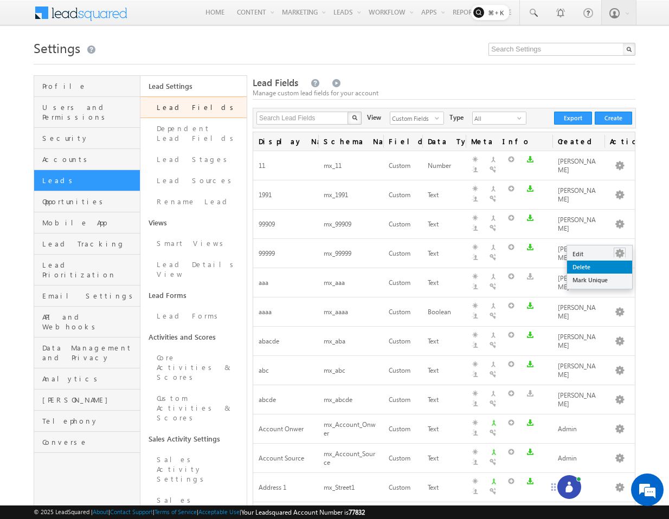
click at [592, 267] on link "Delete" at bounding box center [599, 267] width 65 height 13
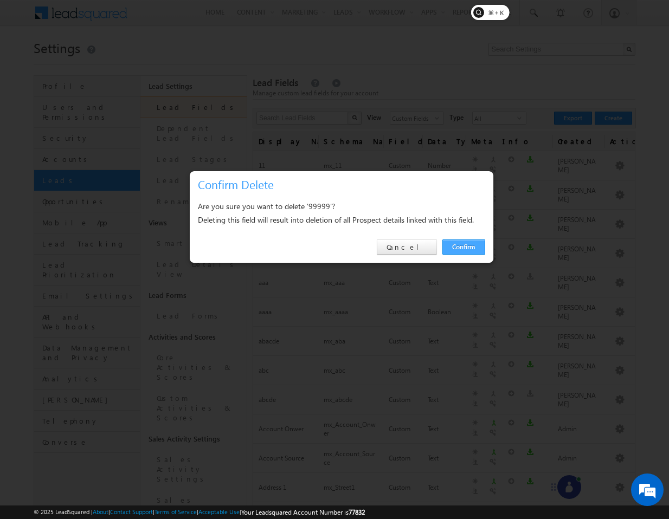
click at [457, 242] on link "Confirm" at bounding box center [463, 247] width 43 height 15
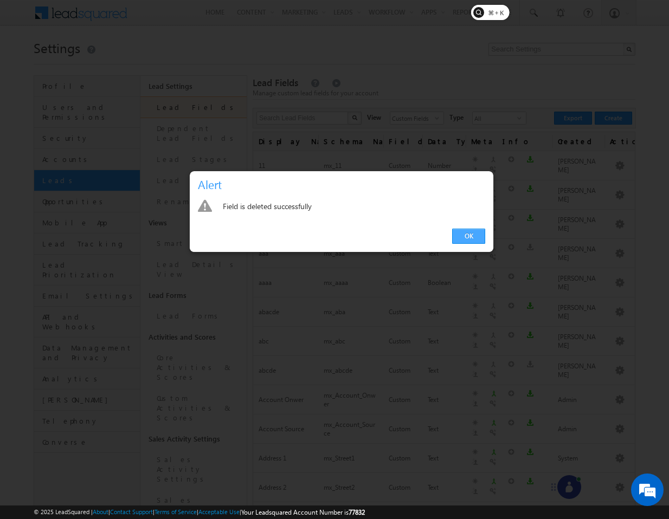
click at [480, 238] on link "OK" at bounding box center [468, 236] width 33 height 15
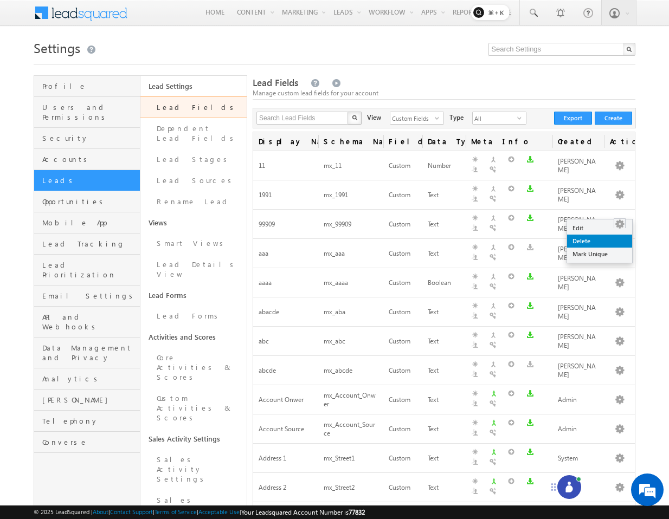
click at [583, 240] on link "Delete" at bounding box center [599, 241] width 65 height 13
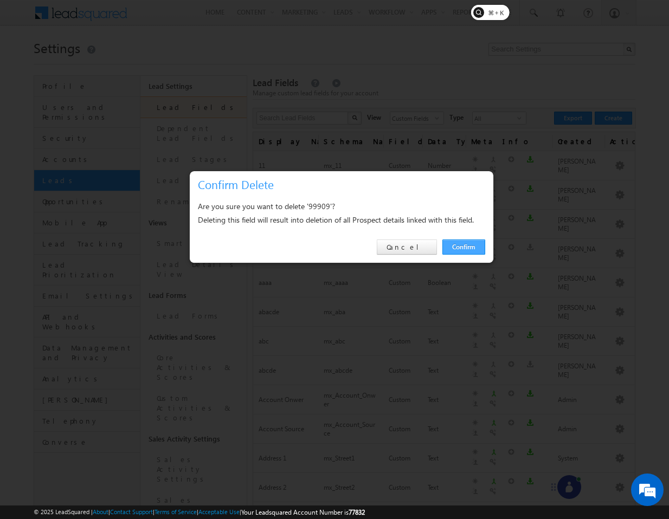
click at [461, 245] on link "Confirm" at bounding box center [463, 247] width 43 height 15
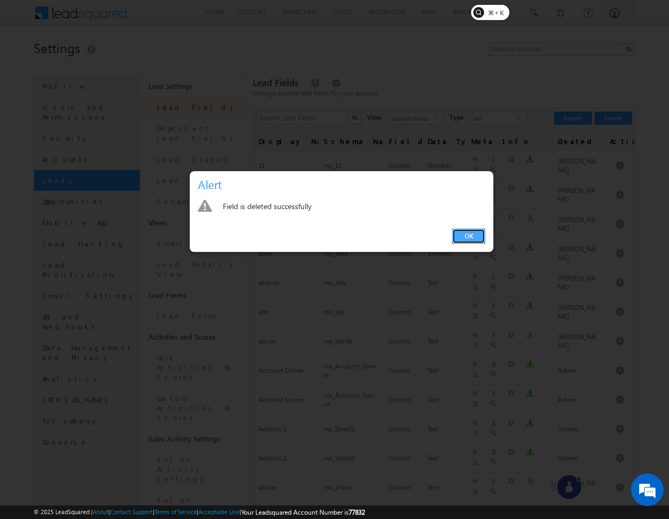
click at [469, 236] on link "OK" at bounding box center [468, 236] width 33 height 15
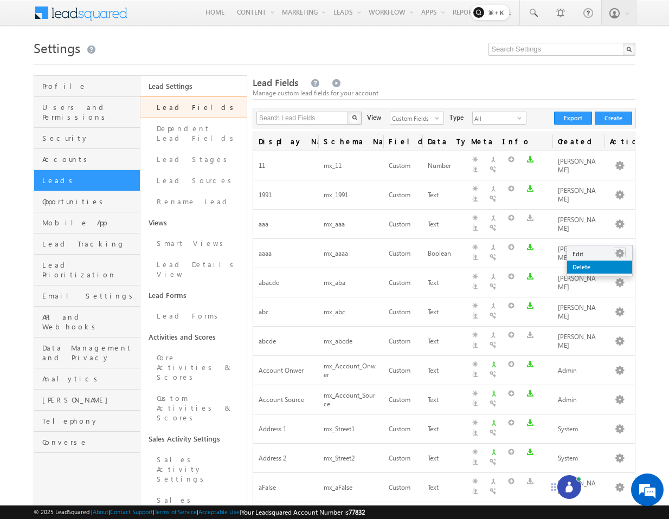
click at [592, 265] on link "Delete" at bounding box center [599, 267] width 65 height 13
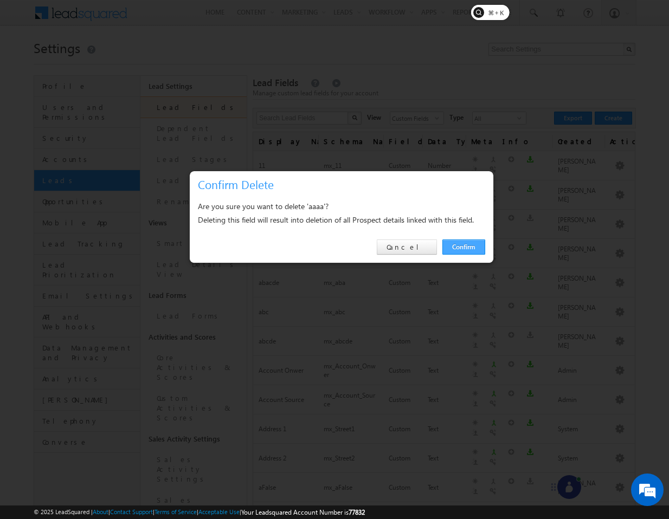
click at [454, 249] on link "Confirm" at bounding box center [463, 247] width 43 height 15
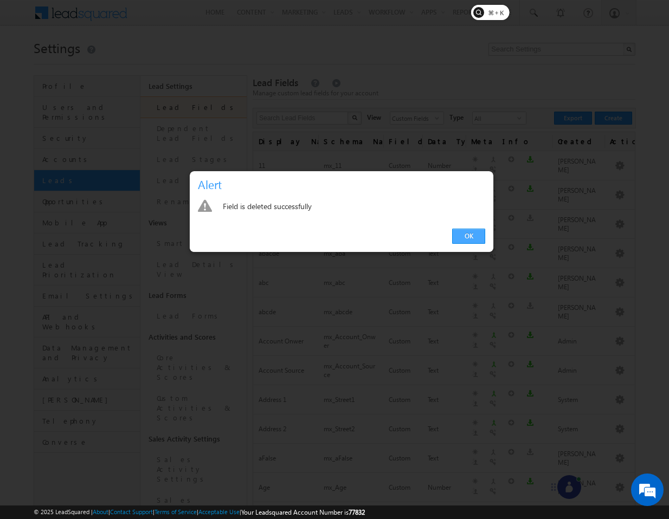
click at [482, 240] on link "OK" at bounding box center [468, 236] width 33 height 15
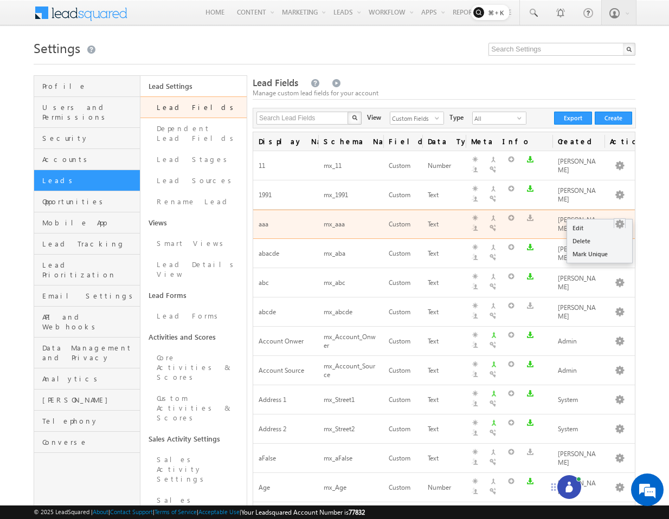
click at [621, 219] on button "button" at bounding box center [619, 224] width 11 height 11
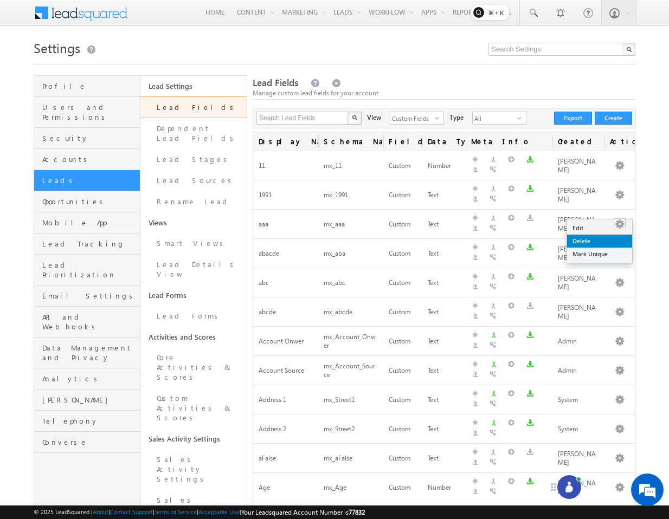
click at [585, 244] on link "Delete" at bounding box center [599, 241] width 65 height 13
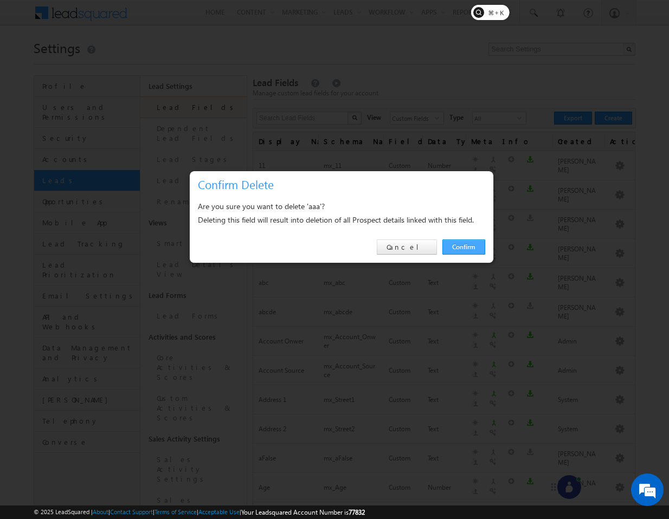
click at [460, 244] on link "Confirm" at bounding box center [463, 247] width 43 height 15
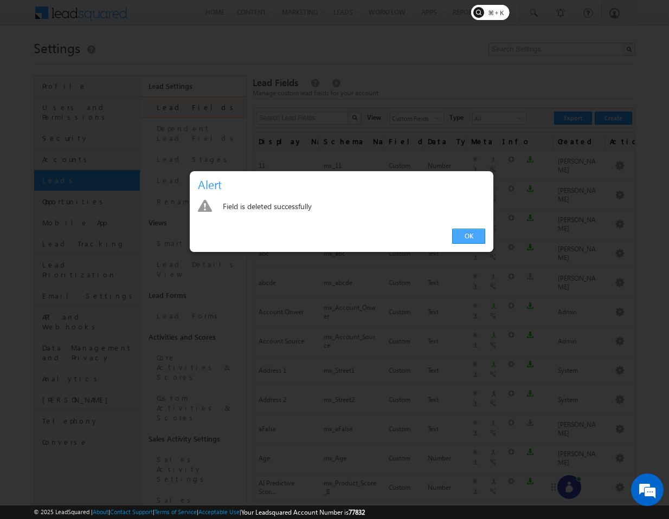
click at [473, 240] on link "OK" at bounding box center [468, 236] width 33 height 15
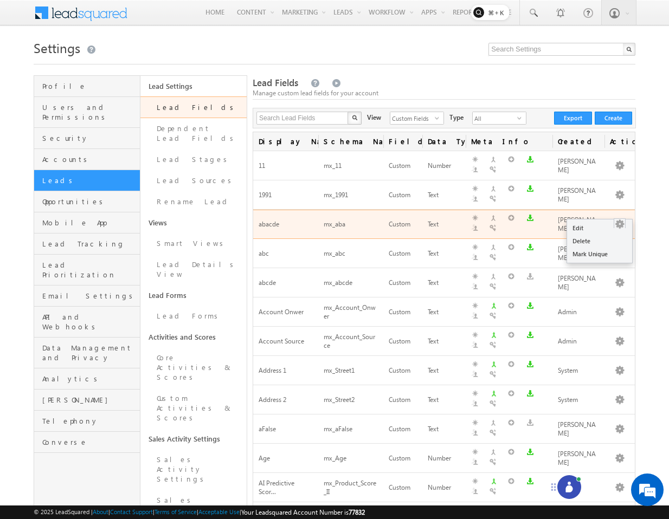
click at [621, 219] on button "button" at bounding box center [619, 224] width 11 height 11
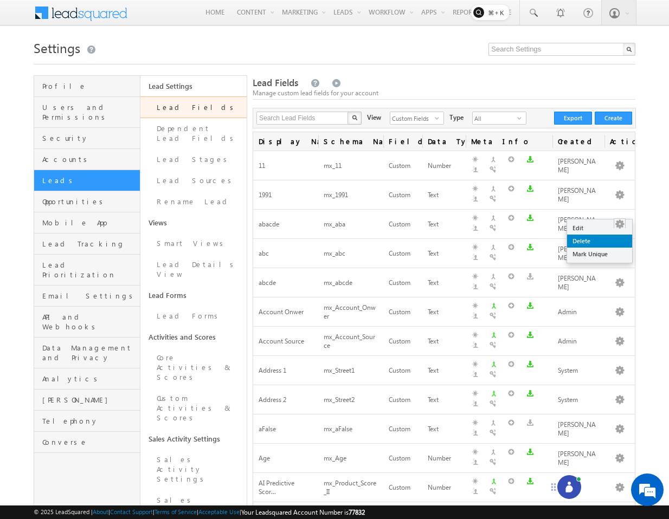
click at [585, 243] on link "Delete" at bounding box center [599, 241] width 65 height 13
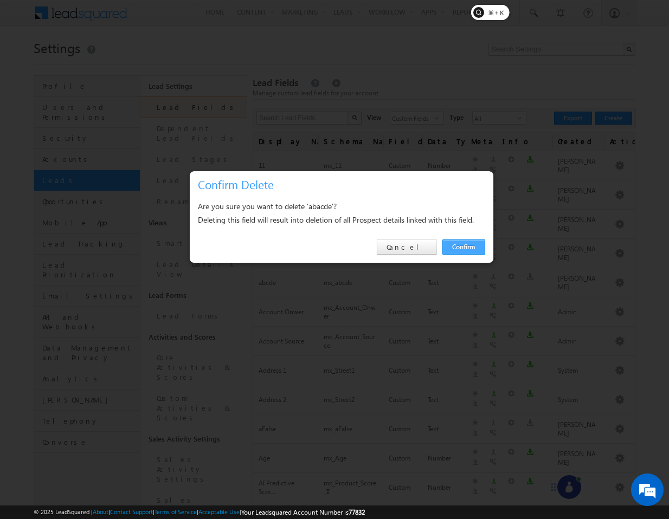
click at [466, 247] on link "Confirm" at bounding box center [463, 247] width 43 height 15
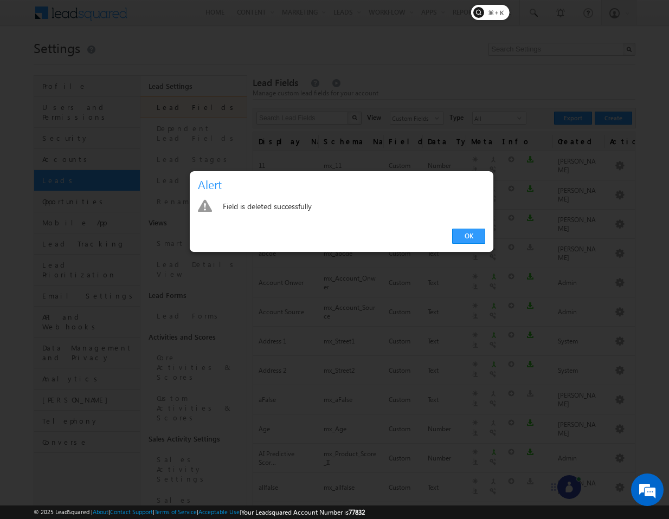
click at [486, 238] on div "OK" at bounding box center [342, 236] width 304 height 31
click at [470, 237] on link "OK" at bounding box center [468, 236] width 33 height 15
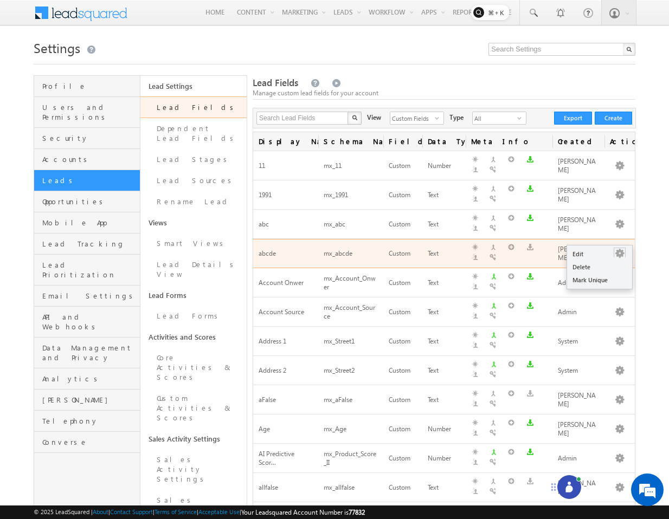
click at [620, 248] on button "button" at bounding box center [619, 253] width 11 height 11
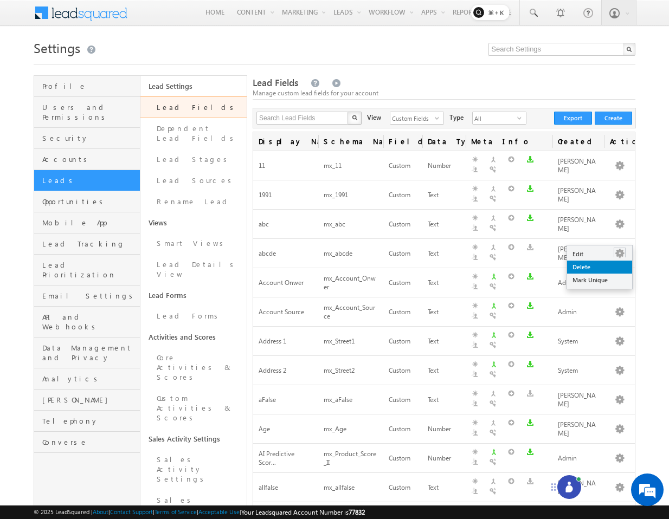
click at [593, 263] on link "Delete" at bounding box center [599, 267] width 65 height 13
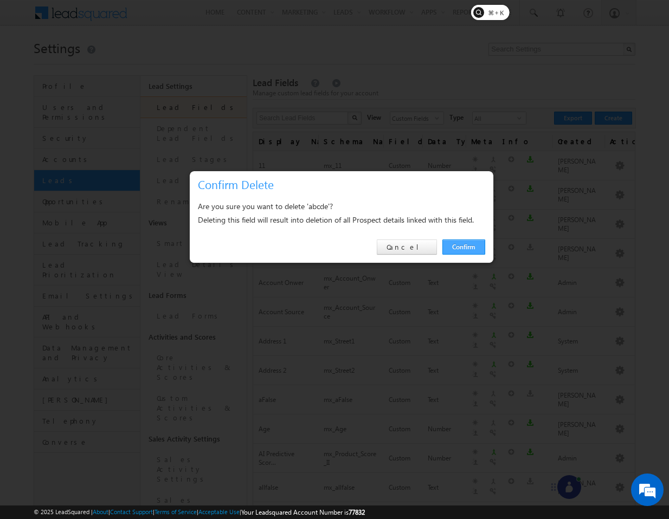
click at [455, 245] on link "Confirm" at bounding box center [463, 247] width 43 height 15
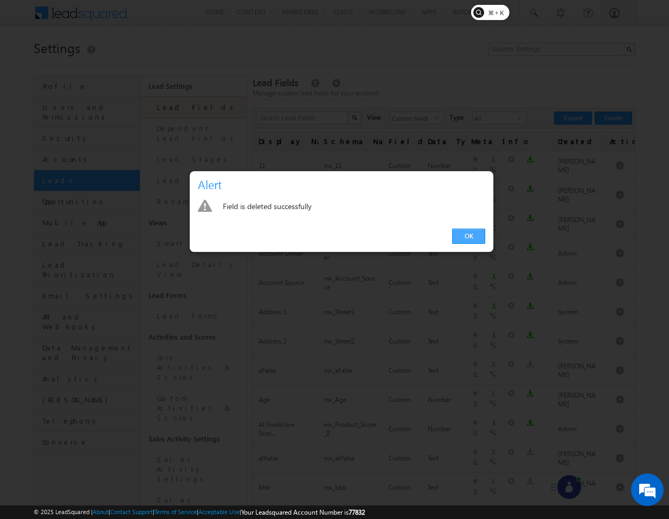
click at [482, 236] on link "OK" at bounding box center [468, 236] width 33 height 15
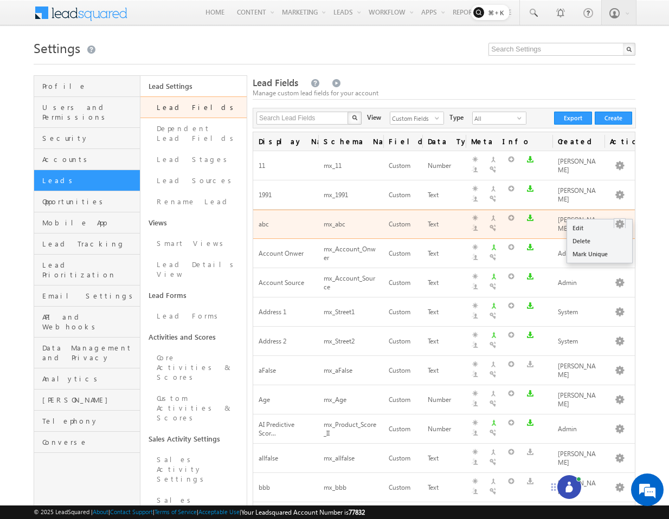
click at [622, 219] on button "button" at bounding box center [619, 224] width 11 height 11
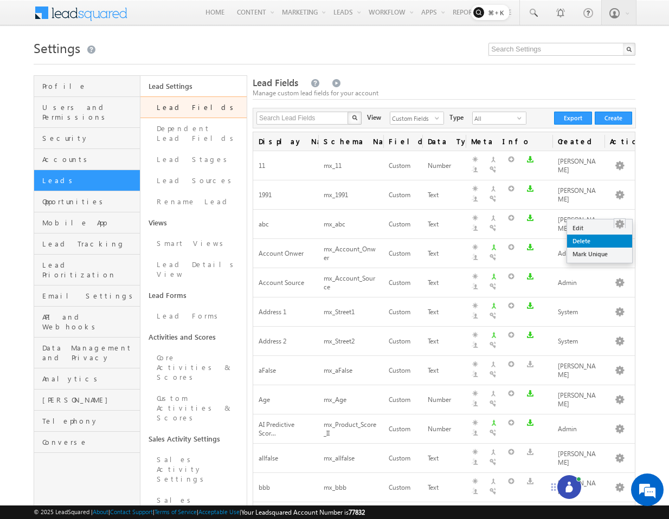
click at [595, 240] on link "Delete" at bounding box center [599, 241] width 65 height 13
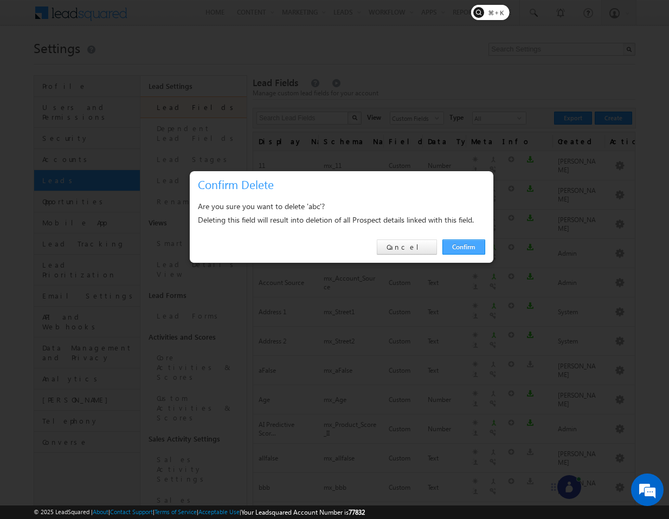
click at [476, 245] on link "Confirm" at bounding box center [463, 247] width 43 height 15
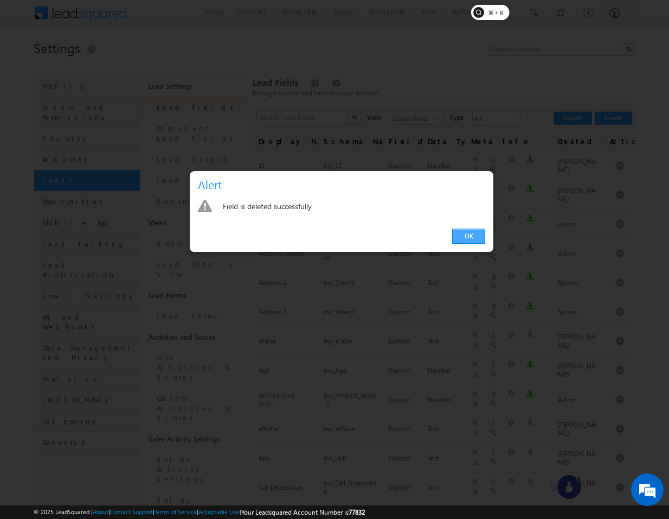
click at [471, 241] on link "OK" at bounding box center [468, 236] width 33 height 15
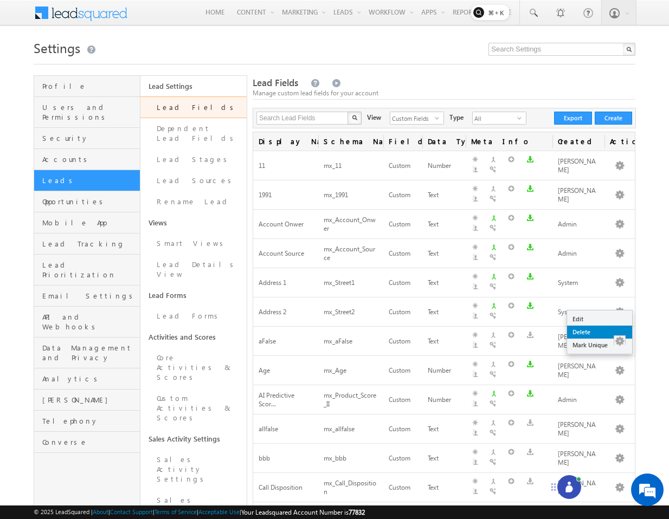
click at [587, 331] on link "Delete" at bounding box center [599, 332] width 65 height 13
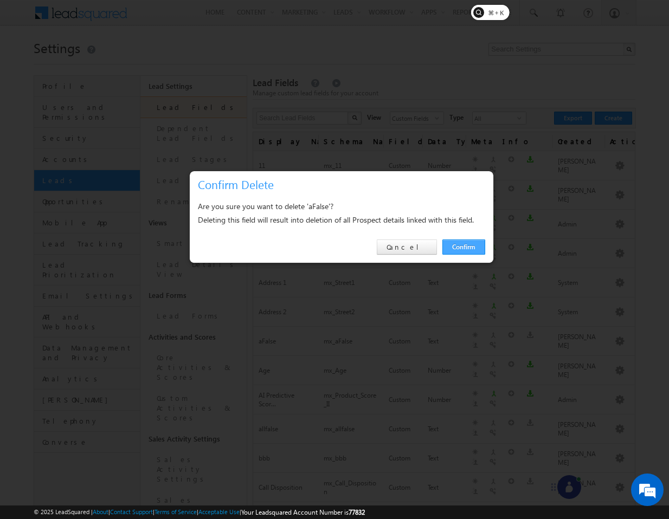
click at [457, 241] on link "Confirm" at bounding box center [463, 247] width 43 height 15
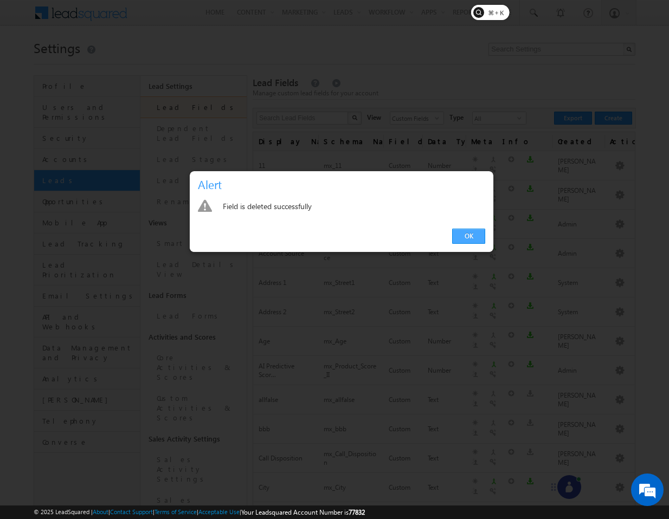
click at [458, 233] on link "OK" at bounding box center [468, 236] width 33 height 15
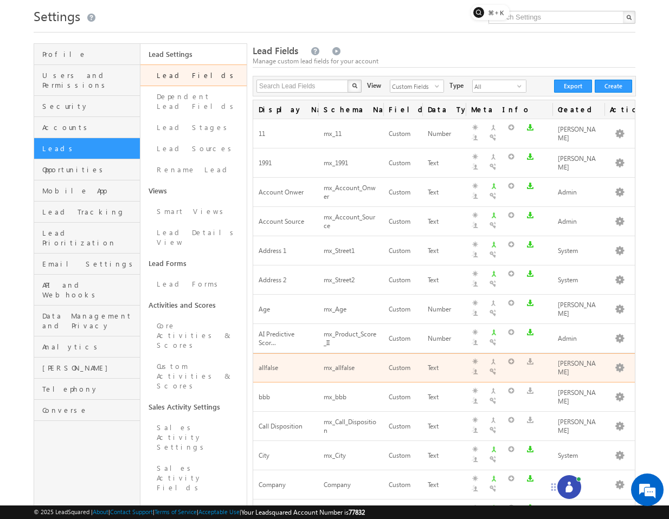
scroll to position [39, 0]
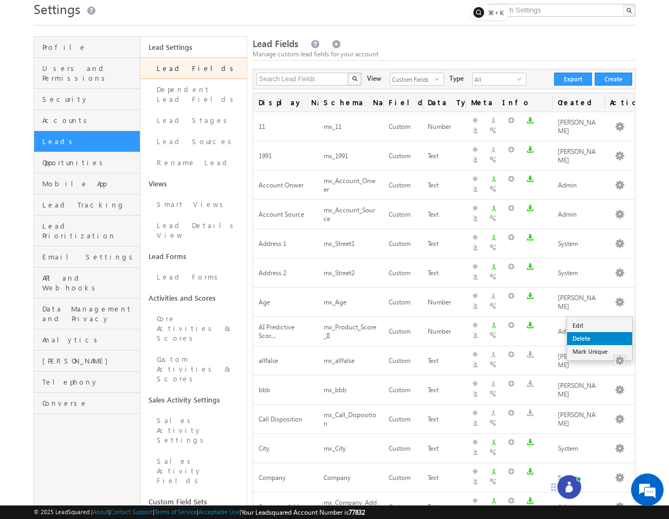
click at [592, 335] on link "Delete" at bounding box center [599, 338] width 65 height 13
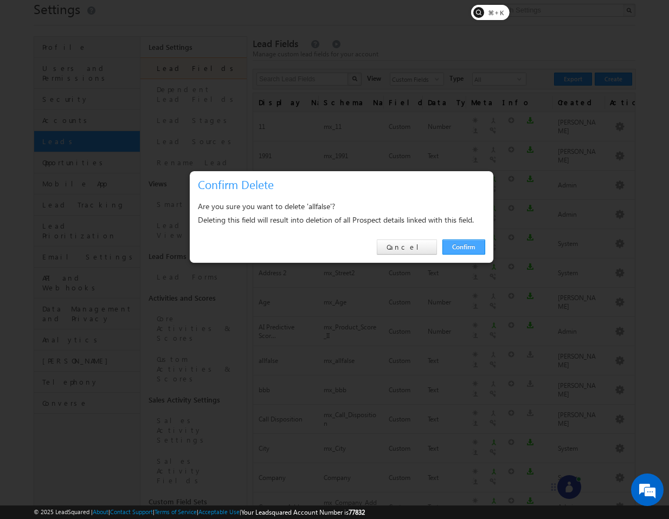
click at [466, 242] on link "Confirm" at bounding box center [463, 247] width 43 height 15
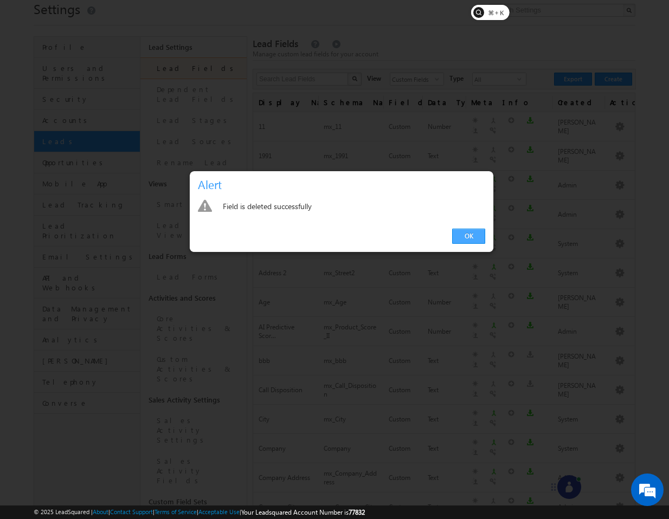
click at [462, 238] on link "OK" at bounding box center [468, 236] width 33 height 15
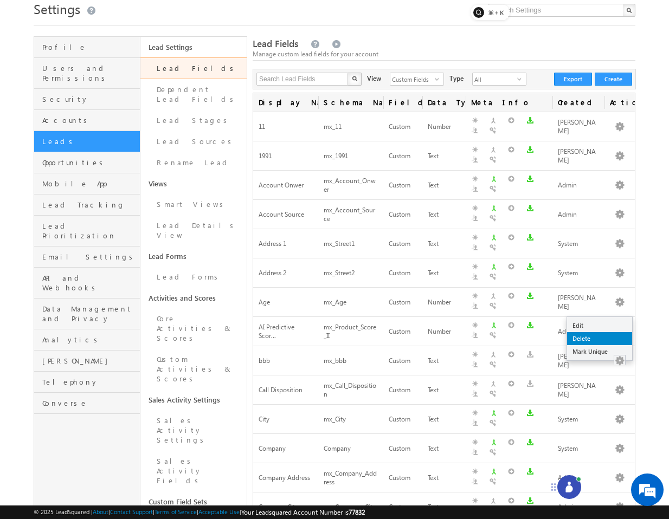
click at [607, 333] on link "Delete" at bounding box center [599, 338] width 65 height 13
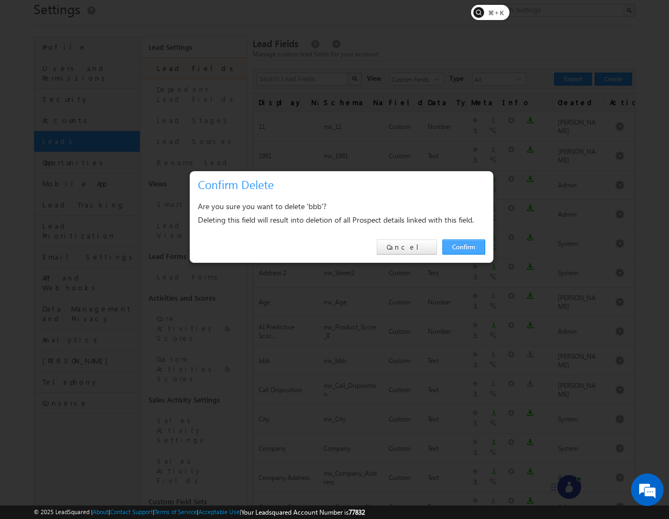
click at [465, 253] on link "Confirm" at bounding box center [463, 247] width 43 height 15
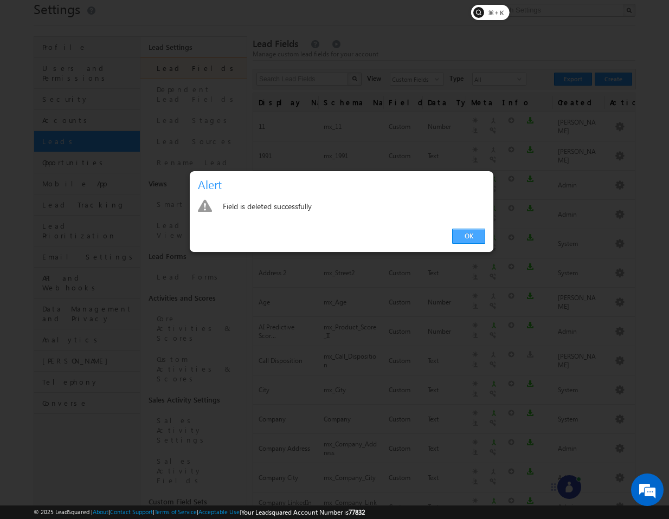
click at [476, 229] on link "OK" at bounding box center [468, 236] width 33 height 15
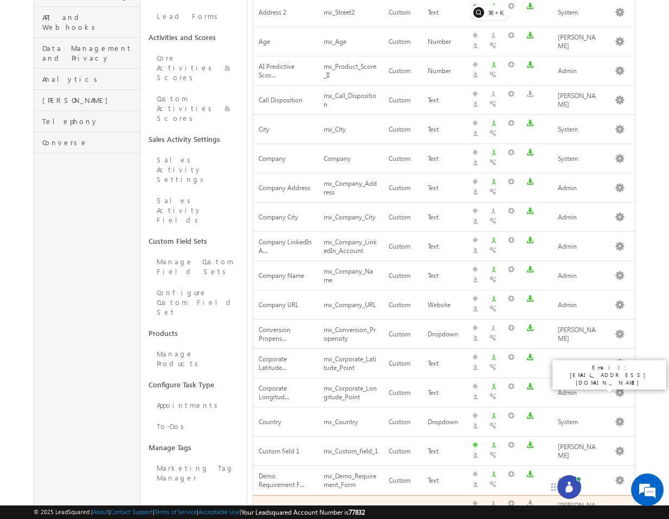
scroll to position [313, 0]
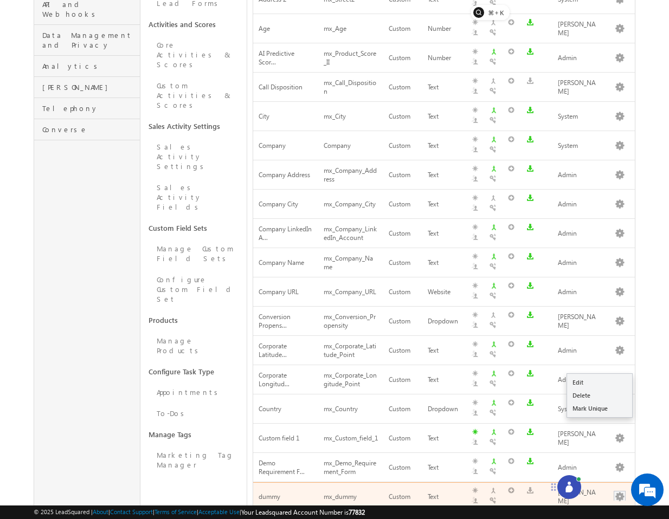
click at [623, 492] on button "button" at bounding box center [619, 497] width 11 height 11
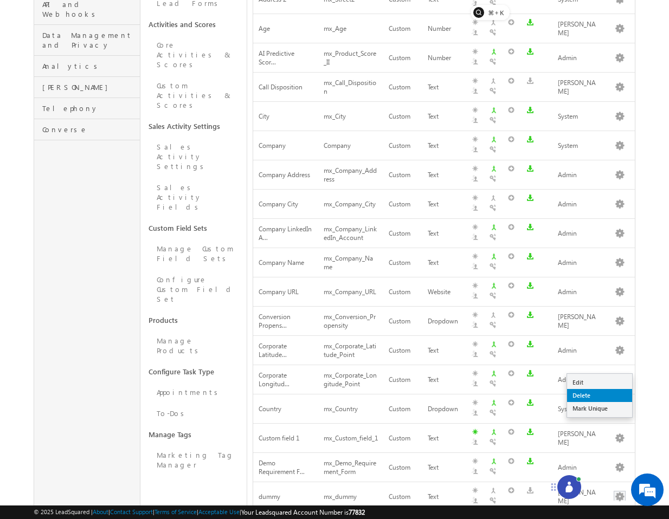
click at [583, 395] on link "Delete" at bounding box center [599, 395] width 65 height 13
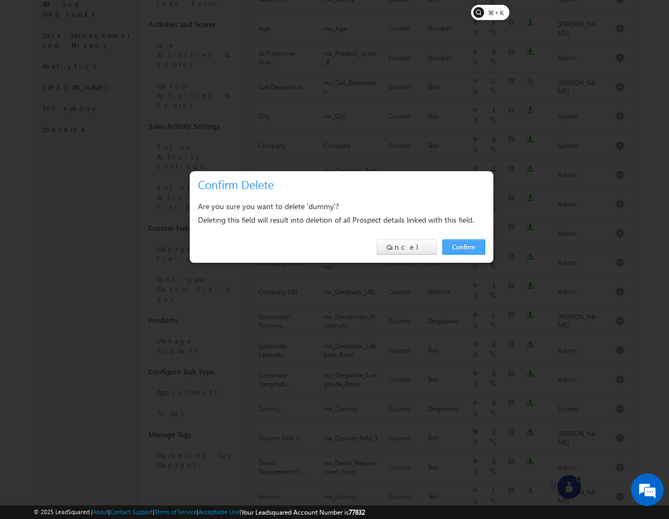
click at [466, 248] on link "Confirm" at bounding box center [463, 247] width 43 height 15
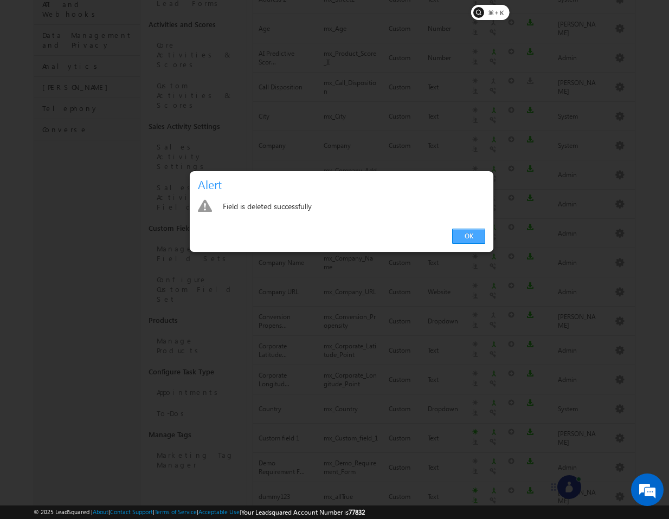
click at [470, 236] on link "OK" at bounding box center [468, 236] width 33 height 15
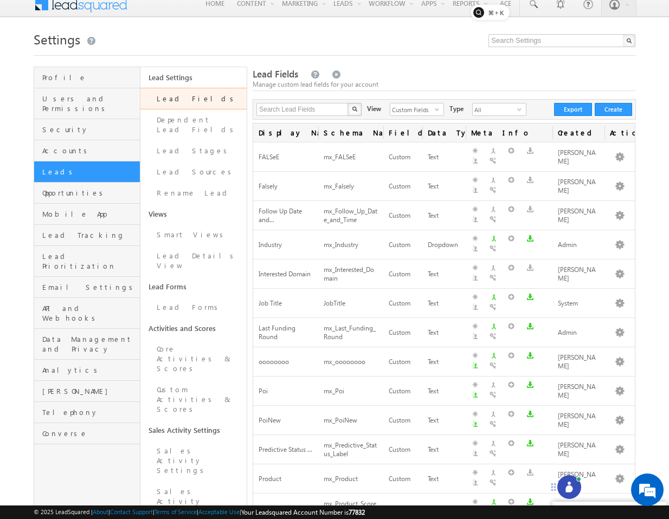
scroll to position [0, 0]
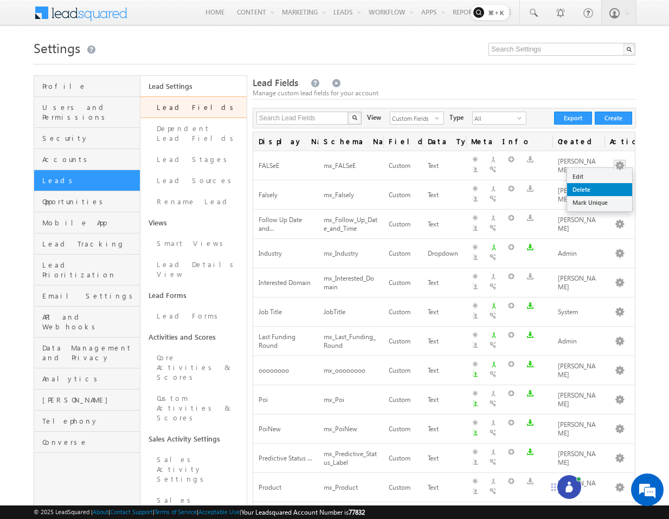
click at [586, 190] on link "Delete" at bounding box center [599, 189] width 65 height 13
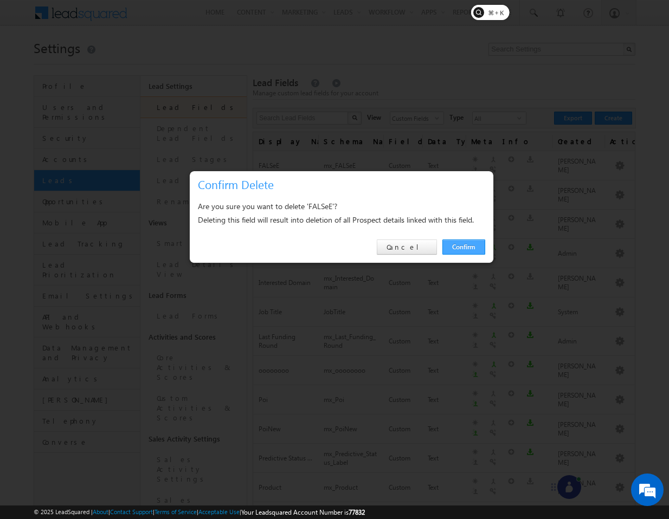
click at [472, 241] on link "Confirm" at bounding box center [463, 247] width 43 height 15
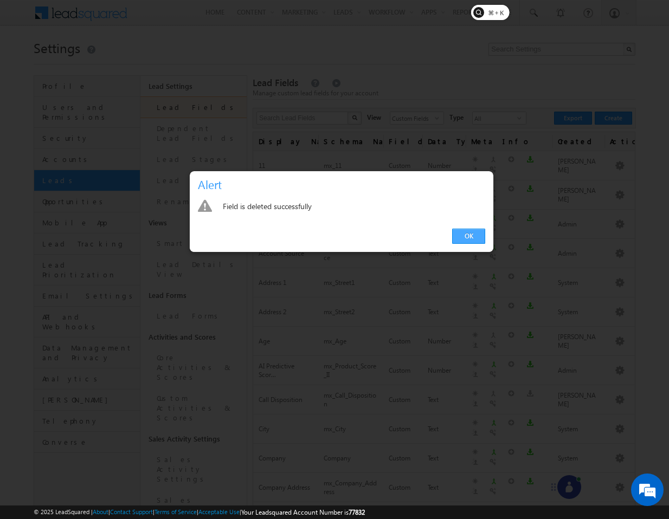
click at [473, 232] on link "OK" at bounding box center [468, 236] width 33 height 15
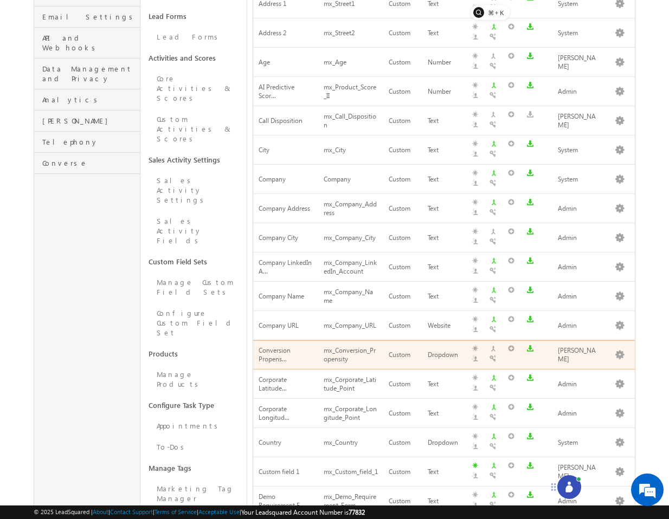
scroll to position [332, 0]
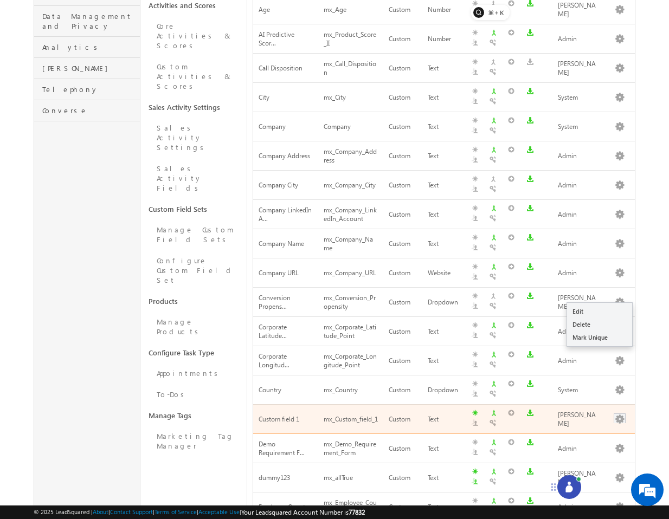
click at [620, 414] on button "button" at bounding box center [619, 419] width 11 height 11
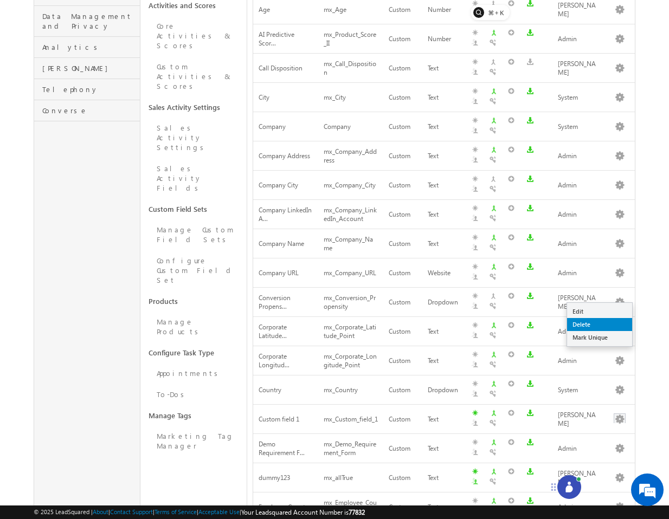
click at [600, 324] on link "Delete" at bounding box center [599, 324] width 65 height 13
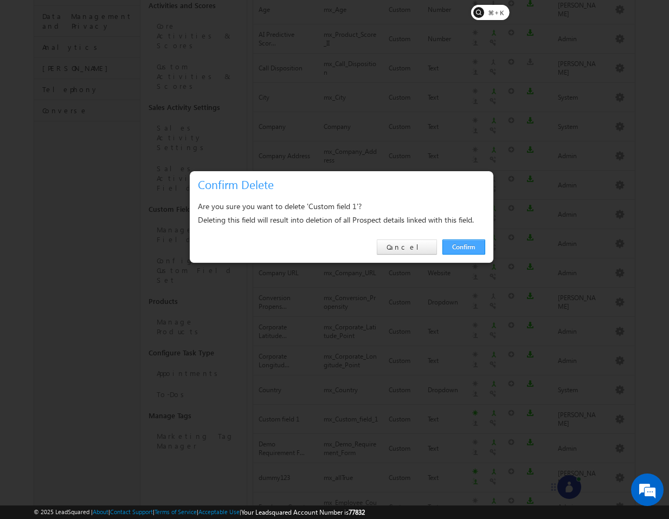
click at [472, 247] on link "Confirm" at bounding box center [463, 247] width 43 height 15
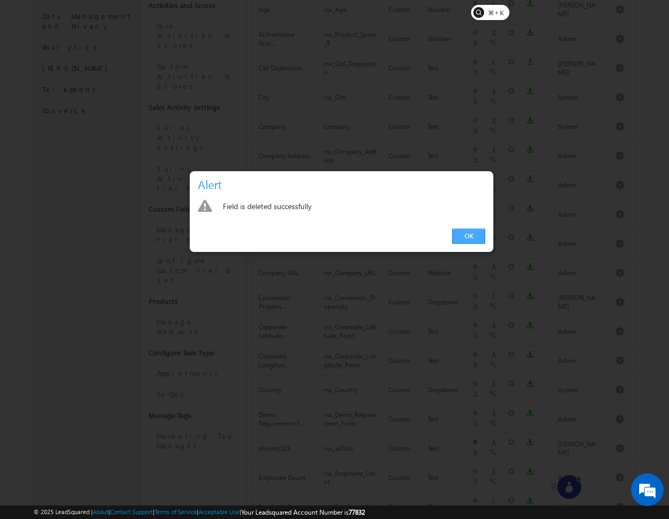
click at [470, 237] on link "OK" at bounding box center [468, 236] width 33 height 15
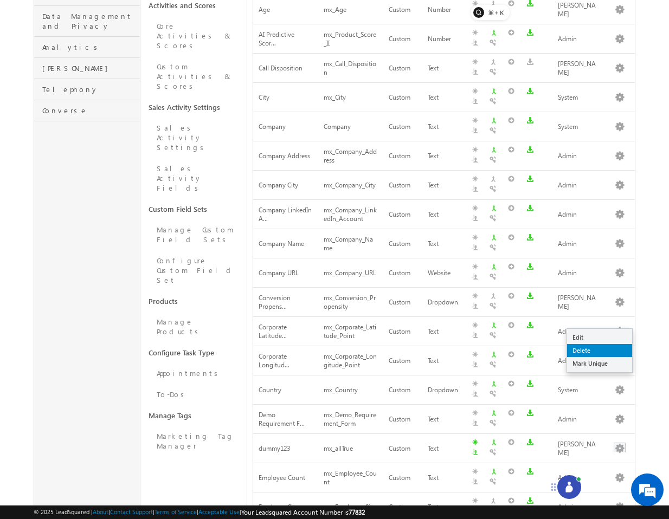
click at [590, 351] on link "Delete" at bounding box center [599, 350] width 65 height 13
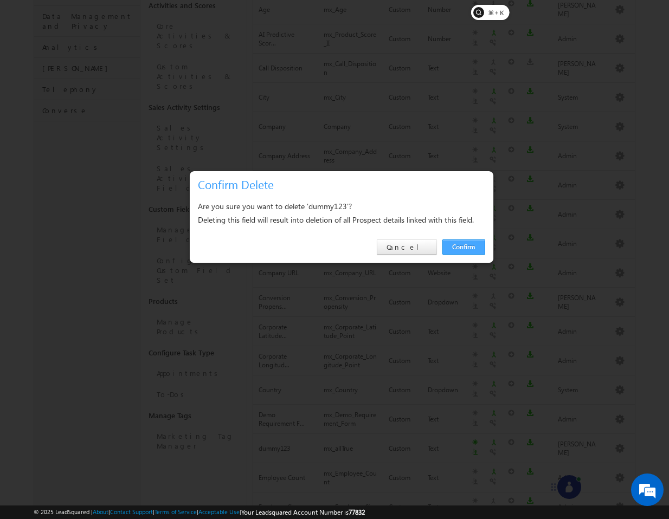
click at [470, 243] on link "Confirm" at bounding box center [463, 247] width 43 height 15
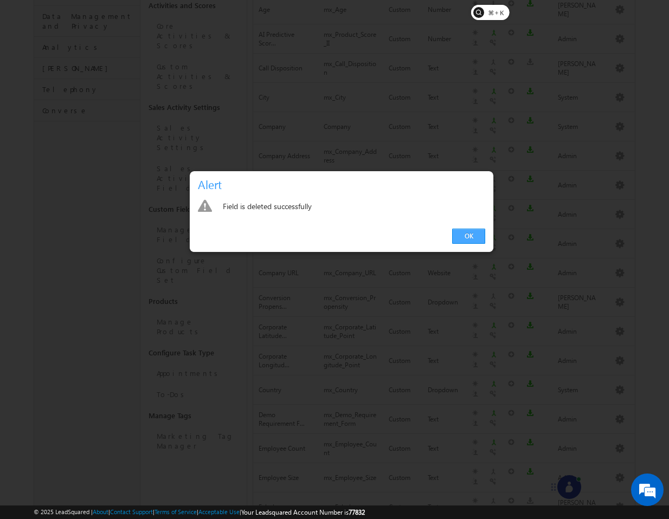
click at [474, 237] on link "OK" at bounding box center [468, 236] width 33 height 15
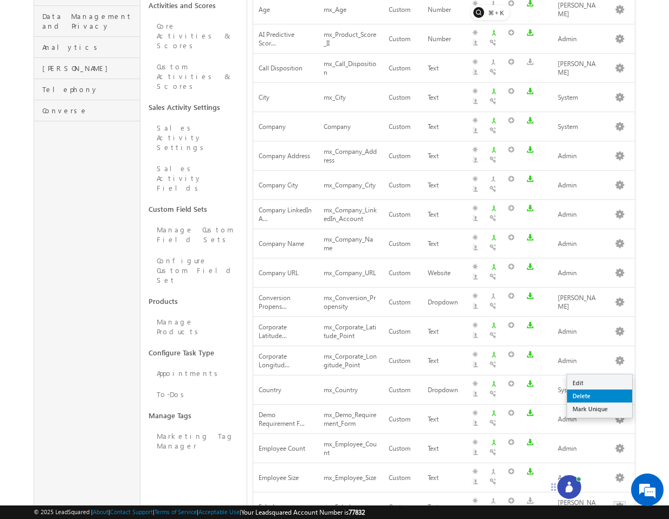
click at [581, 394] on link "Delete" at bounding box center [599, 396] width 65 height 13
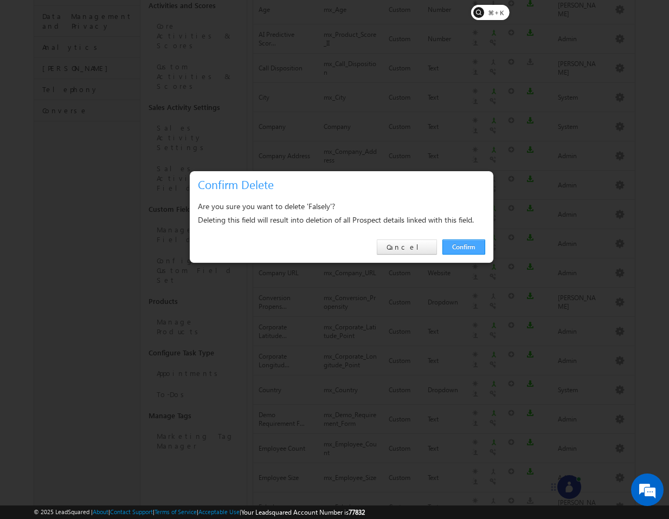
click at [468, 249] on link "Confirm" at bounding box center [463, 247] width 43 height 15
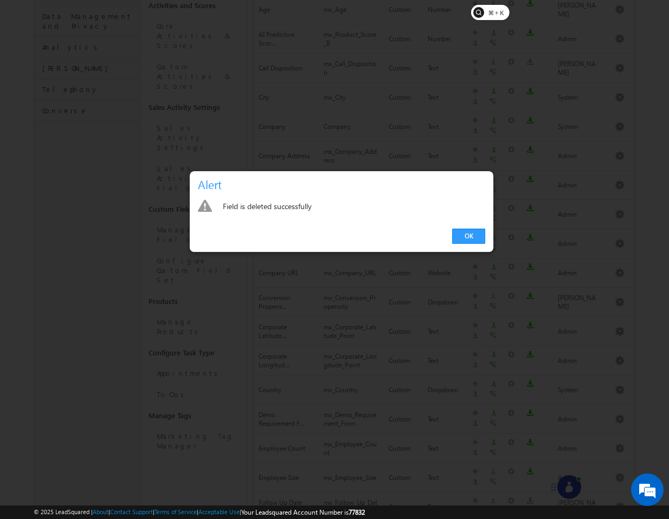
scroll to position [326, 0]
click at [466, 241] on link "OK" at bounding box center [468, 236] width 33 height 15
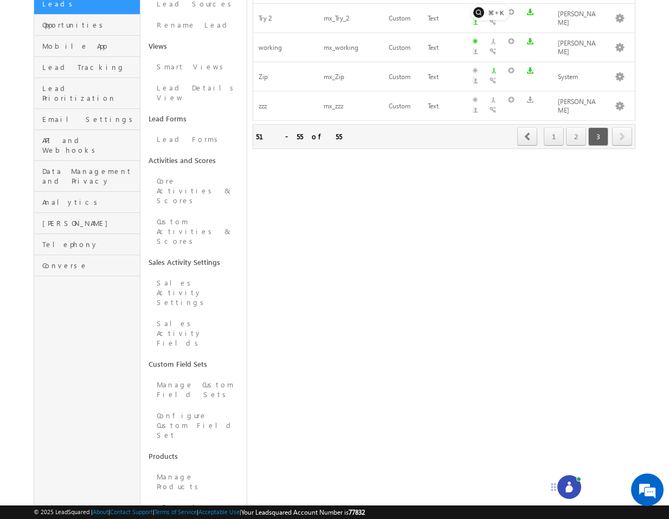
scroll to position [0, 0]
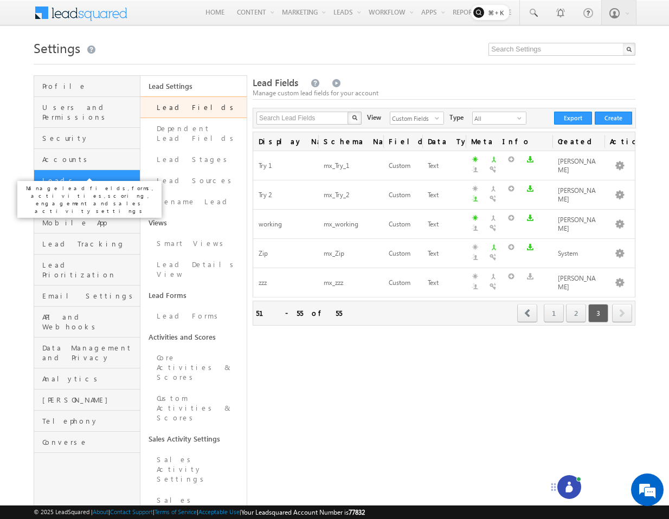
click at [65, 176] on span "Leads" at bounding box center [89, 181] width 95 height 10
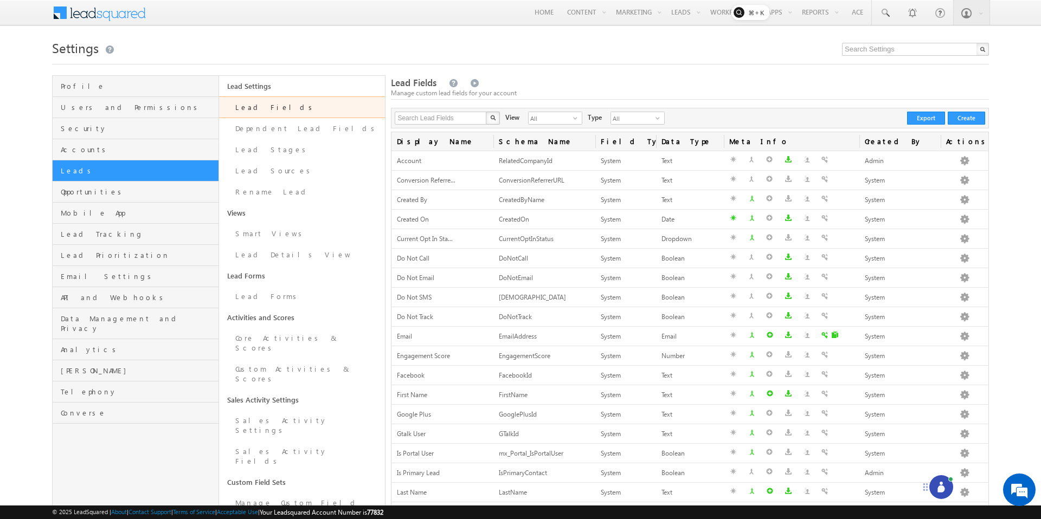
click at [669, 490] on icon at bounding box center [941, 489] width 7 height 7
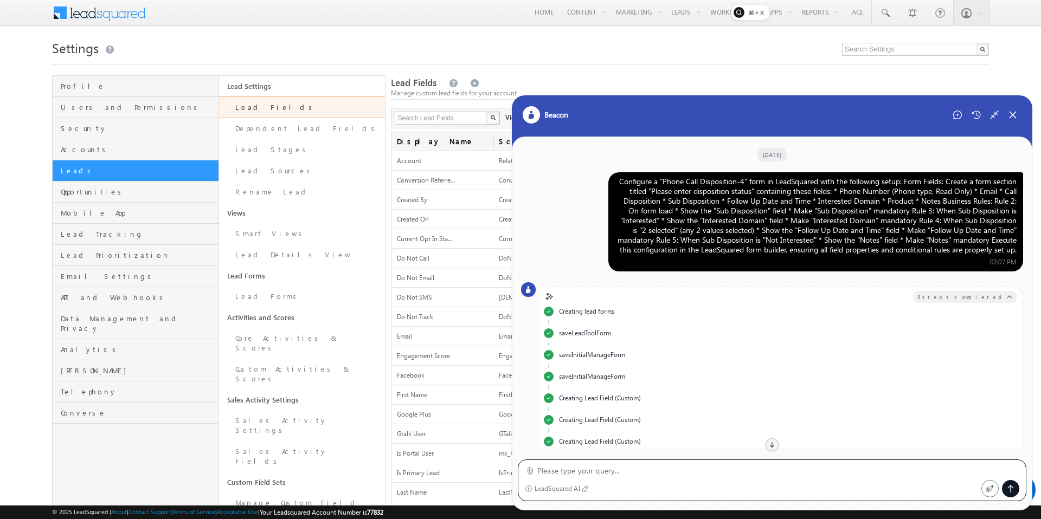
scroll to position [818, 0]
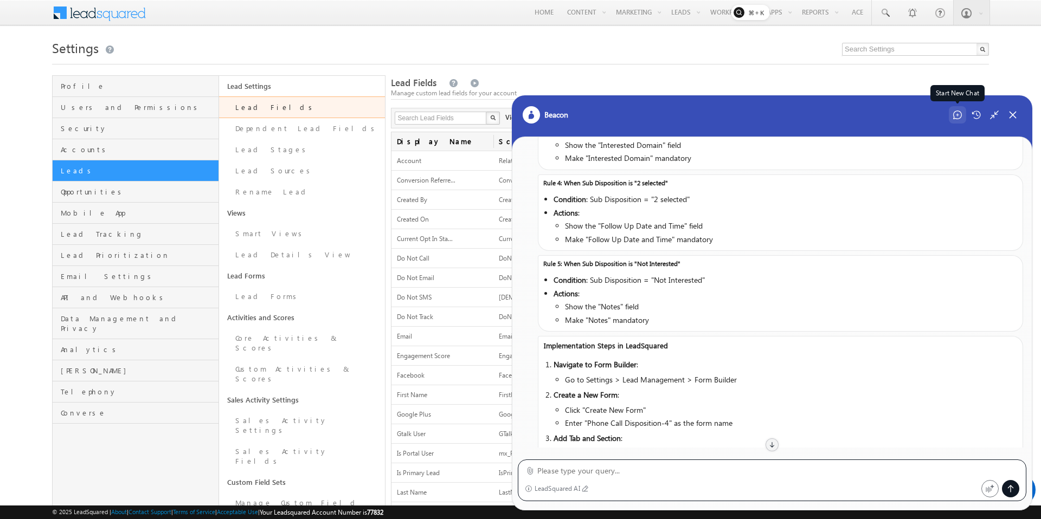
click at [669, 118] on icon at bounding box center [957, 115] width 9 height 9
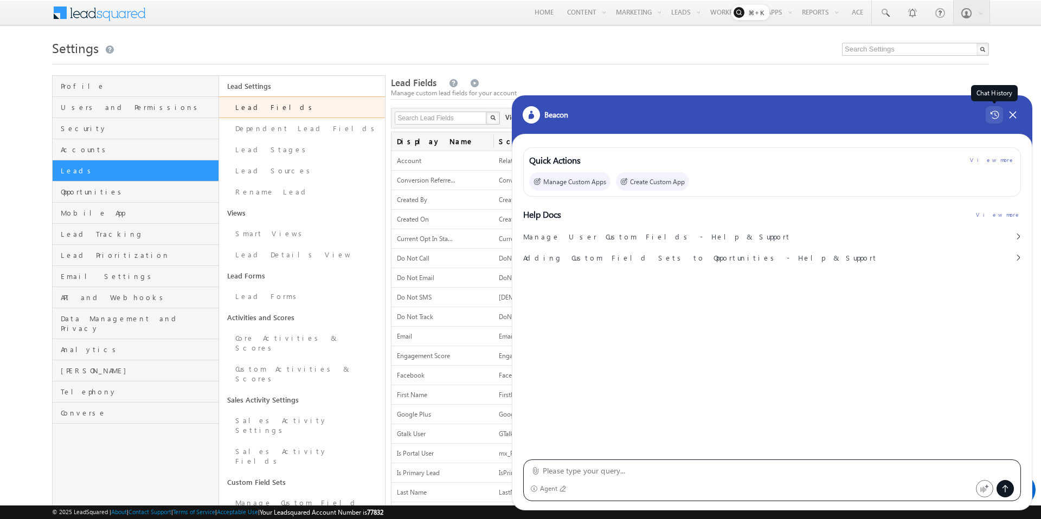
click at [669, 113] on icon at bounding box center [994, 115] width 9 height 8
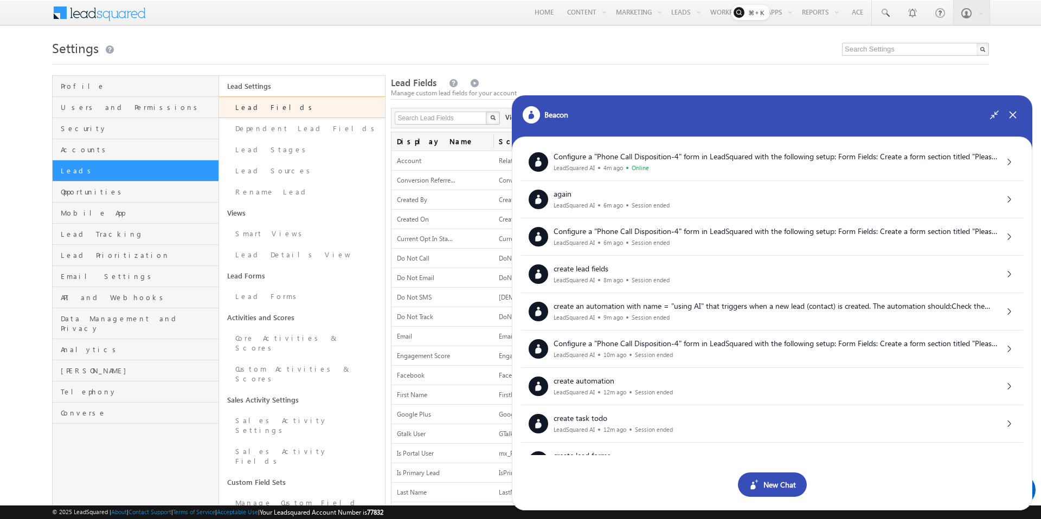
click at [669, 483] on div "New Chat" at bounding box center [772, 485] width 69 height 24
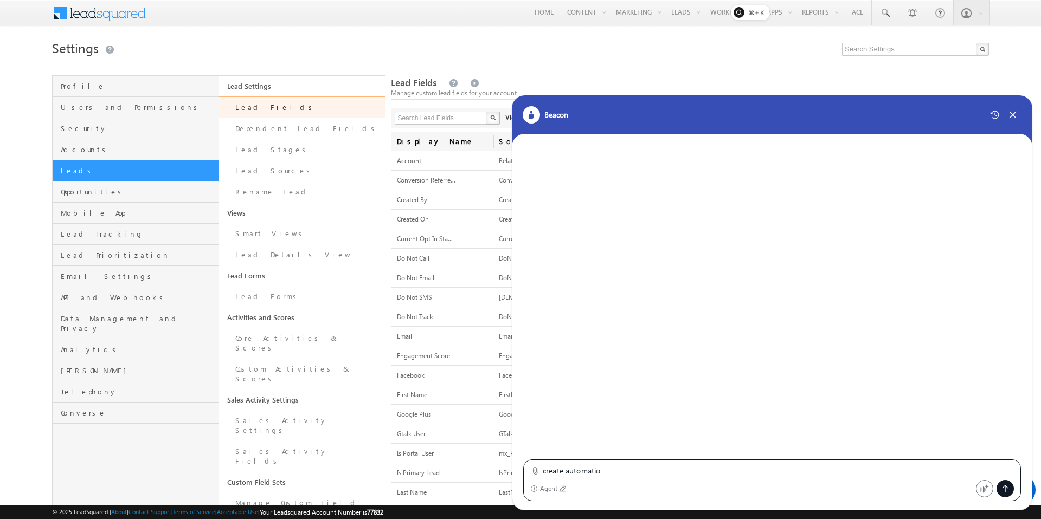
type textarea "create automation"
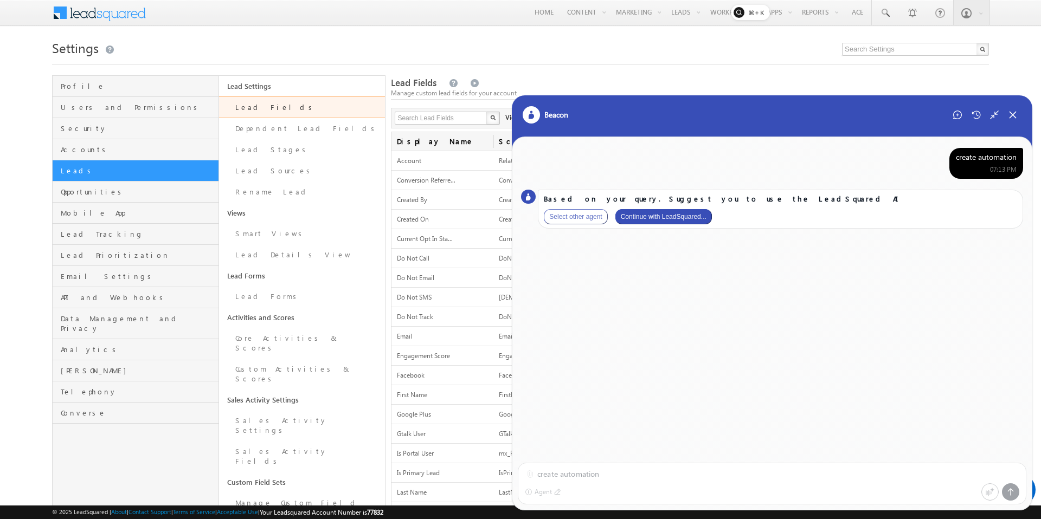
click at [669, 216] on button "Continue with LeadSquared..." at bounding box center [663, 216] width 97 height 15
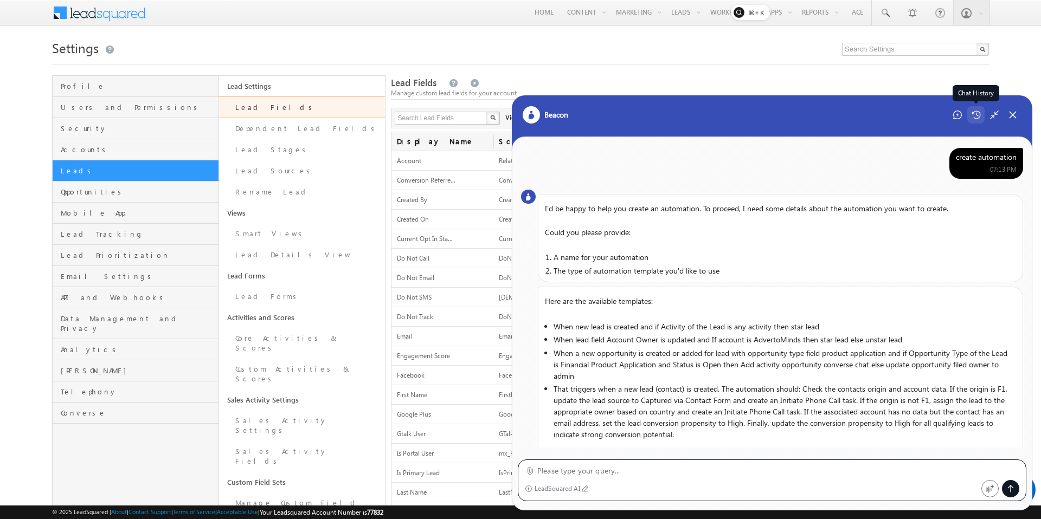
click at [669, 116] on icon at bounding box center [976, 115] width 9 height 9
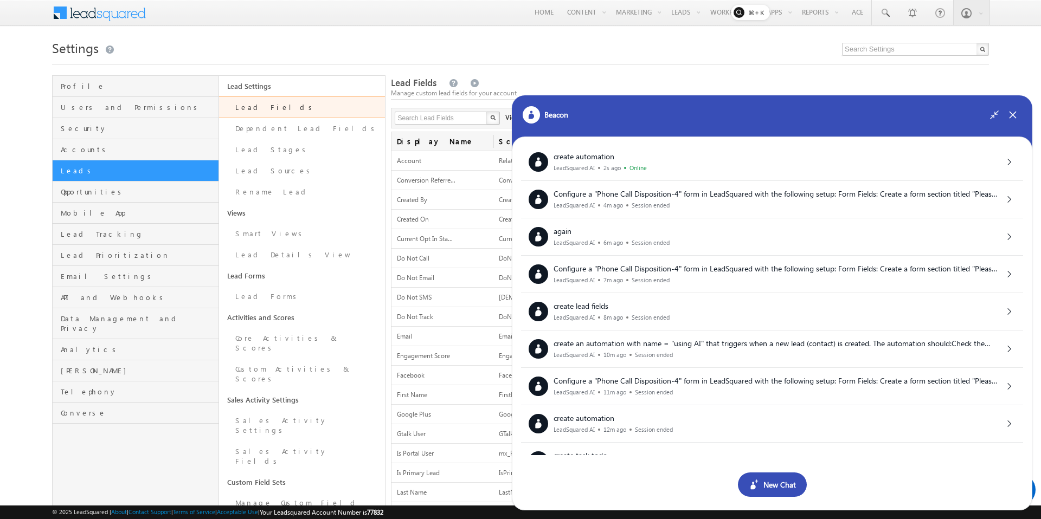
click at [669, 488] on div "New Chat" at bounding box center [772, 485] width 69 height 24
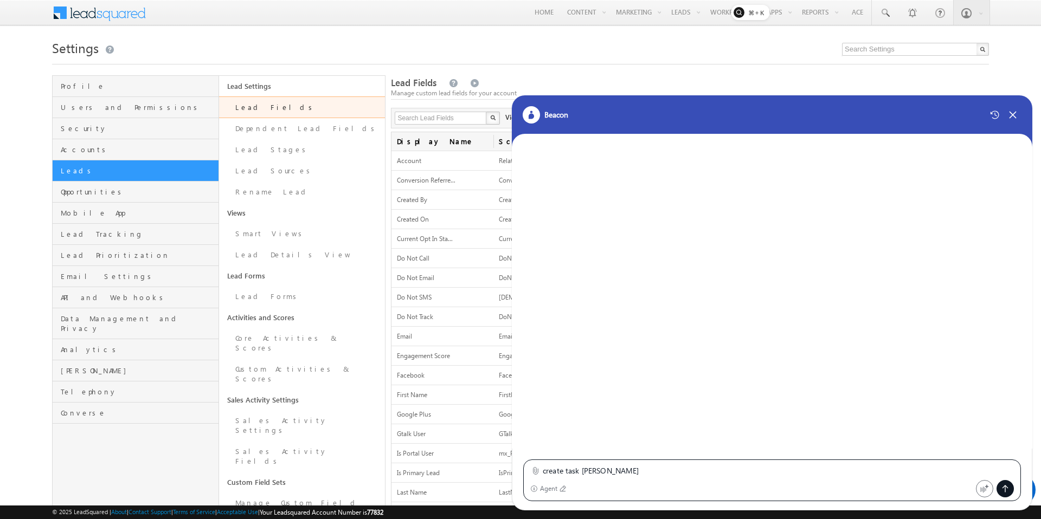
type textarea "create task todo"
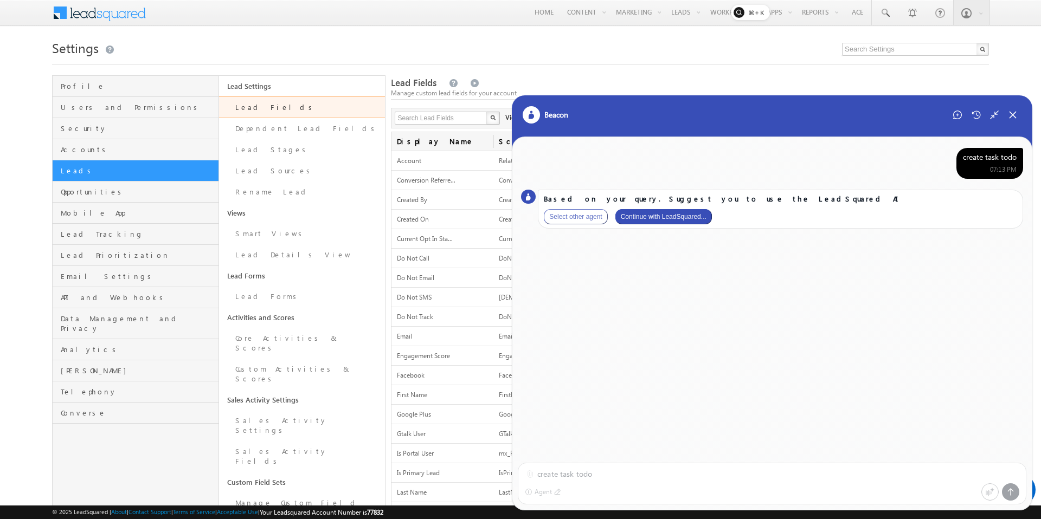
click at [669, 221] on button "Continue with LeadSquared..." at bounding box center [663, 216] width 97 height 15
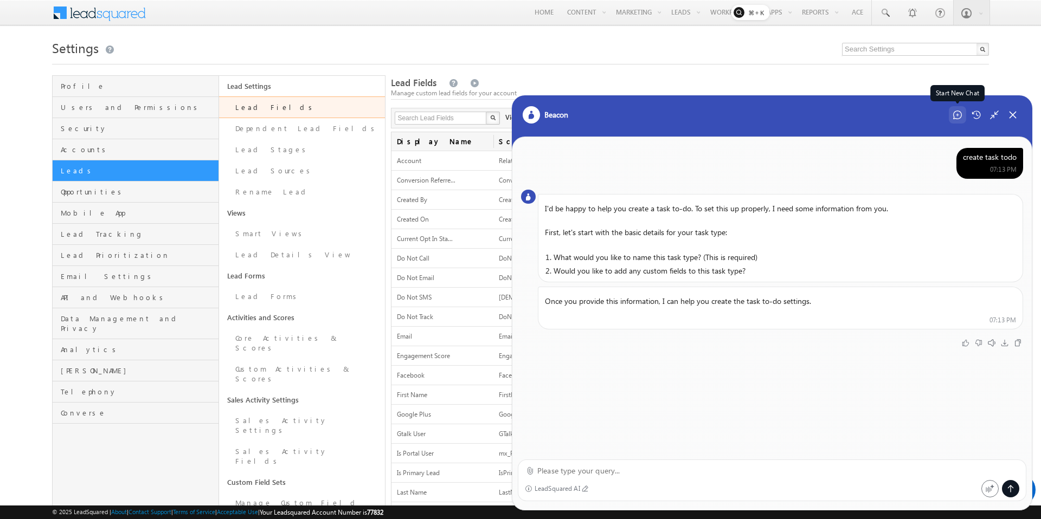
click at [669, 118] on div "Start New Chat" at bounding box center [957, 114] width 17 height 17
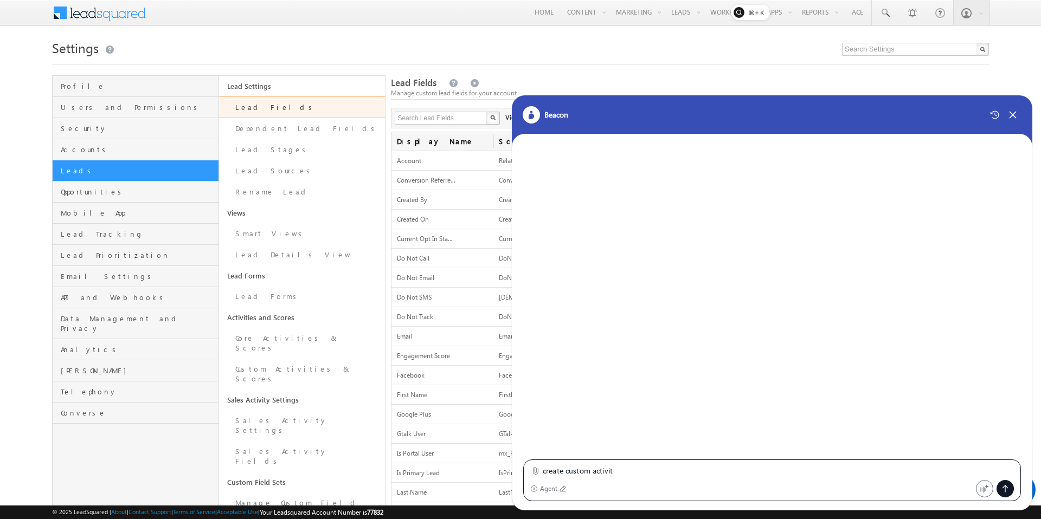
type textarea "create custom activity"
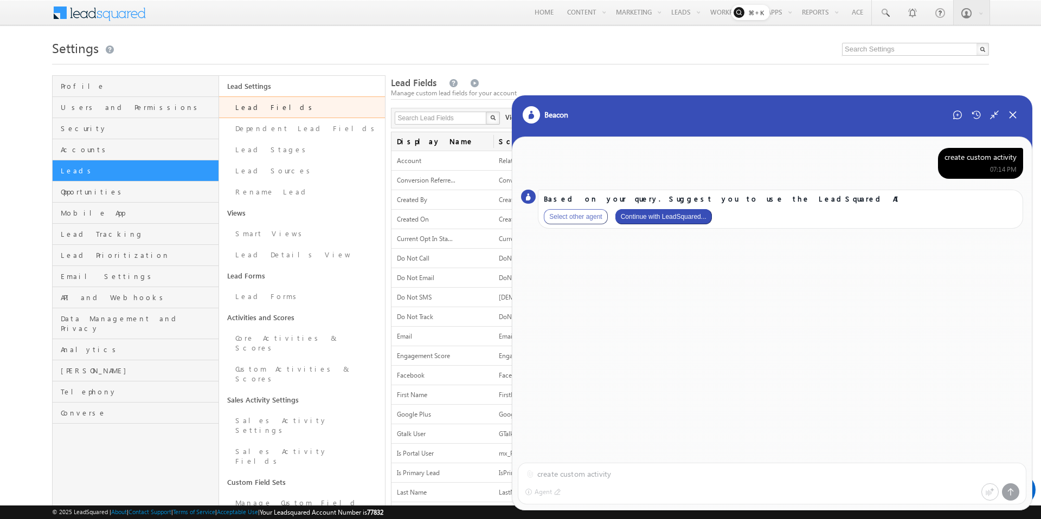
click at [654, 218] on button "Continue with LeadSquared..." at bounding box center [663, 216] width 97 height 15
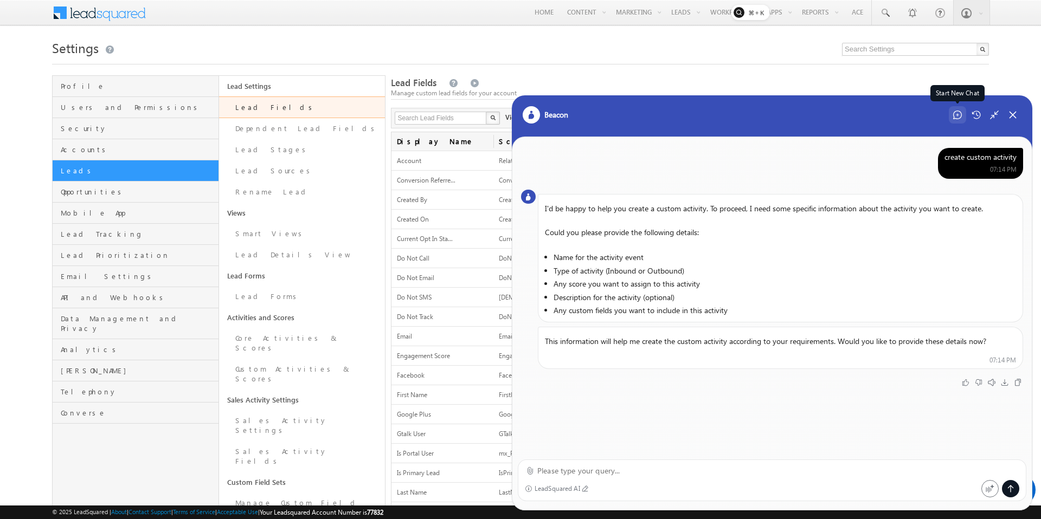
click at [669, 118] on icon at bounding box center [957, 115] width 9 height 9
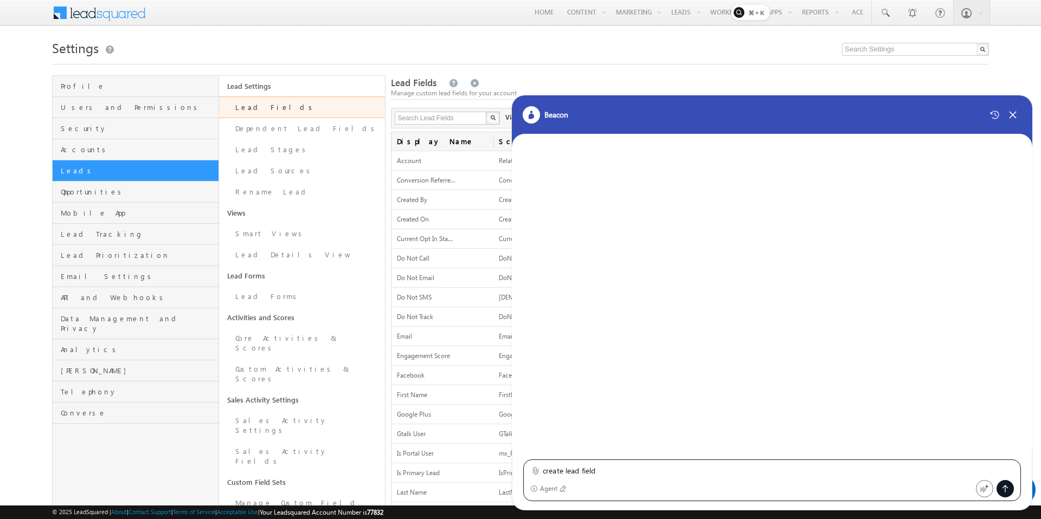
type textarea "create lead fields"
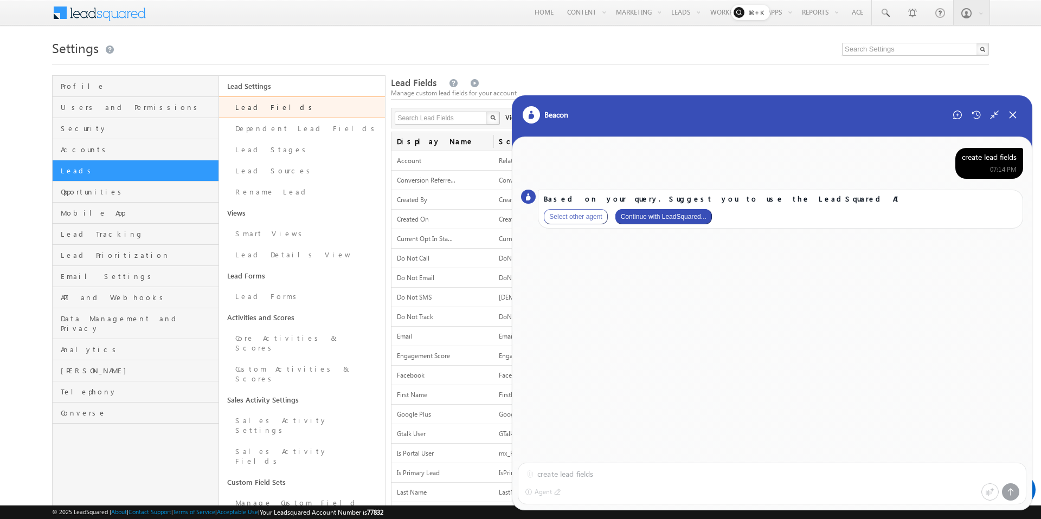
click at [669, 222] on button "Continue with LeadSquared..." at bounding box center [663, 216] width 97 height 15
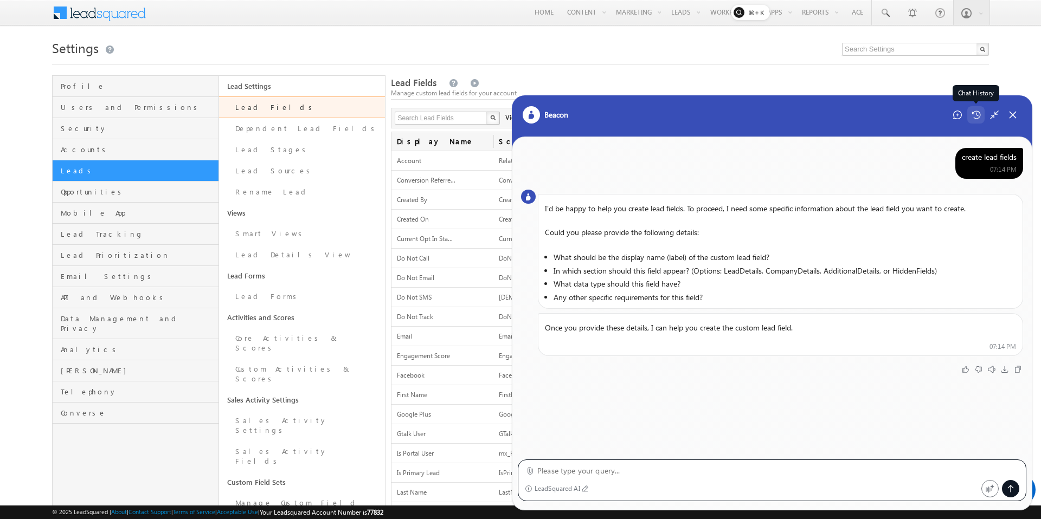
click at [669, 115] on icon at bounding box center [976, 115] width 9 height 9
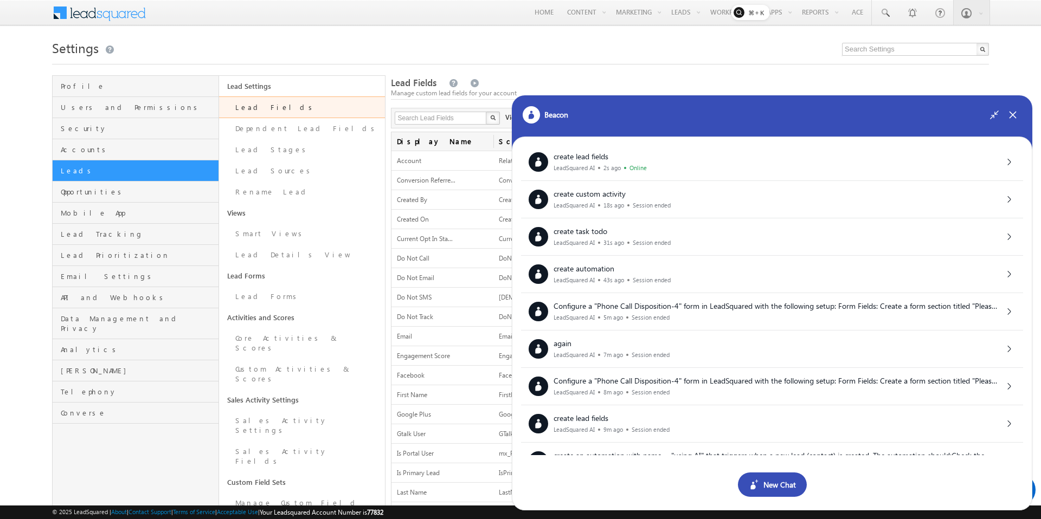
click at [669, 486] on div "New Chat" at bounding box center [772, 485] width 69 height 24
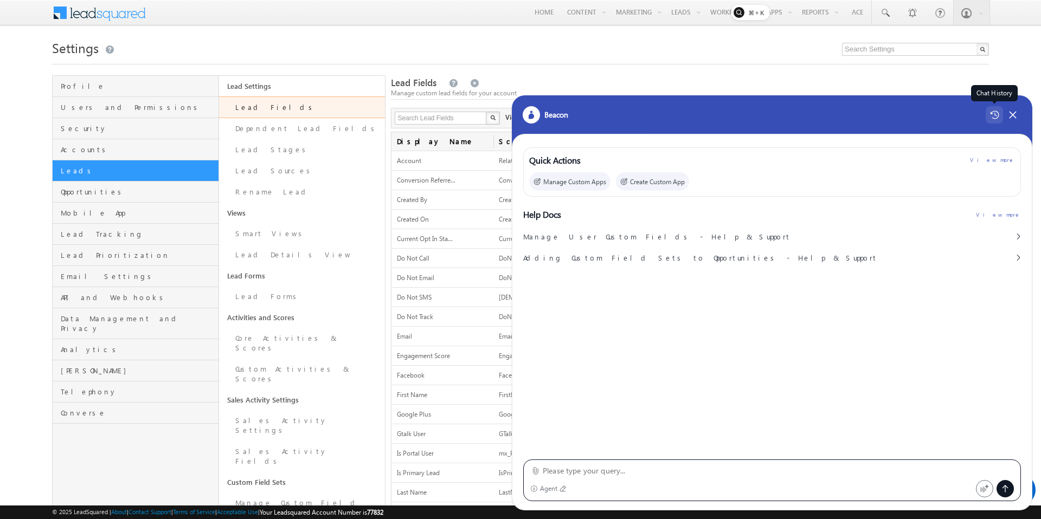
click at [669, 115] on icon at bounding box center [994, 115] width 9 height 9
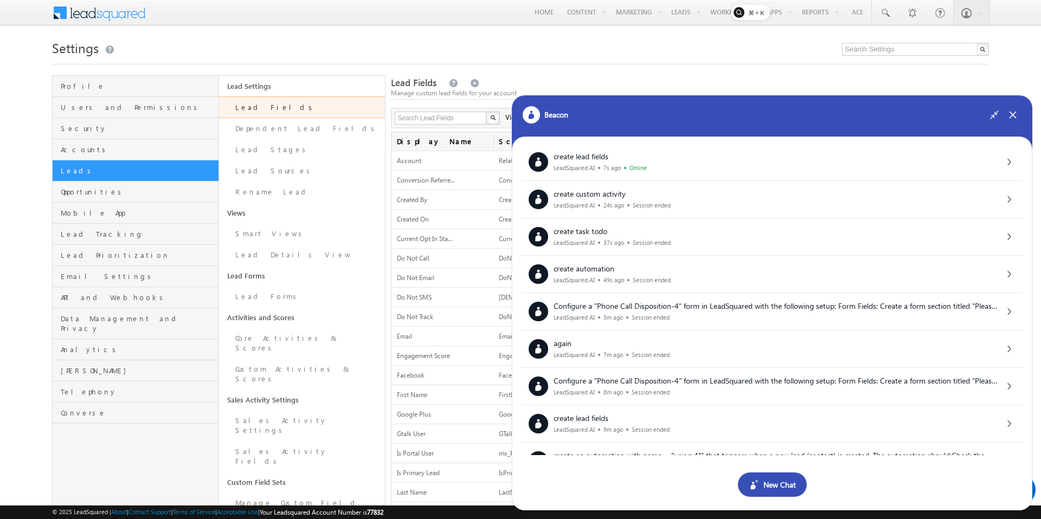
click at [669, 486] on div "New Chat" at bounding box center [772, 485] width 69 height 24
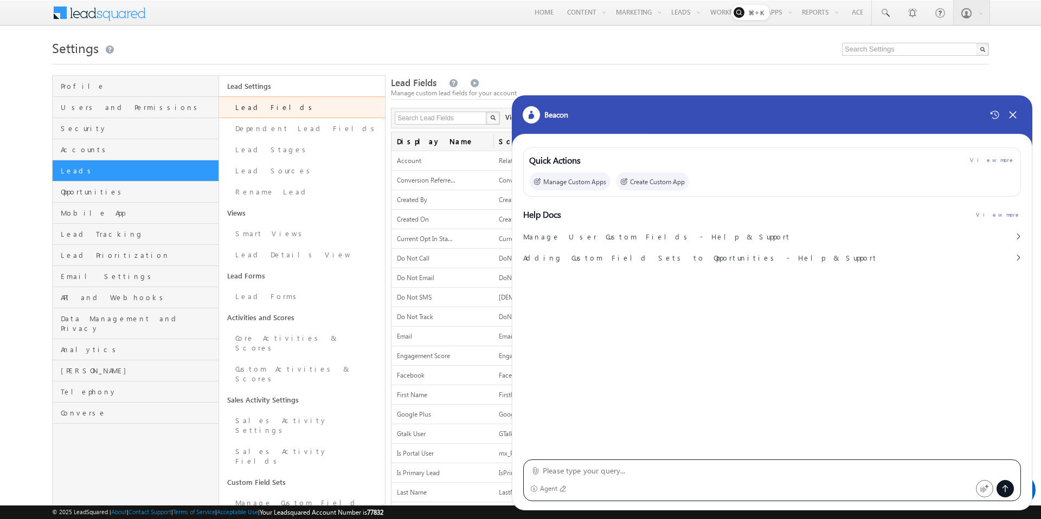
click at [669, 480] on div "Agent" at bounding box center [753, 488] width 446 height 17
click at [669, 475] on textarea at bounding box center [778, 471] width 471 height 13
click at [669, 114] on icon at bounding box center [994, 115] width 9 height 9
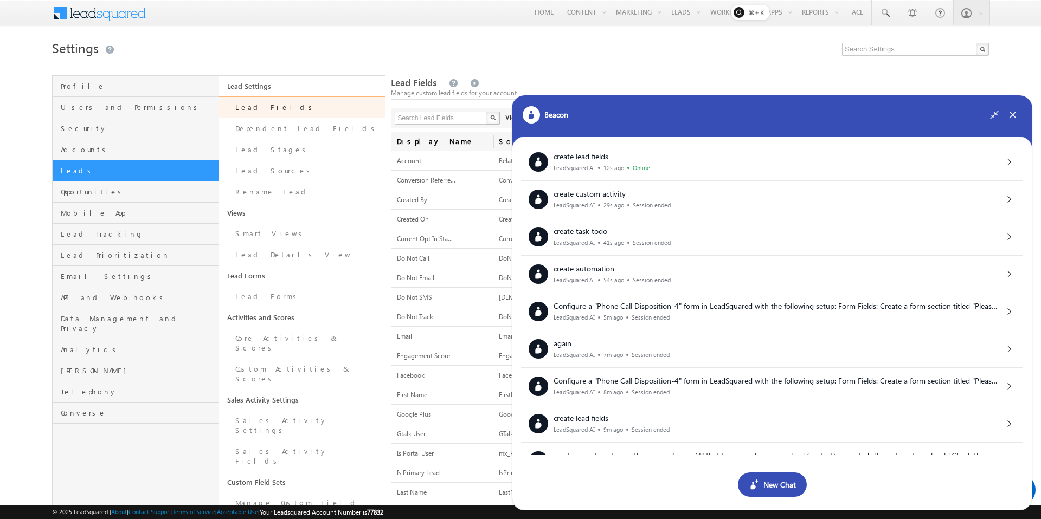
click at [669, 482] on div "New Chat" at bounding box center [772, 485] width 69 height 24
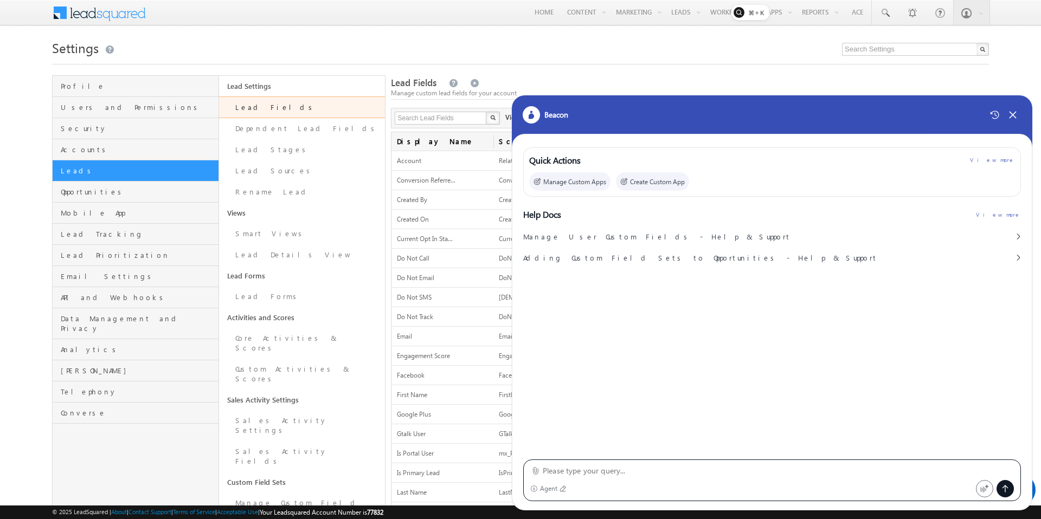
click at [627, 468] on textarea at bounding box center [778, 471] width 471 height 13
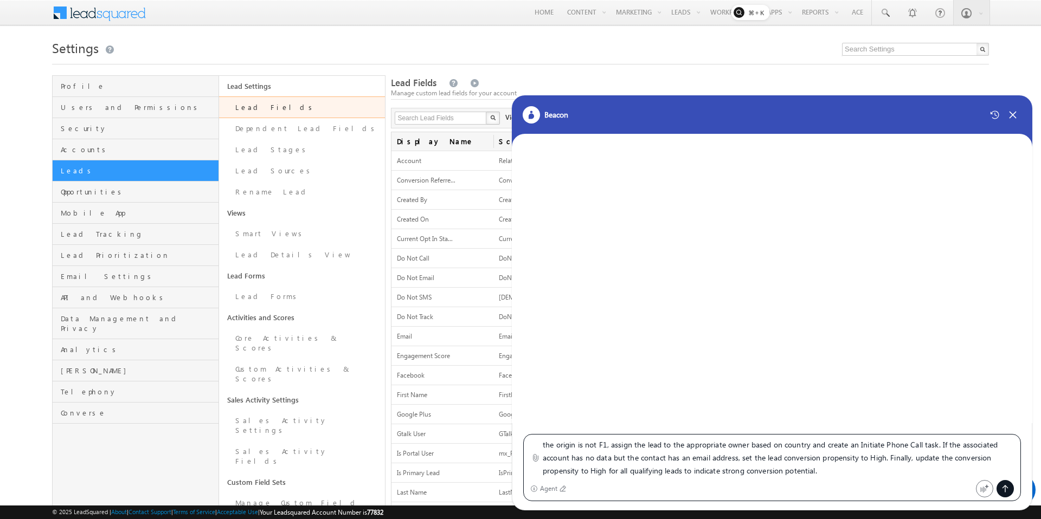
scroll to position [0, 0]
click at [669, 444] on textarea "create an automation with name = "ZZZ" that triggers when a new lead (contact) …" at bounding box center [778, 458] width 471 height 38
type textarea "create an automation with name = "Using AI" that triggers when a new lead (cont…"
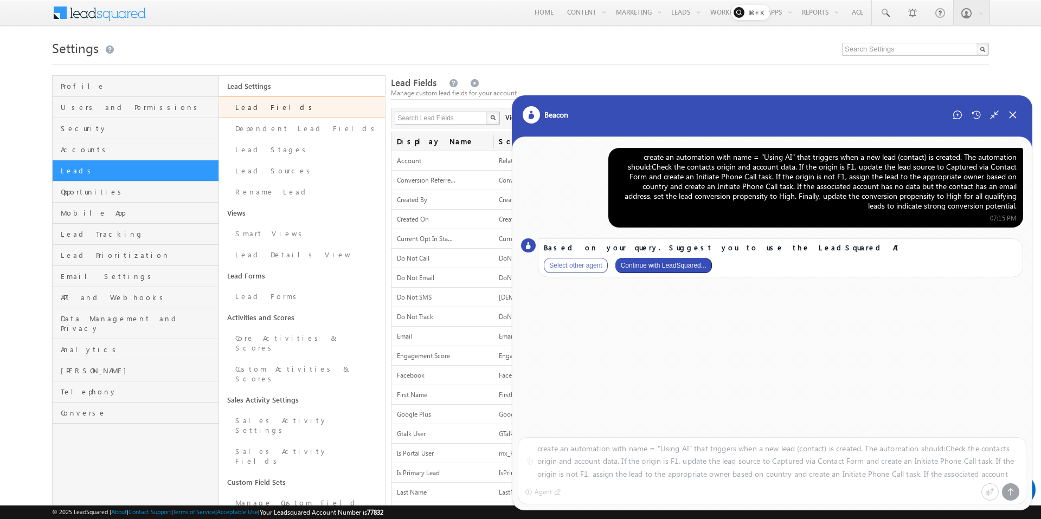
click at [669, 268] on button "Continue with LeadSquared..." at bounding box center [663, 265] width 97 height 15
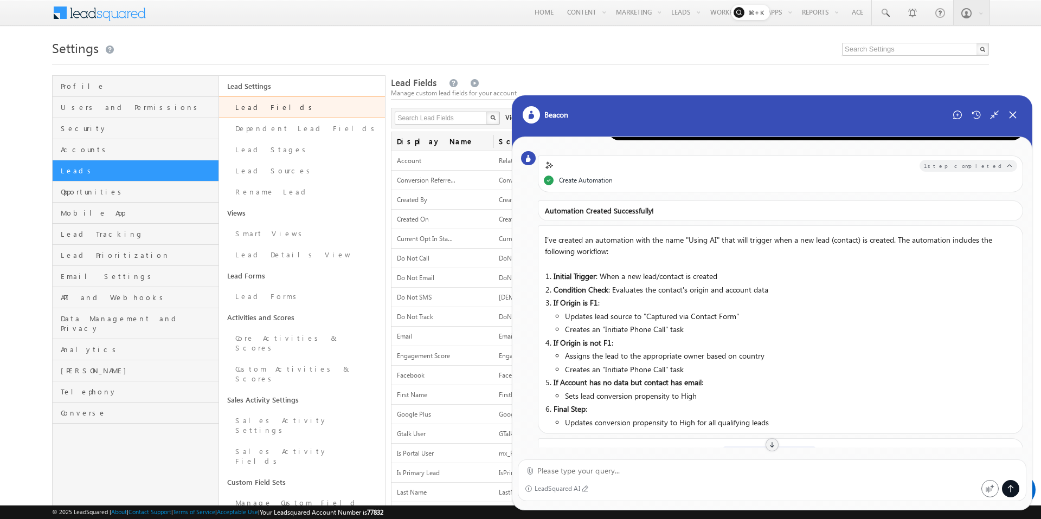
scroll to position [142, 0]
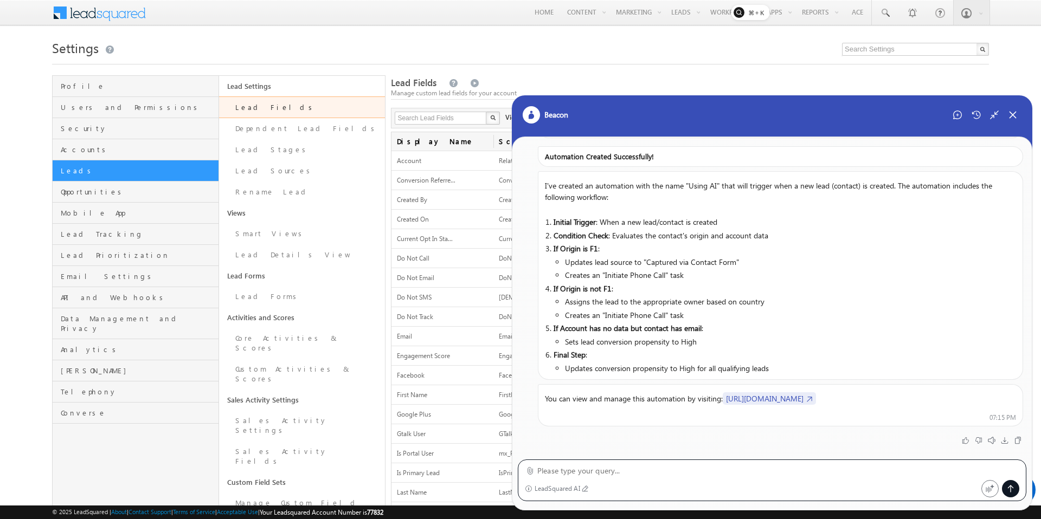
click at [669, 396] on link "https://in21.leadsquared.com/Automation/Index" at bounding box center [769, 399] width 93 height 12
click at [669, 114] on div "Close Chat" at bounding box center [1012, 114] width 17 height 17
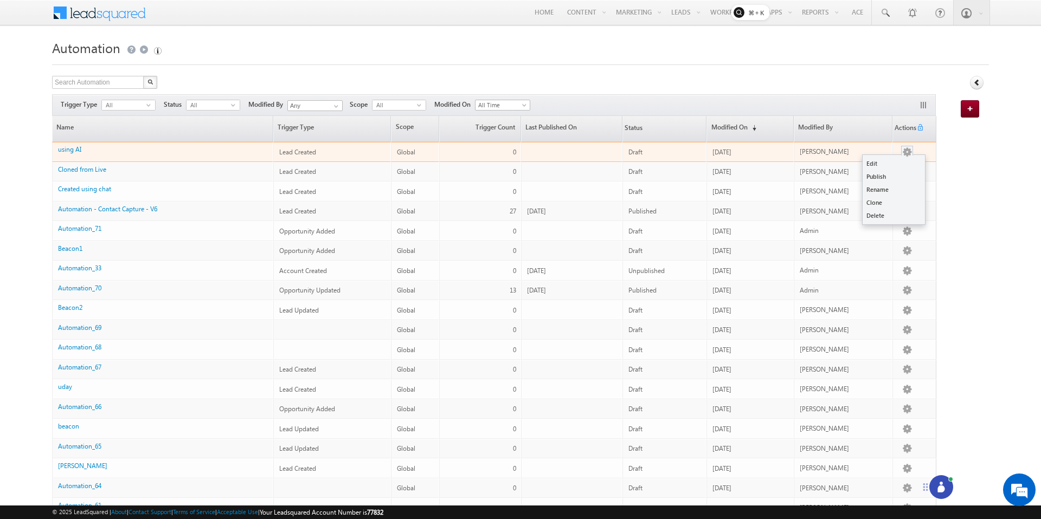
click at [904, 154] on button "button" at bounding box center [907, 152] width 11 height 11
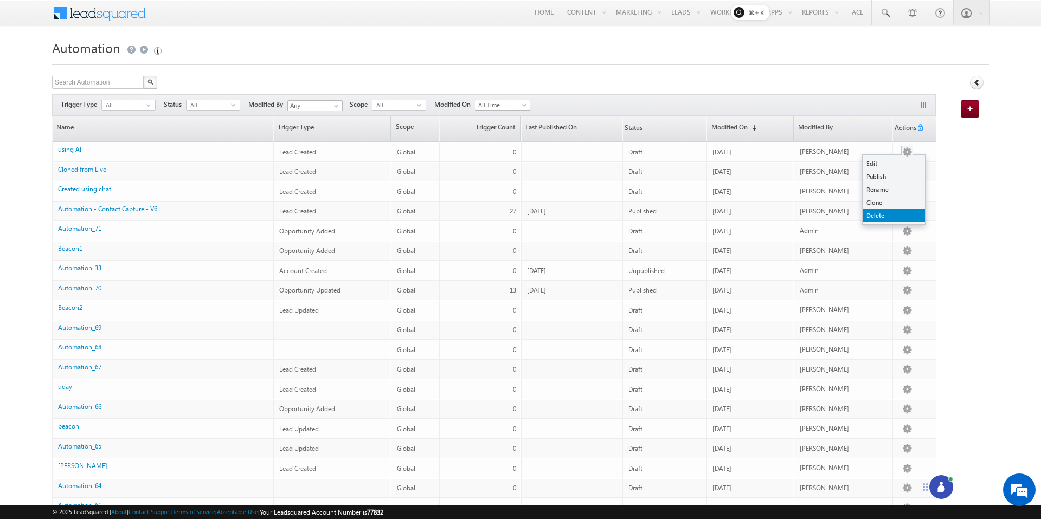
click at [875, 214] on link "Delete" at bounding box center [894, 215] width 62 height 13
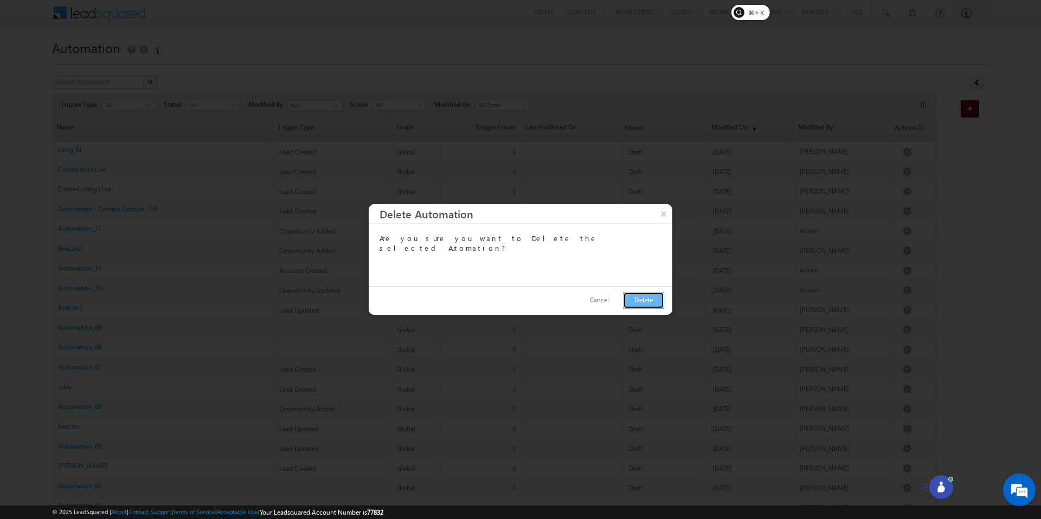
click at [640, 304] on button "Delete" at bounding box center [643, 300] width 41 height 17
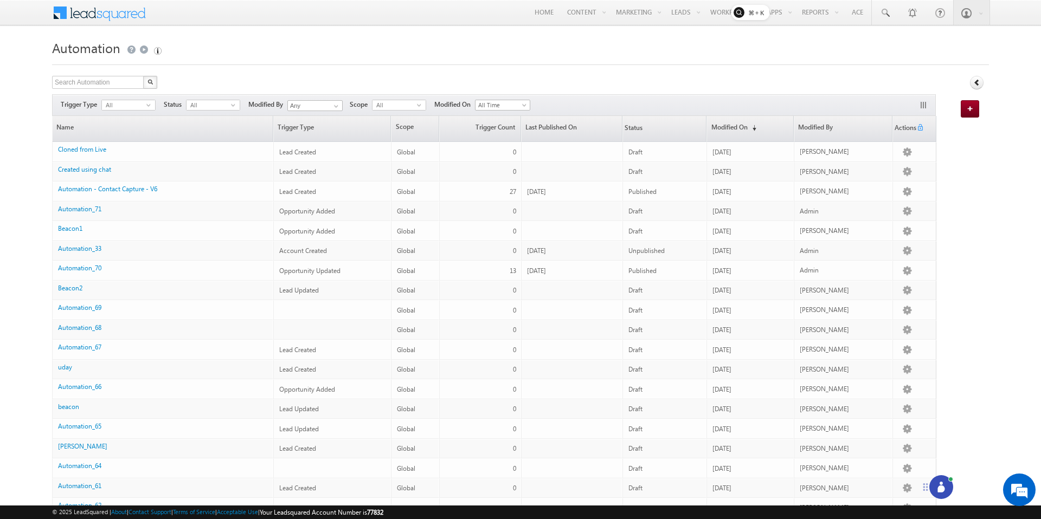
click at [939, 483] on icon at bounding box center [941, 487] width 11 height 11
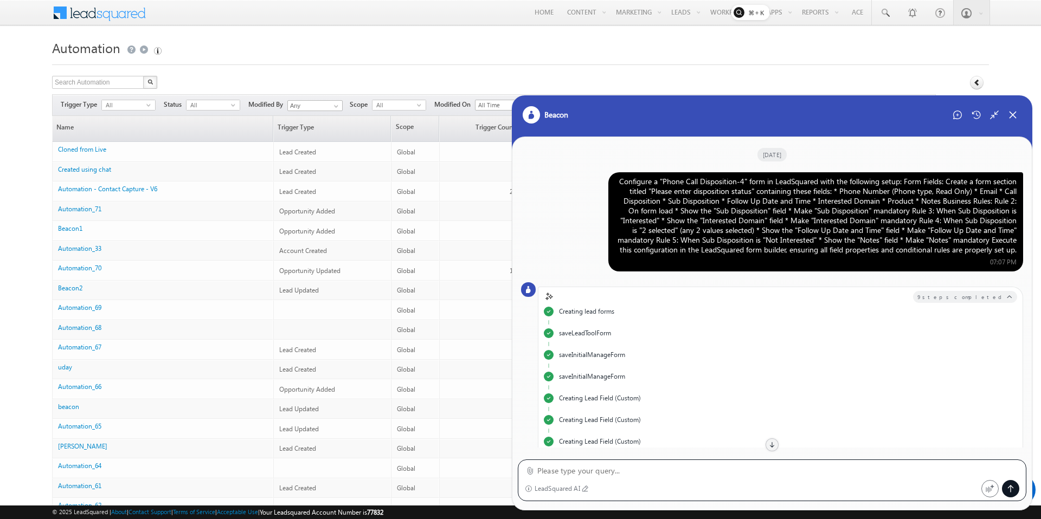
scroll to position [818, 0]
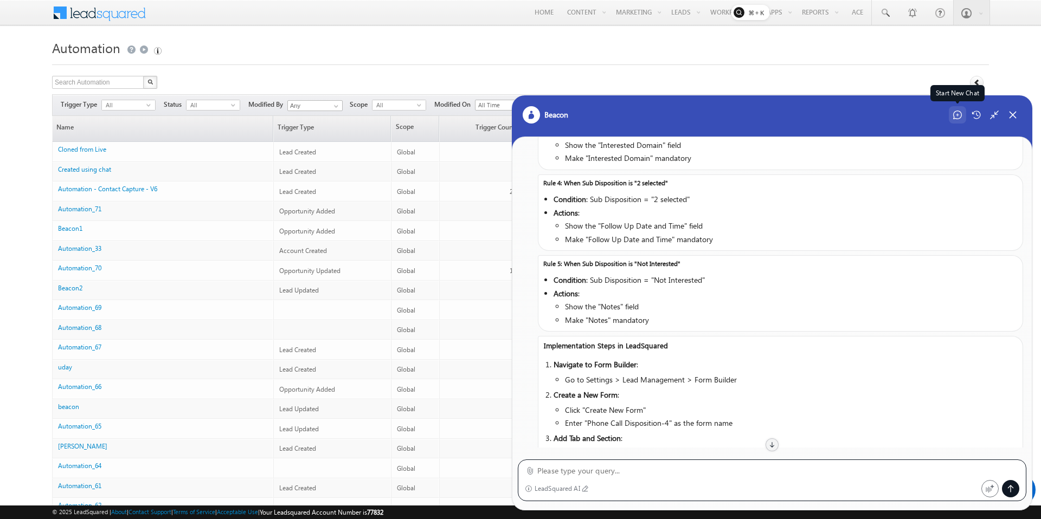
click at [953, 108] on div "Start New Chat" at bounding box center [957, 114] width 17 height 17
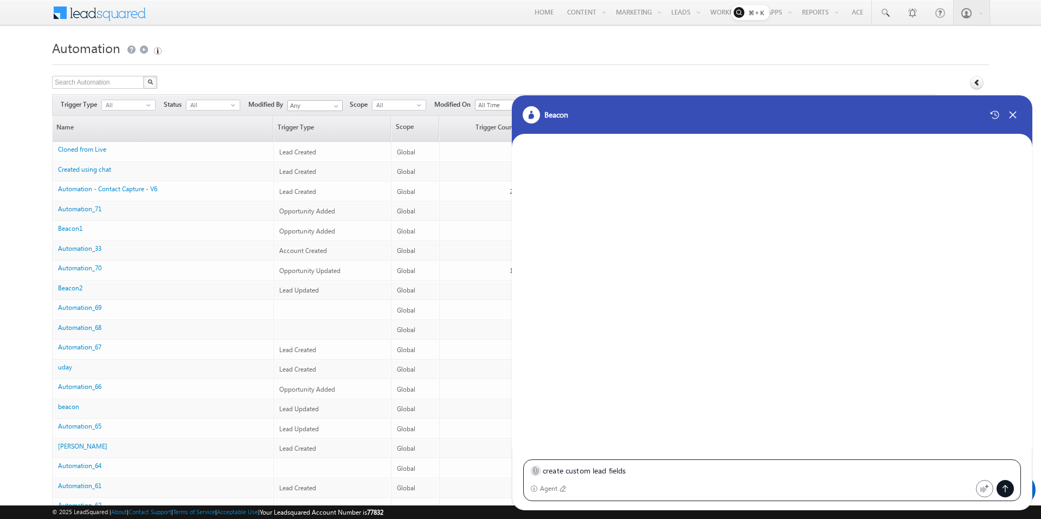
type textarea "create custom lead fields"
click at [536, 471] on icon at bounding box center [536, 471] width 5 height 7
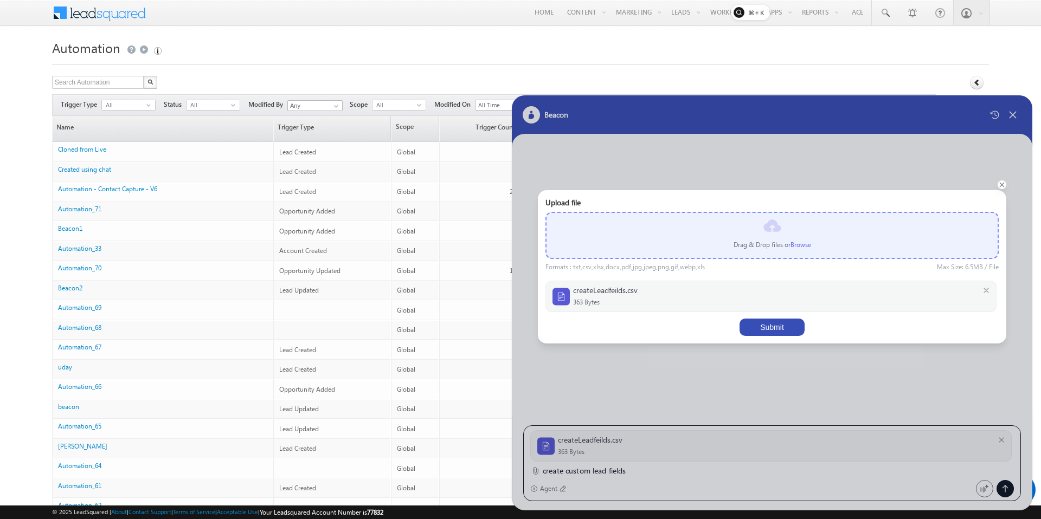
click at [768, 326] on button "Submit" at bounding box center [772, 327] width 65 height 17
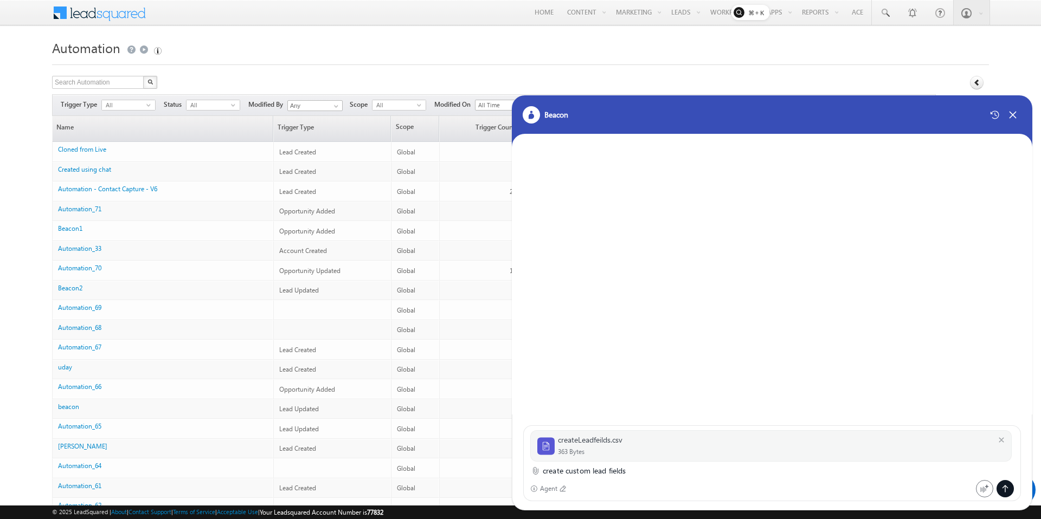
click at [736, 477] on textarea "create custom lead fields" at bounding box center [778, 471] width 471 height 13
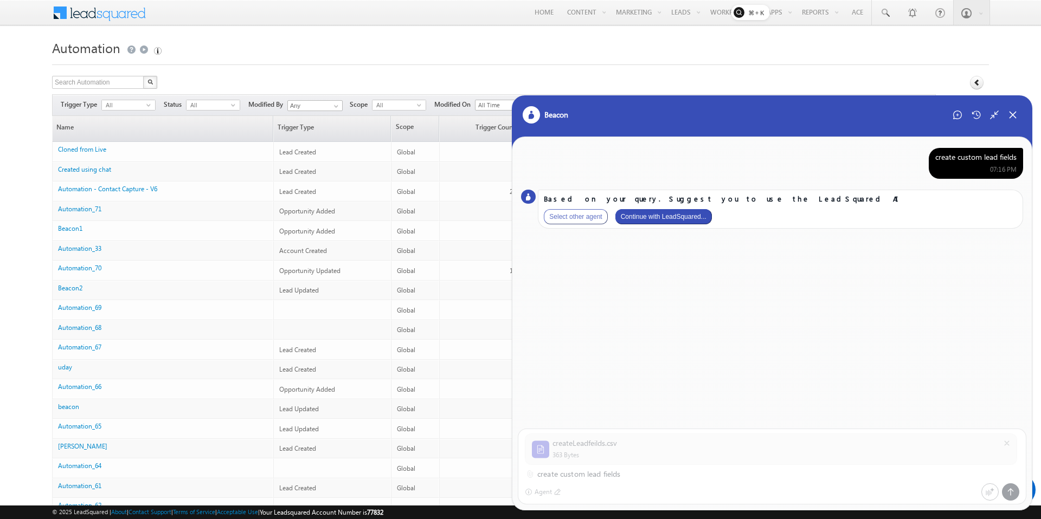
click at [671, 219] on button "Continue with LeadSquared..." at bounding box center [663, 216] width 97 height 15
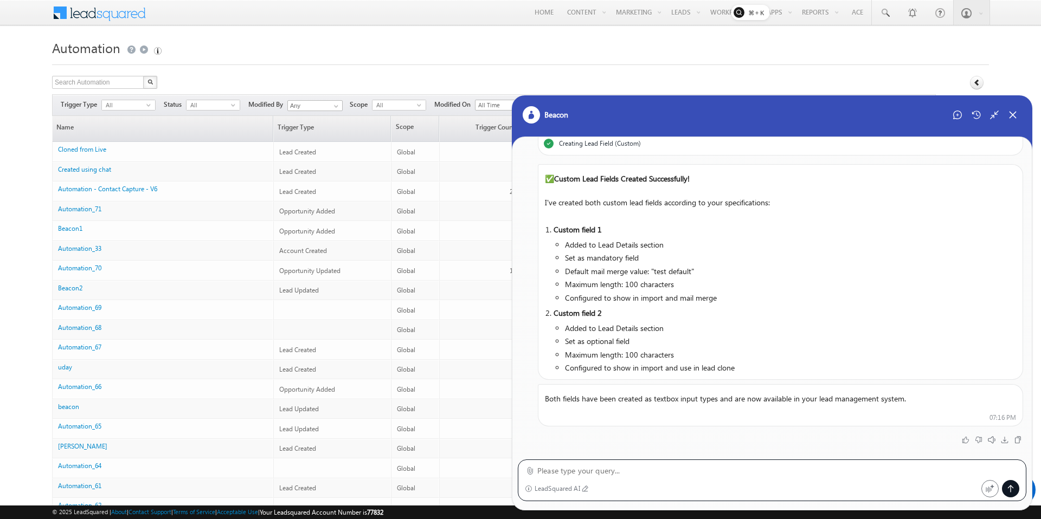
scroll to position [97, 0]
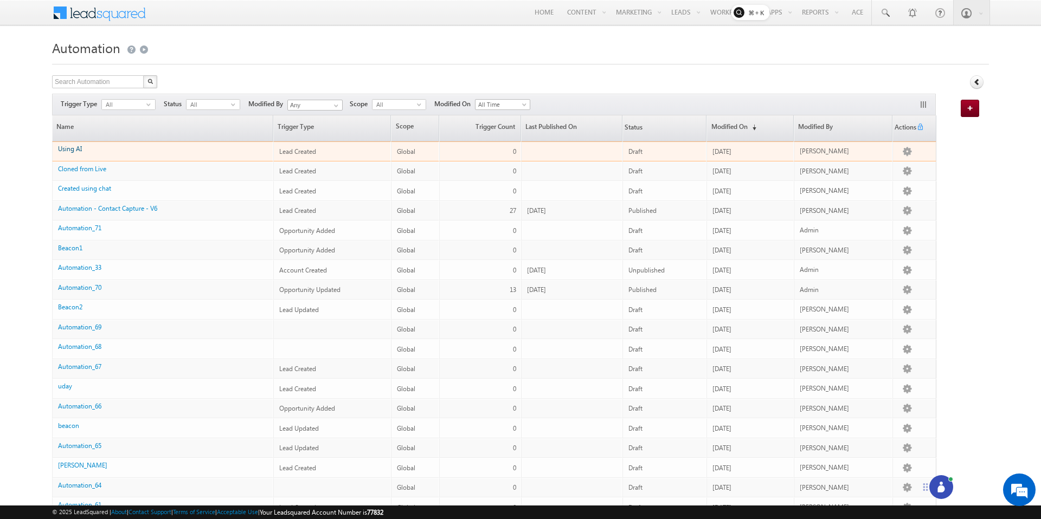
click at [73, 146] on link "Using AI" at bounding box center [70, 149] width 24 height 8
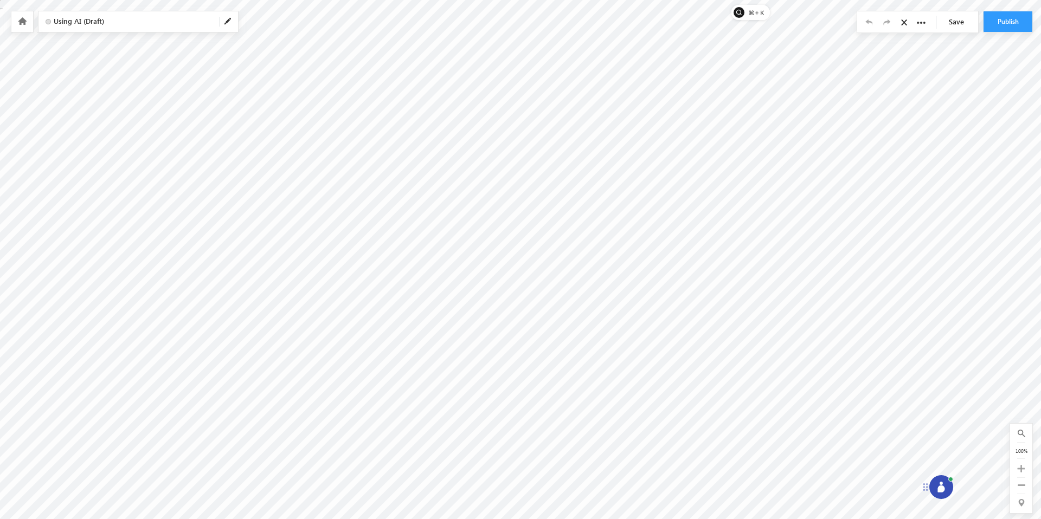
click at [17, 23] on link at bounding box center [22, 21] width 10 height 9
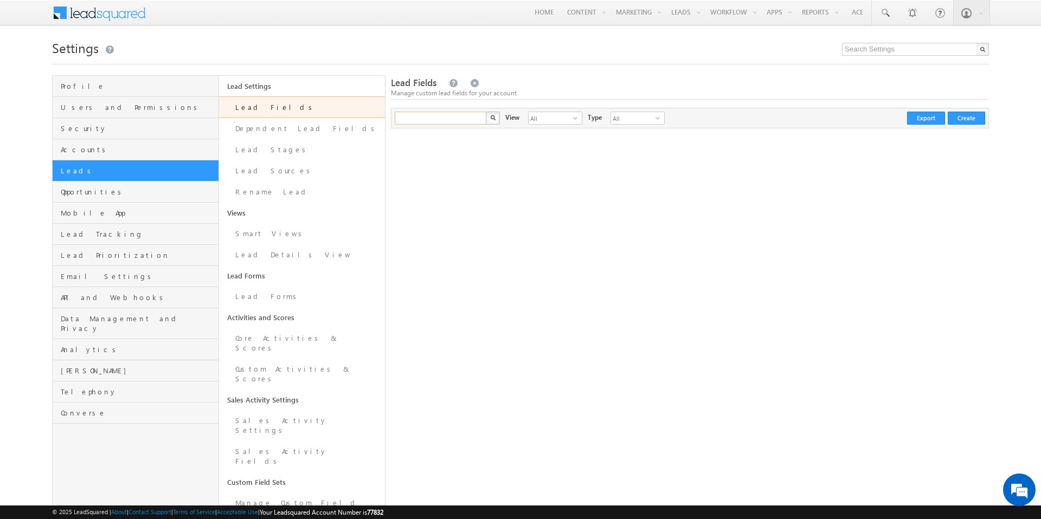
click at [460, 113] on input "text" at bounding box center [441, 118] width 93 height 13
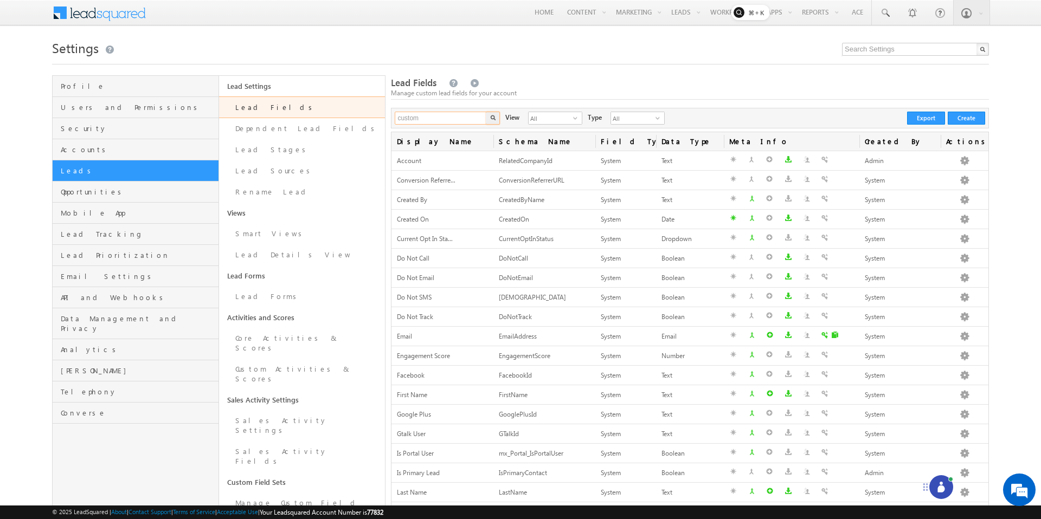
type input "custom"
click at [486, 112] on button "button" at bounding box center [493, 118] width 14 height 13
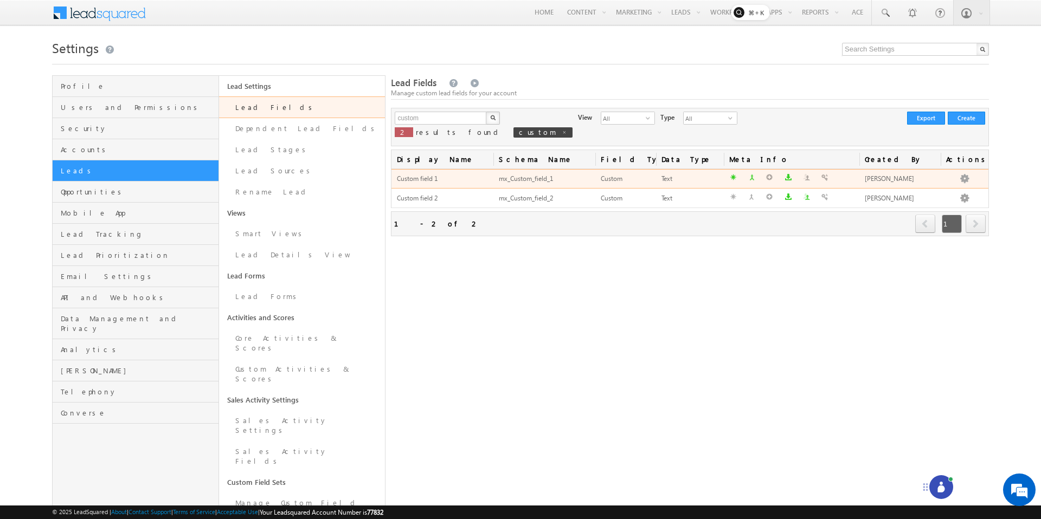
click at [433, 180] on span "Custom field 1" at bounding box center [417, 179] width 41 height 8
drag, startPoint x: 442, startPoint y: 180, endPoint x: 409, endPoint y: 180, distance: 32.5
click at [409, 180] on div "Custom field 1" at bounding box center [442, 179] width 91 height 11
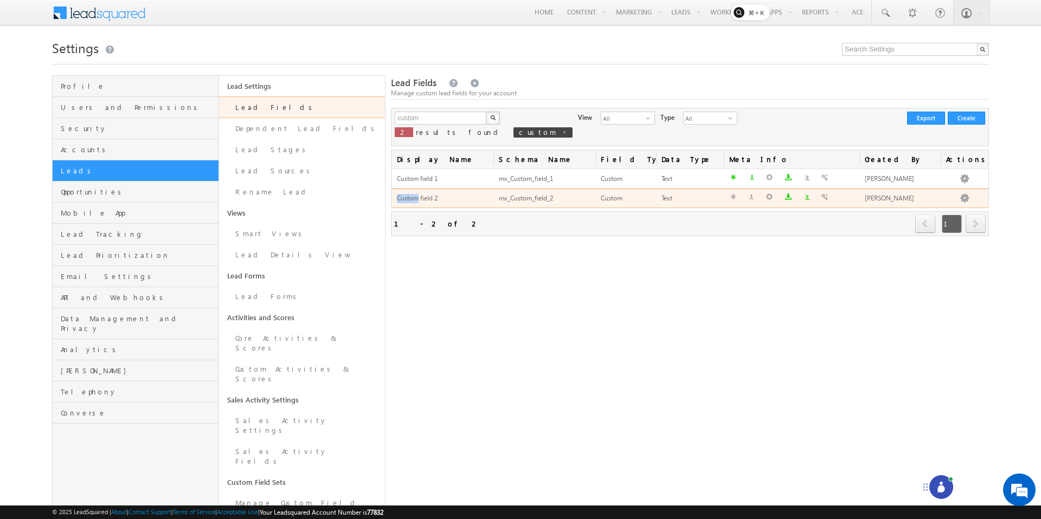
drag, startPoint x: 455, startPoint y: 194, endPoint x: 416, endPoint y: 194, distance: 39.0
click at [416, 194] on div "Custom field 2" at bounding box center [442, 198] width 91 height 11
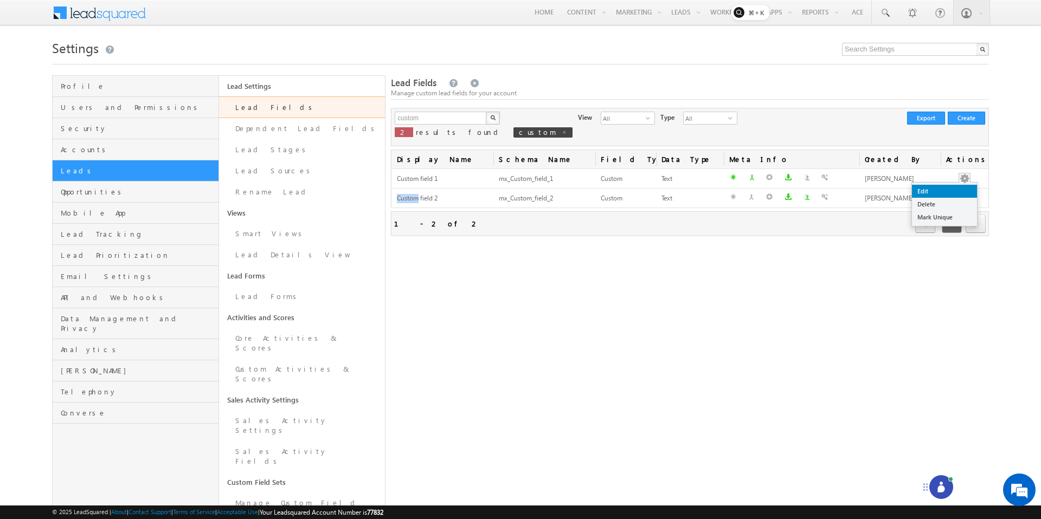
click at [933, 194] on link "Edit" at bounding box center [944, 191] width 65 height 13
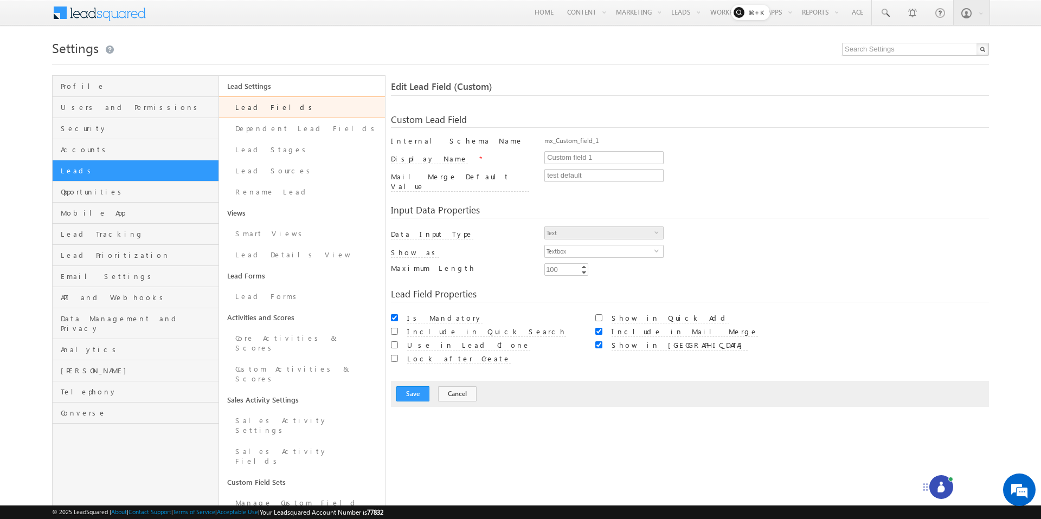
click at [932, 482] on div at bounding box center [941, 488] width 24 height 24
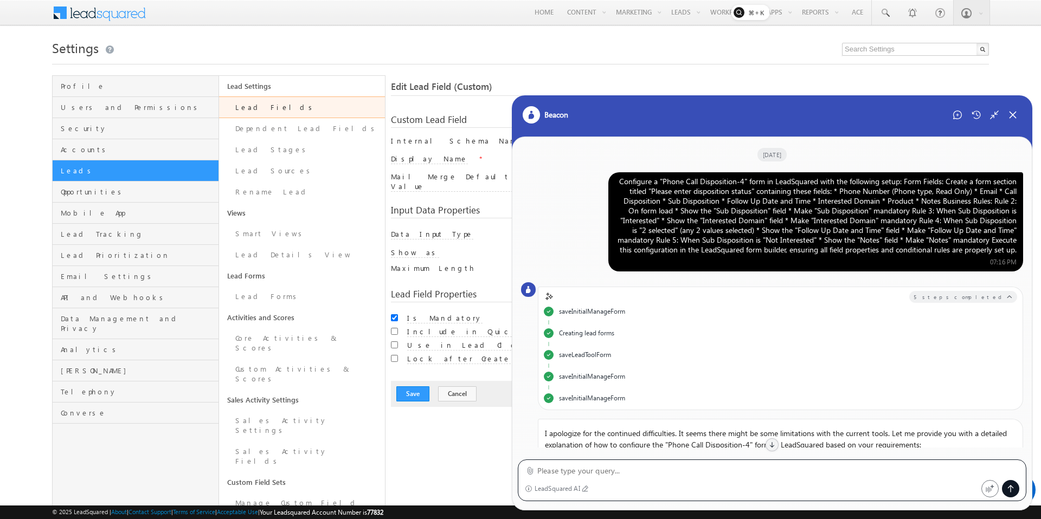
scroll to position [1010, 0]
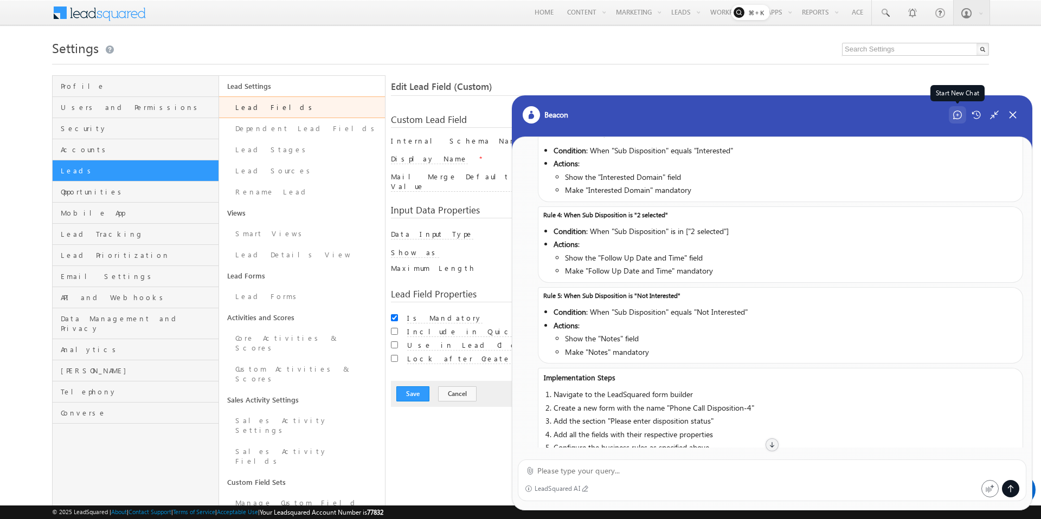
click at [956, 108] on div "Start New Chat" at bounding box center [957, 114] width 17 height 17
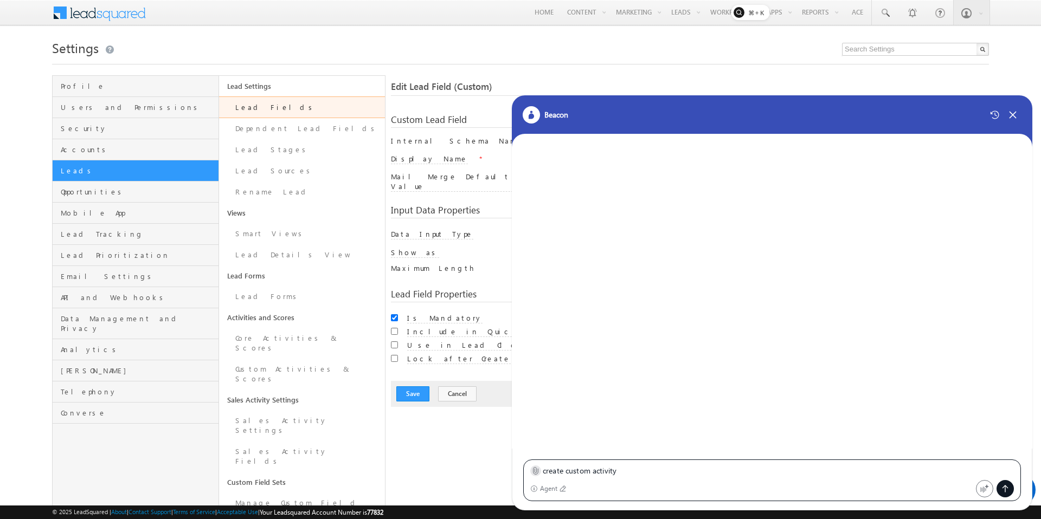
type textarea "create custom activity"
click at [536, 468] on icon at bounding box center [535, 471] width 8 height 8
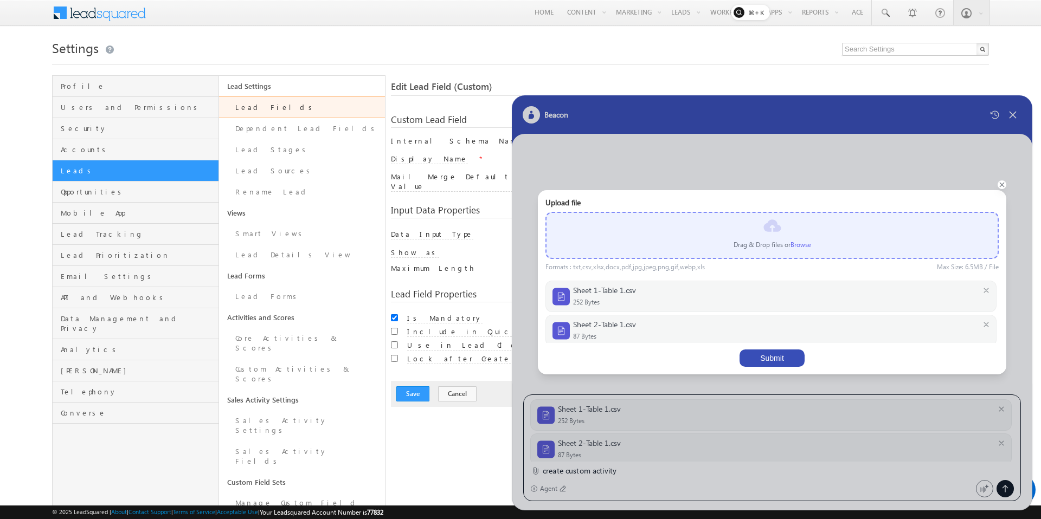
click at [774, 363] on button "Submit" at bounding box center [772, 358] width 65 height 17
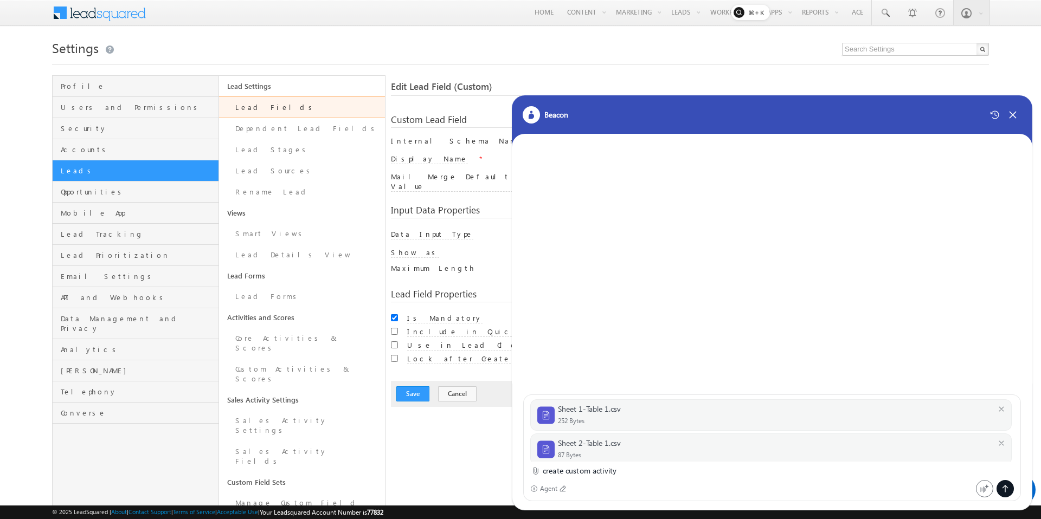
drag, startPoint x: 1004, startPoint y: 484, endPoint x: 851, endPoint y: 409, distance: 169.5
click at [986, 476] on div "Sheet 1-Table 1.csv 252 Bytes Sheet 2-Table 1.csv 87 Bytes create custom activi…" at bounding box center [772, 448] width 498 height 107
click at [1008, 487] on icon at bounding box center [1005, 489] width 9 height 9
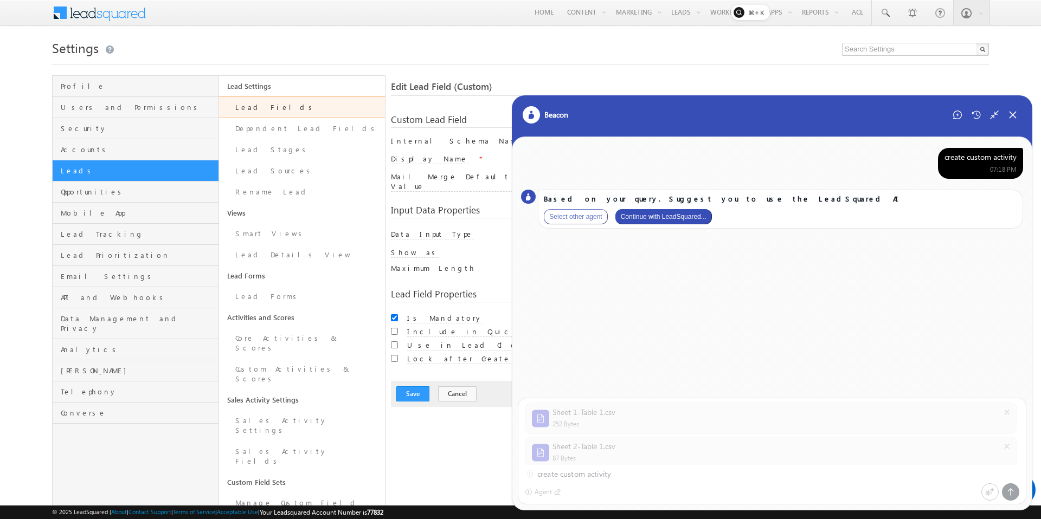
click at [664, 218] on button "Continue with LeadSquared..." at bounding box center [663, 216] width 97 height 15
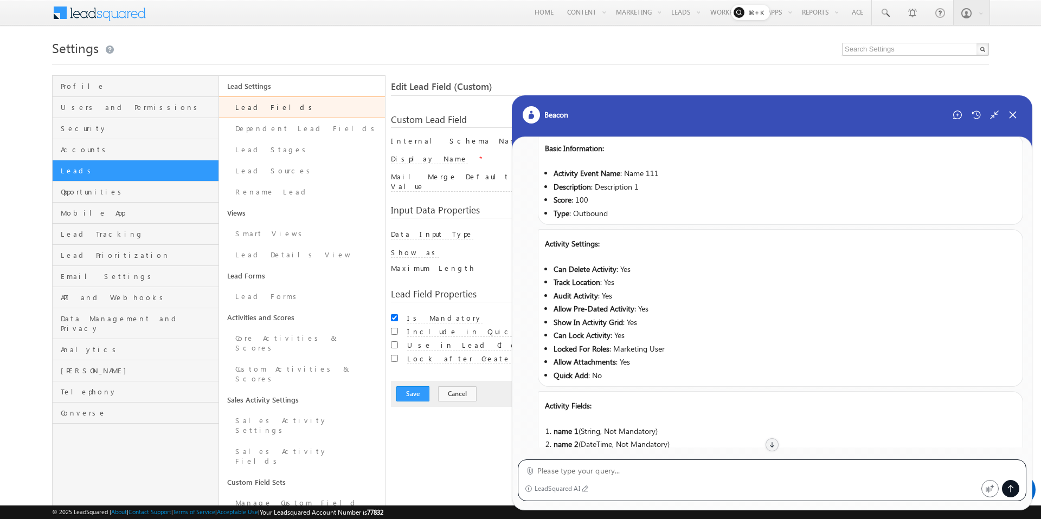
scroll to position [265, 0]
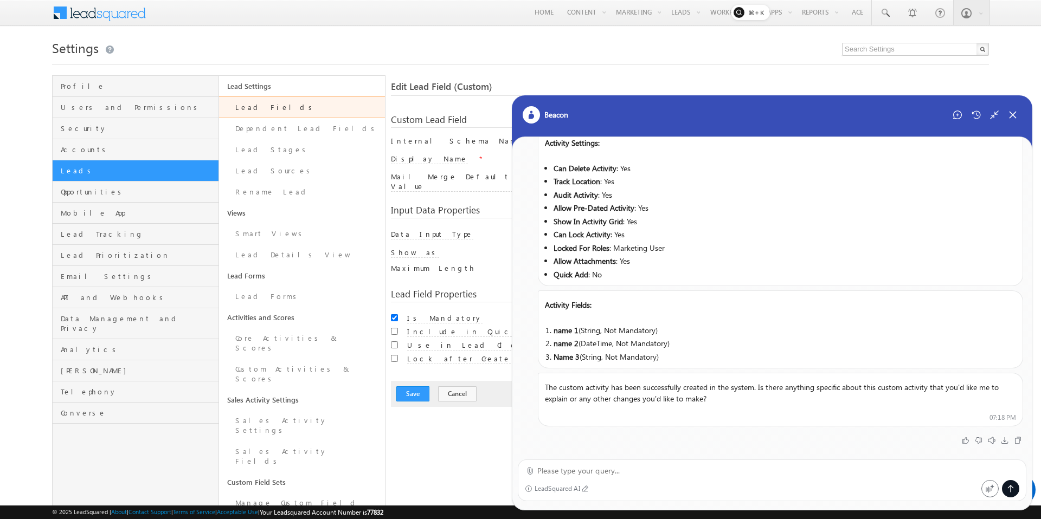
drag, startPoint x: 714, startPoint y: 389, endPoint x: 544, endPoint y: 394, distance: 169.2
click at [544, 394] on p "The custom activity has been successfully created in the system. Is there anyth…" at bounding box center [780, 392] width 484 height 31
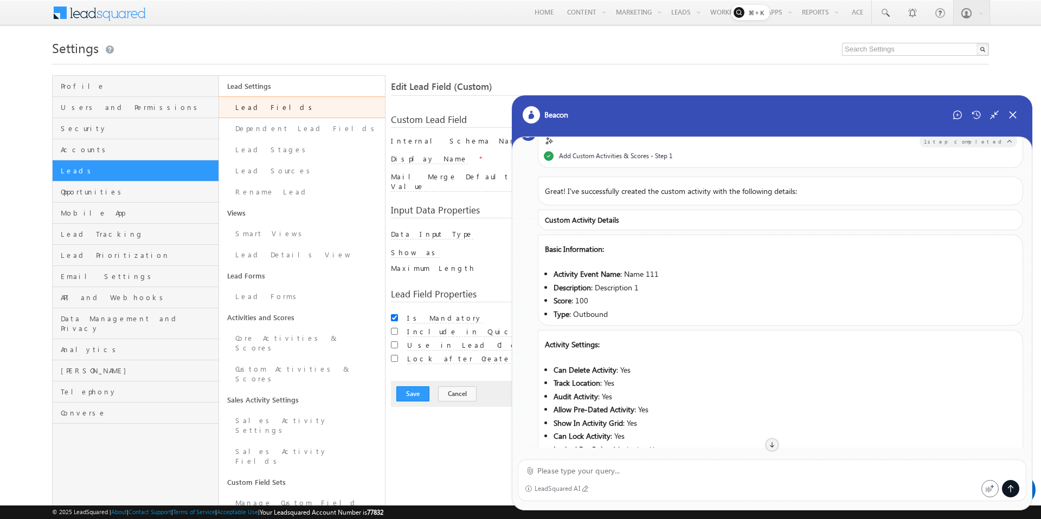
scroll to position [52, 0]
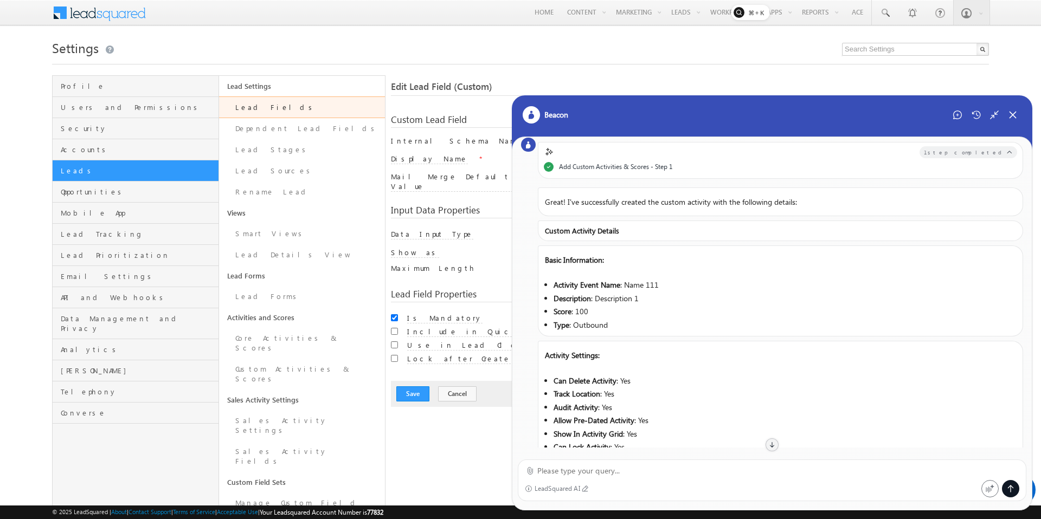
drag, startPoint x: 663, startPoint y: 288, endPoint x: 626, endPoint y: 288, distance: 36.9
click at [626, 288] on li "Activity Event Name : Name 111" at bounding box center [782, 284] width 456 height 11
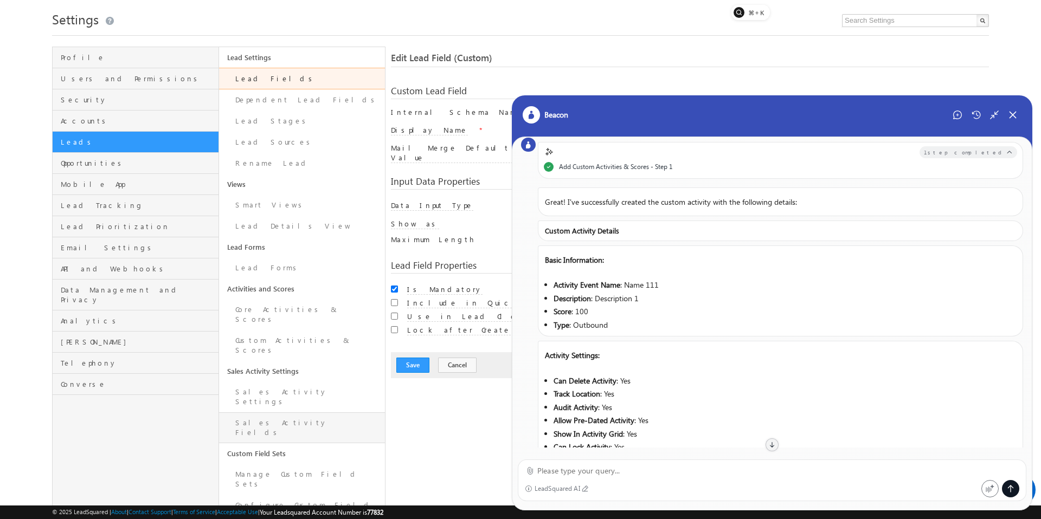
scroll to position [30, 0]
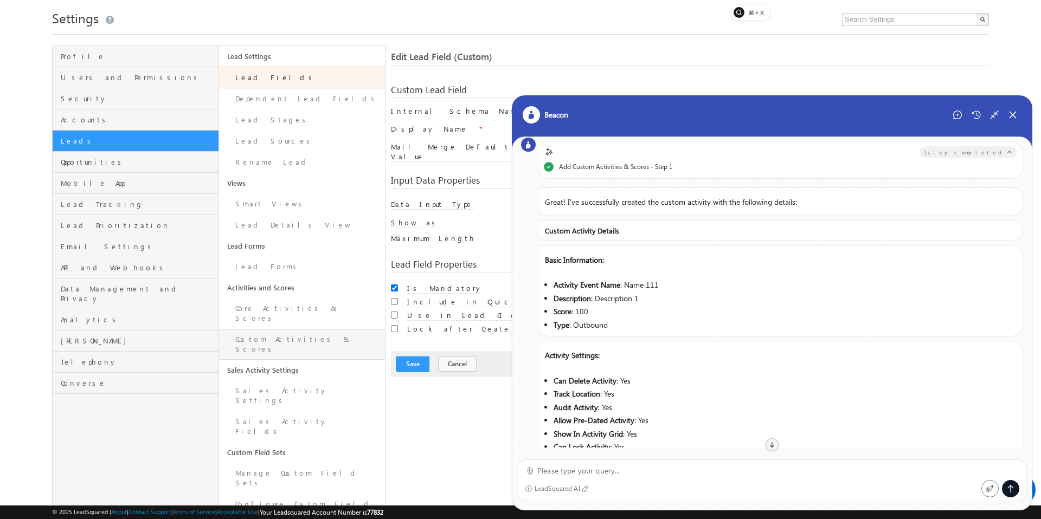
click at [292, 335] on link "Custom Activities & Scores" at bounding box center [302, 344] width 166 height 31
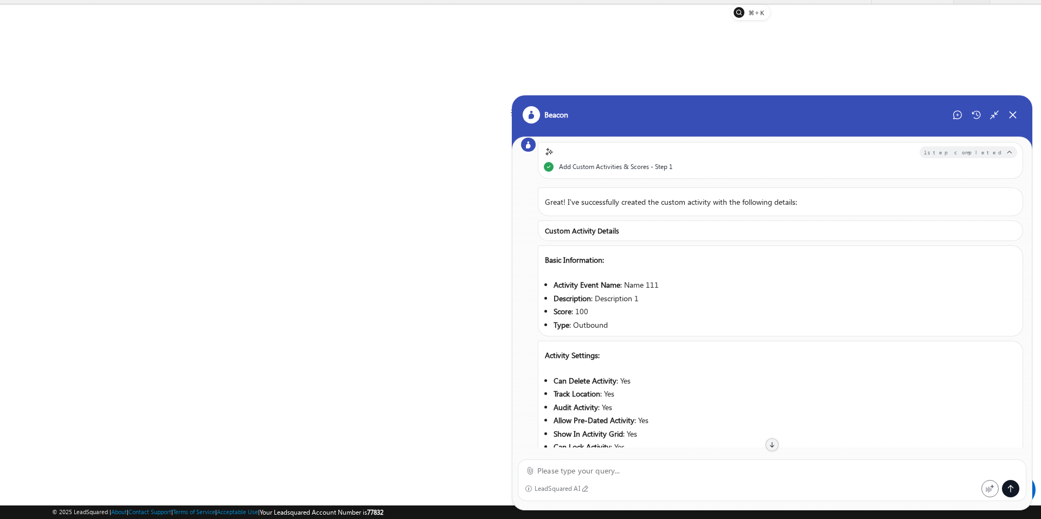
scroll to position [21, 0]
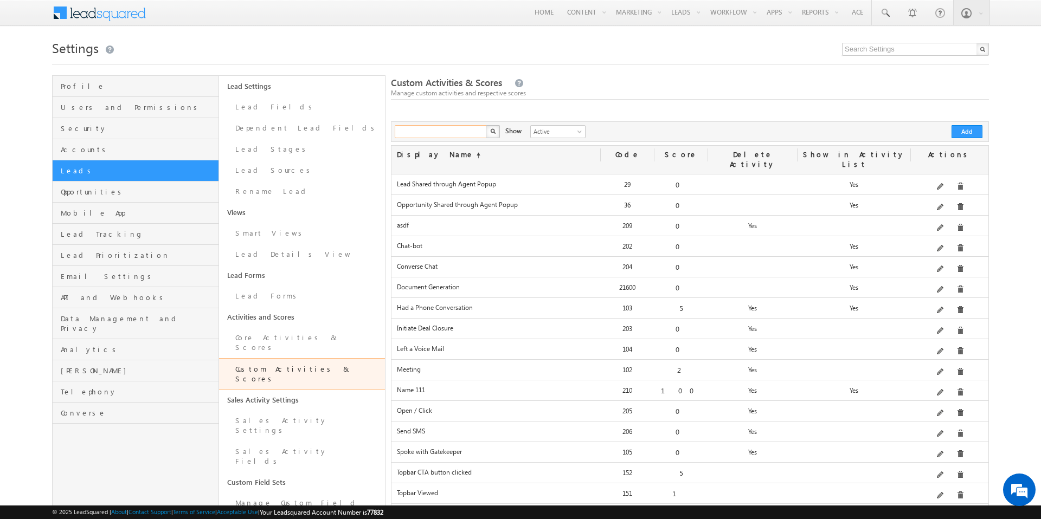
click at [453, 132] on input "text" at bounding box center [441, 131] width 93 height 13
type input "name 111"
click at [486, 125] on button "button" at bounding box center [493, 131] width 14 height 13
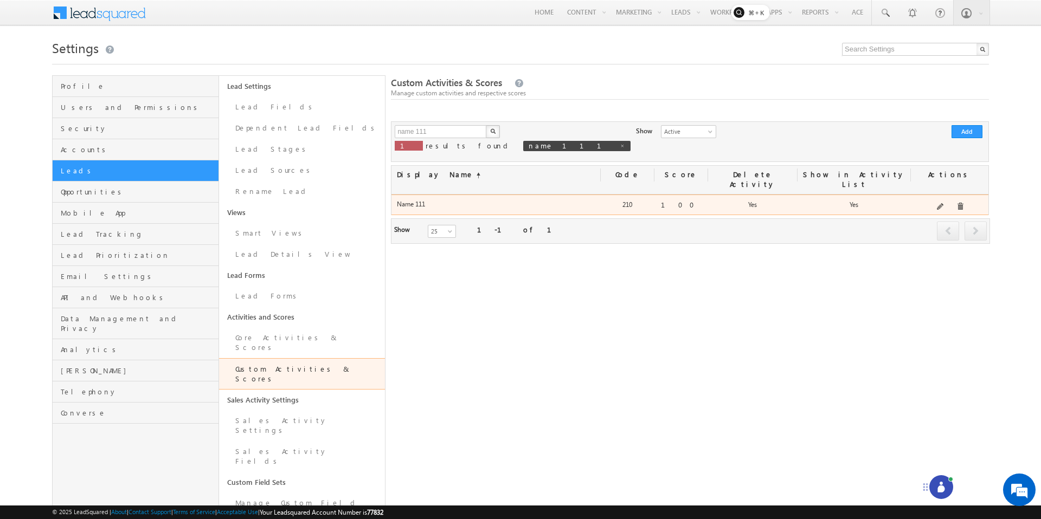
drag, startPoint x: 441, startPoint y: 192, endPoint x: 396, endPoint y: 195, distance: 45.7
click at [396, 200] on div "Name 111" at bounding box center [495, 207] width 209 height 15
click at [941, 203] on span at bounding box center [941, 207] width 8 height 8
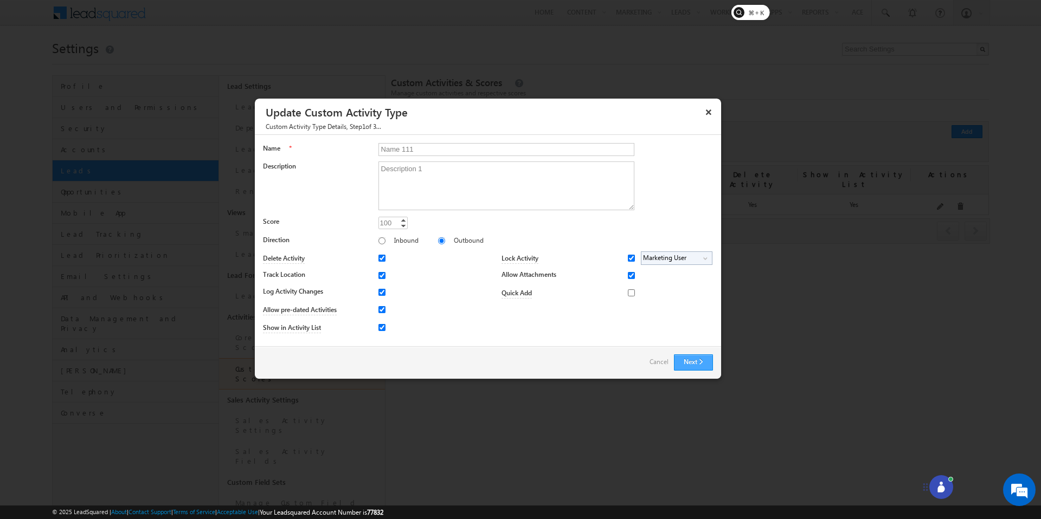
click at [699, 361] on button "Next" at bounding box center [693, 363] width 39 height 16
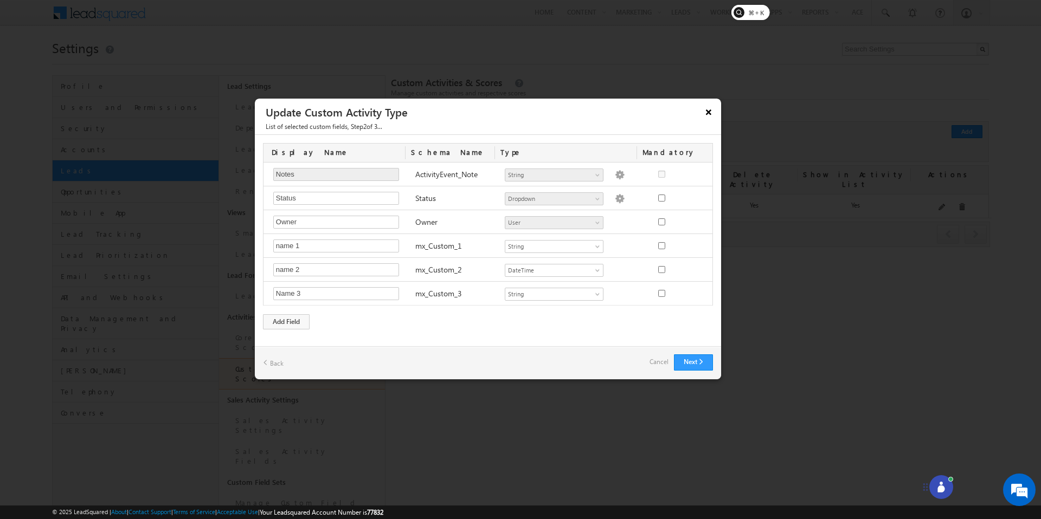
click at [709, 112] on button "×" at bounding box center [708, 111] width 17 height 19
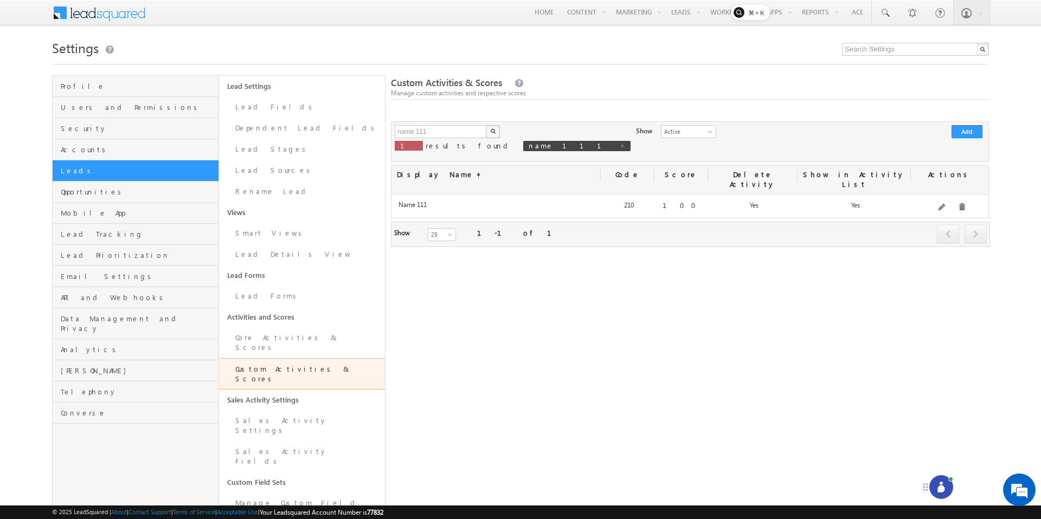
click at [947, 489] on div at bounding box center [941, 488] width 24 height 24
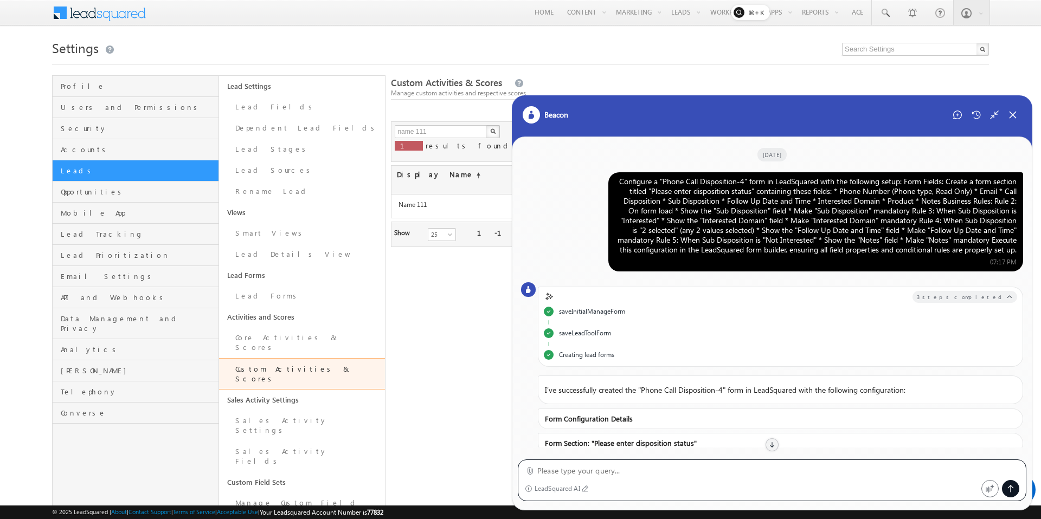
scroll to position [484, 0]
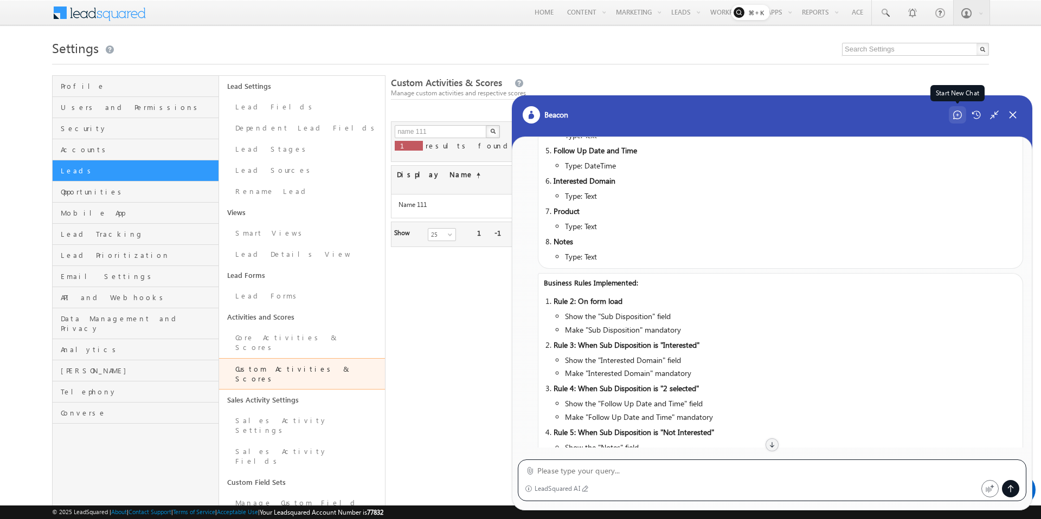
click at [957, 116] on icon at bounding box center [957, 115] width 9 height 9
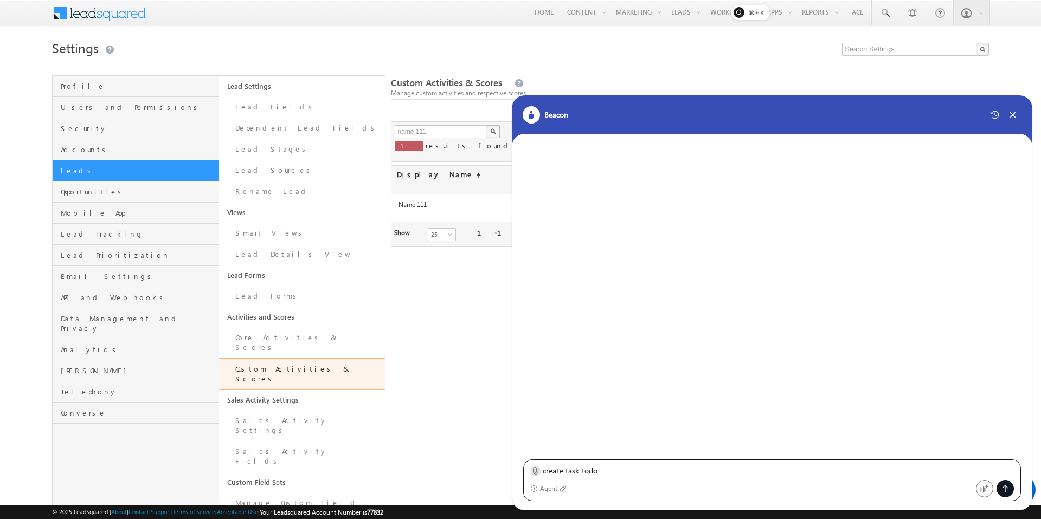
type textarea "create task todo"
click at [535, 472] on icon at bounding box center [536, 471] width 5 height 7
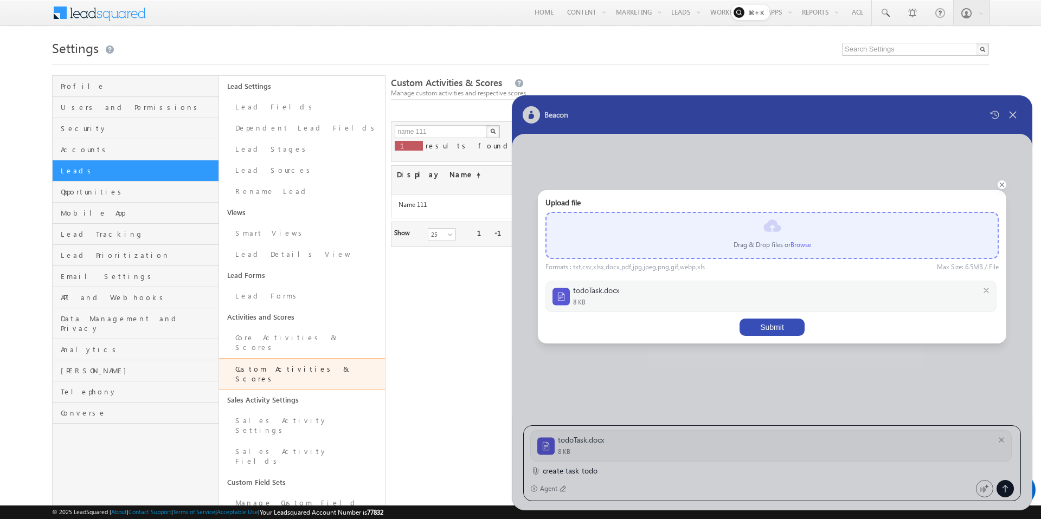
click at [773, 323] on button "Submit" at bounding box center [772, 327] width 65 height 17
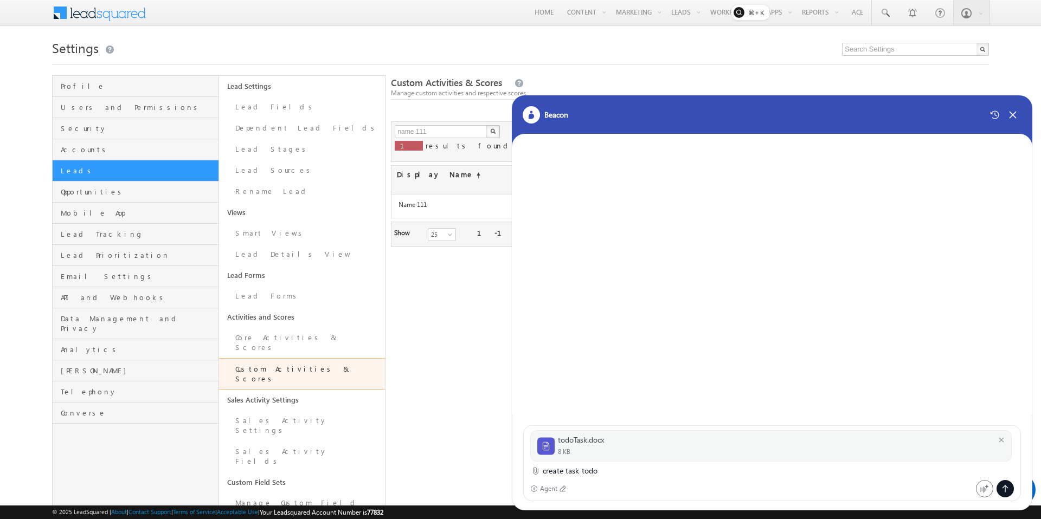
click at [1003, 489] on icon at bounding box center [1005, 489] width 9 height 9
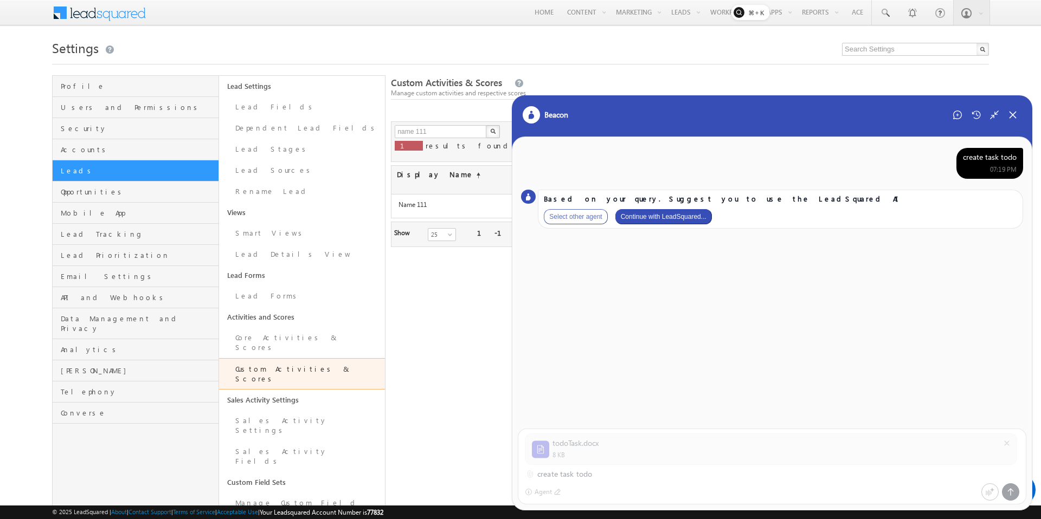
click at [689, 213] on button "Continue with LeadSquared..." at bounding box center [663, 216] width 97 height 15
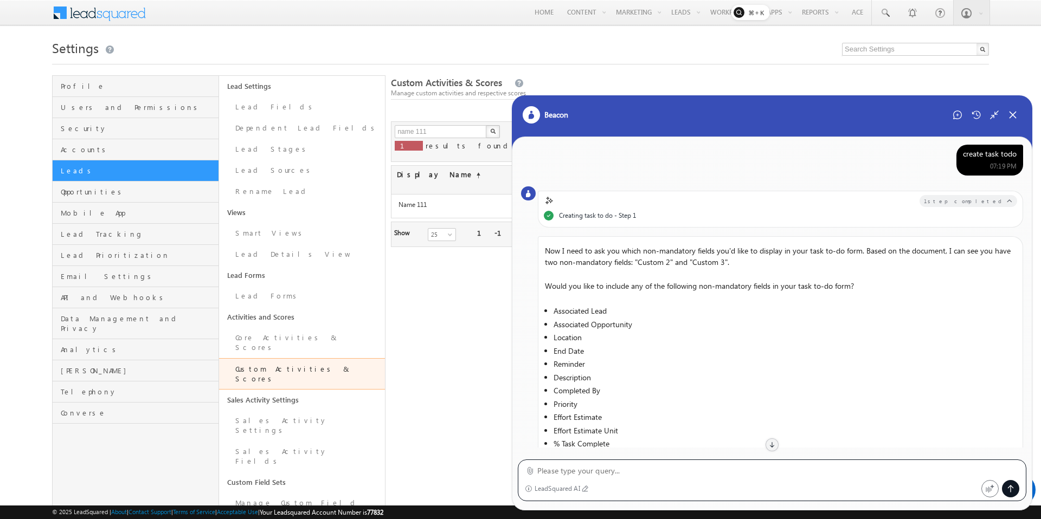
scroll to position [106, 0]
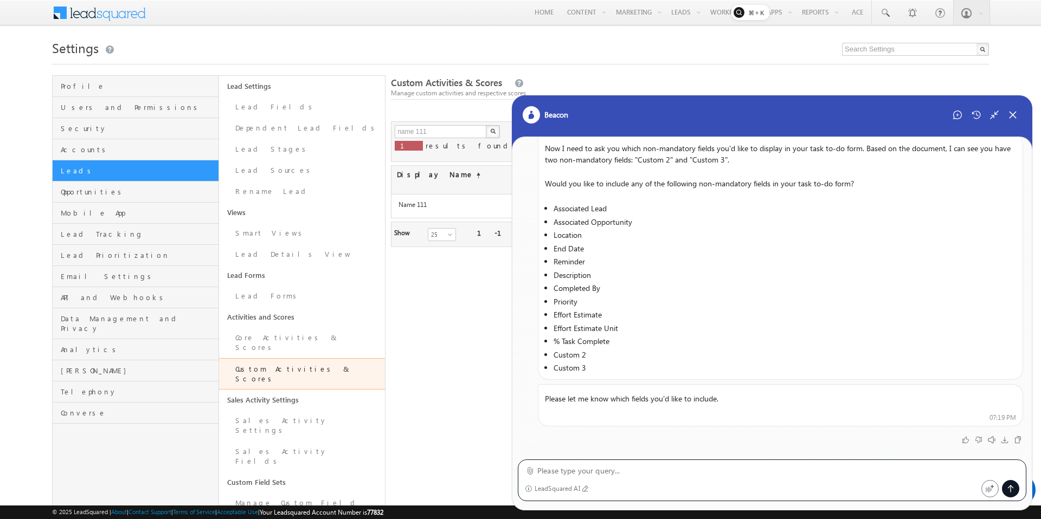
click at [637, 479] on div "LeadSquared AI" at bounding box center [772, 481] width 509 height 42
click at [637, 474] on textarea at bounding box center [778, 471] width 482 height 13
type textarea "custom 2, custom 3"
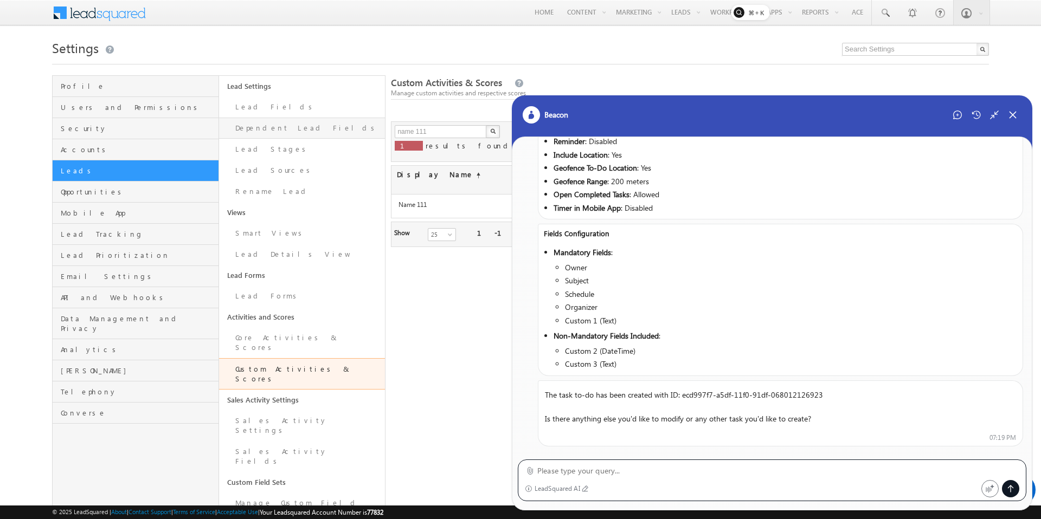
scroll to position [167, 0]
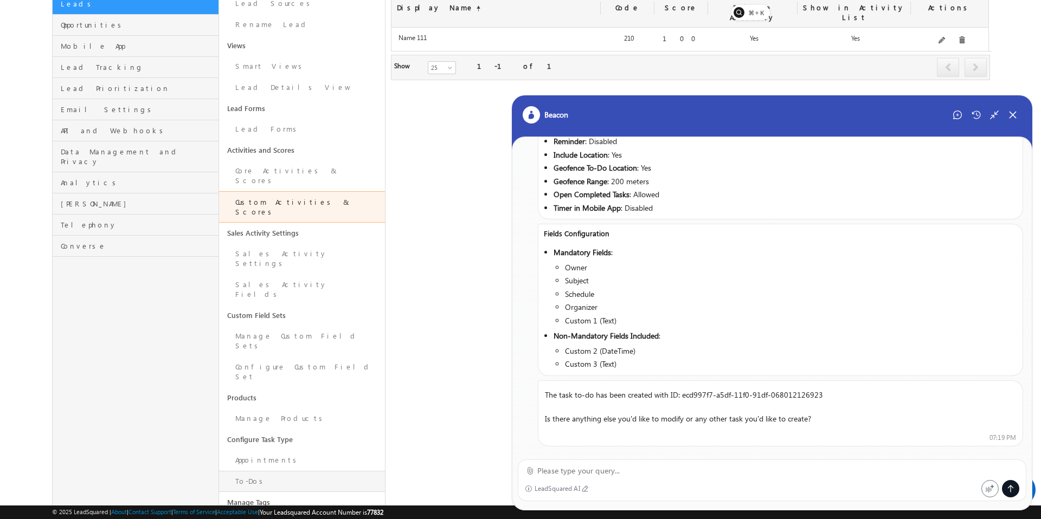
click at [251, 471] on link "To-Dos" at bounding box center [302, 481] width 166 height 21
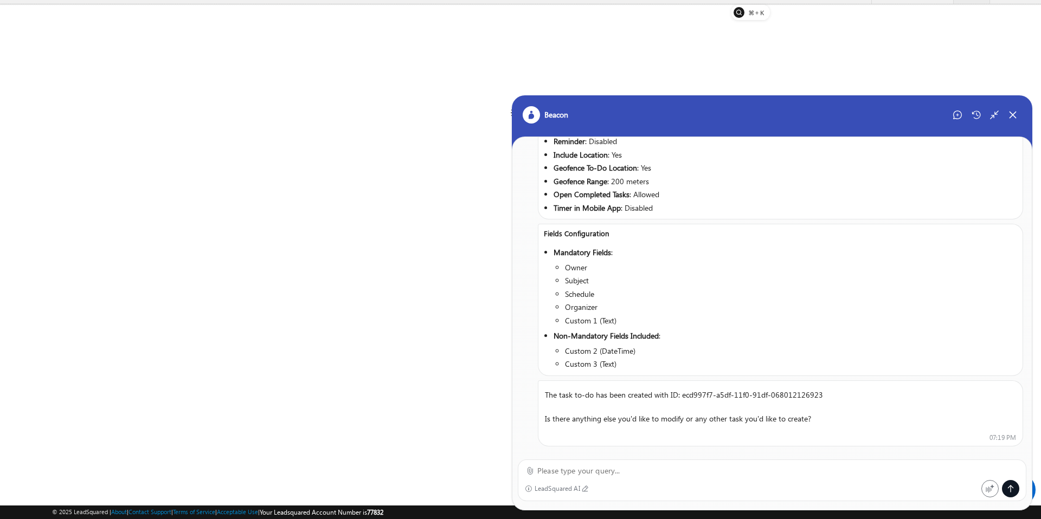
scroll to position [21, 0]
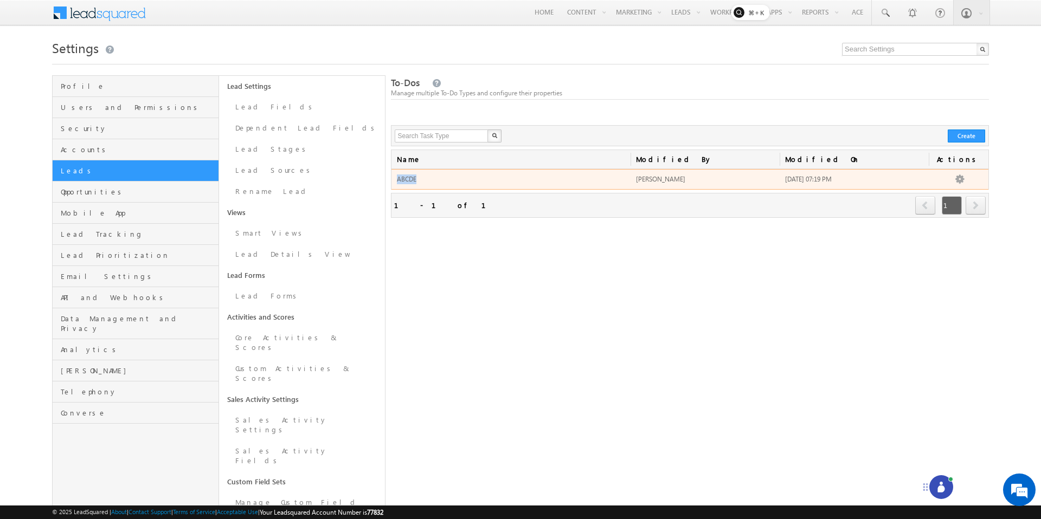
drag, startPoint x: 426, startPoint y: 177, endPoint x: 395, endPoint y: 177, distance: 30.9
click at [395, 177] on td "ABCDE" at bounding box center [510, 179] width 239 height 21
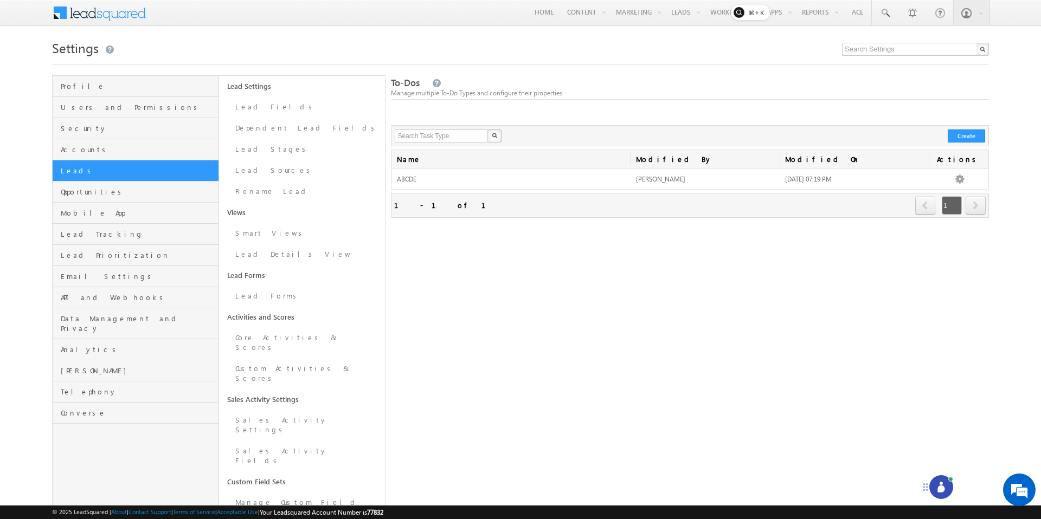
click at [941, 486] on icon at bounding box center [941, 489] width 7 height 7
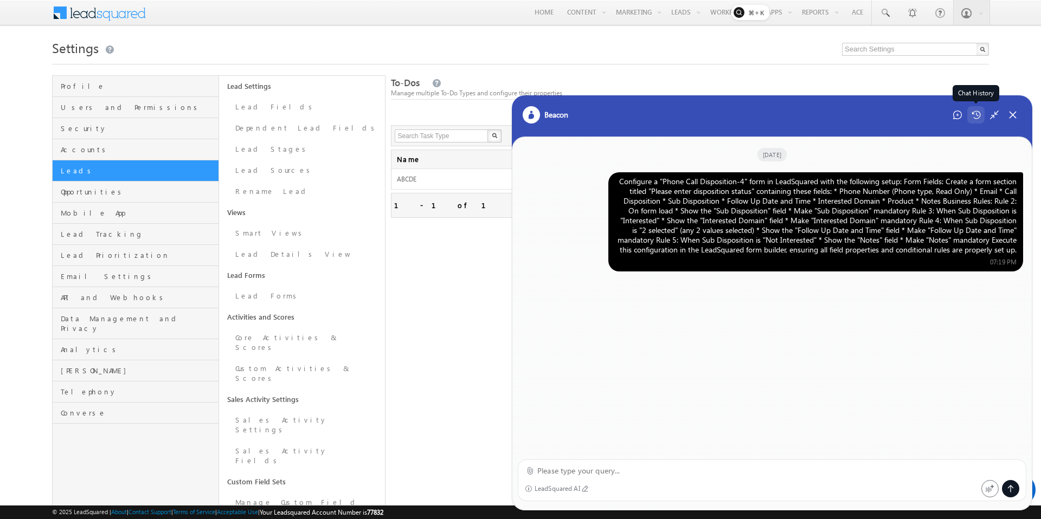
click at [980, 119] on icon at bounding box center [976, 115] width 9 height 9
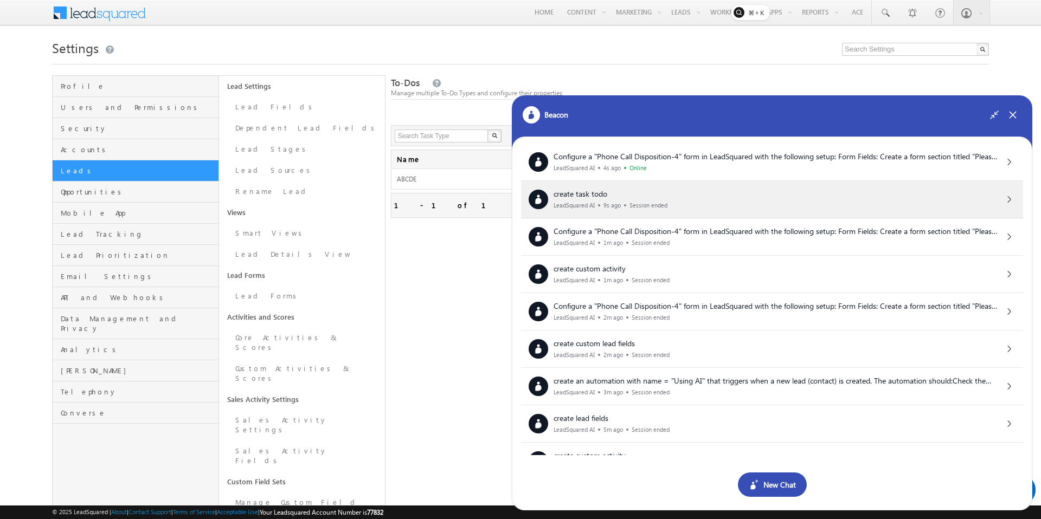
click at [761, 198] on div "create task todo LeadSquared AI 9s ago Session ended" at bounding box center [772, 200] width 487 height 20
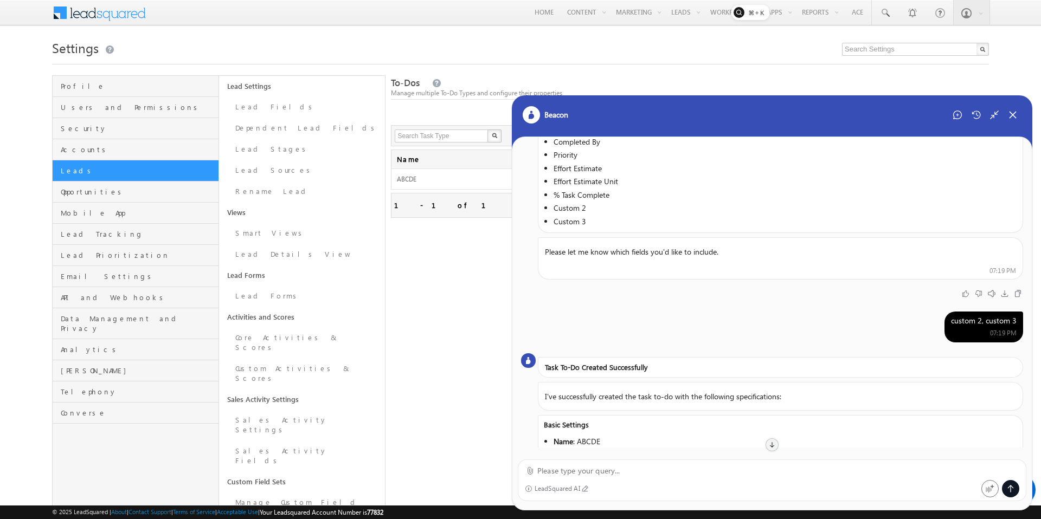
scroll to position [276, 0]
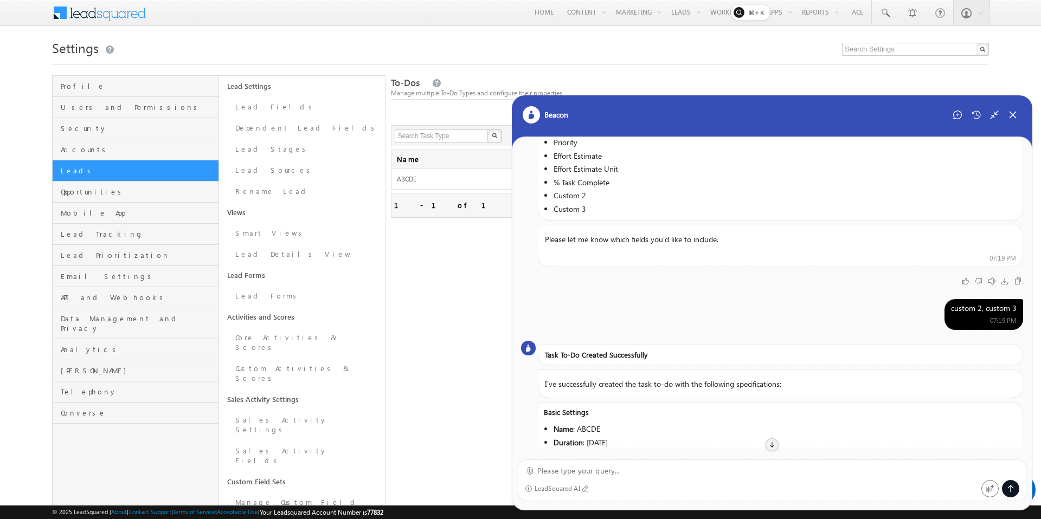
click at [470, 216] on div "Refresh first prev 1 next last 1 - 1 of 1" at bounding box center [690, 205] width 598 height 25
click at [1016, 113] on icon at bounding box center [1013, 115] width 10 height 10
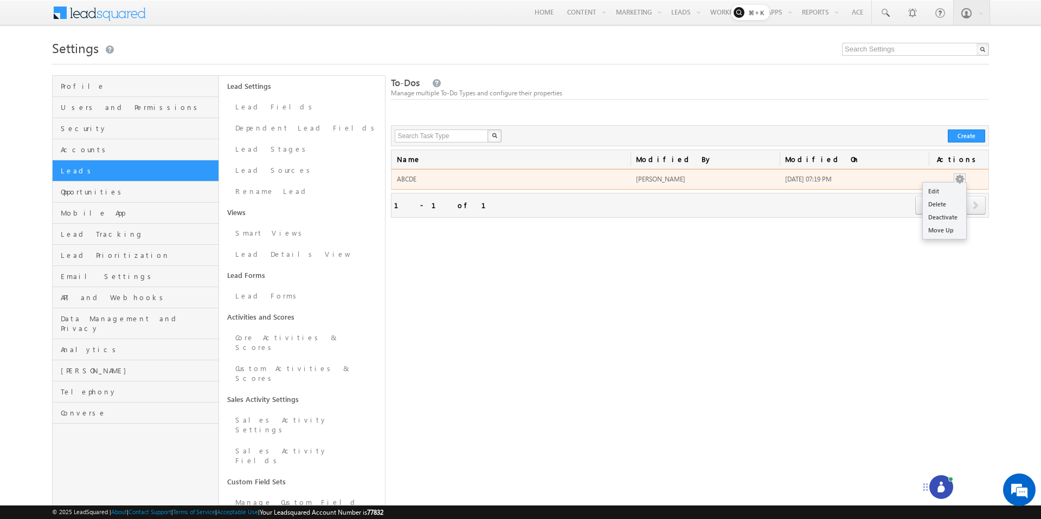
click at [960, 177] on button at bounding box center [959, 179] width 11 height 11
click at [935, 194] on link "Edit" at bounding box center [944, 191] width 43 height 13
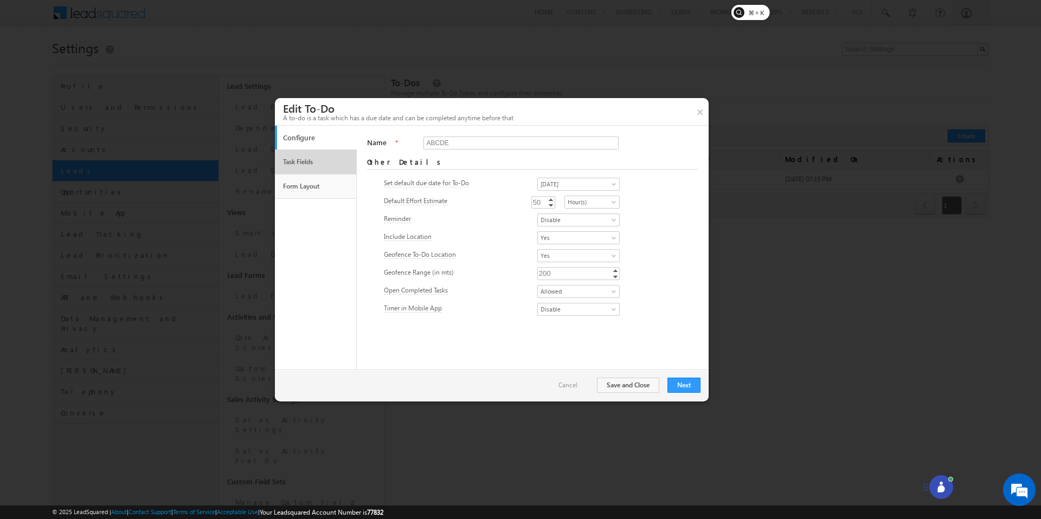
click at [295, 166] on link "Task Fields" at bounding box center [315, 162] width 71 height 18
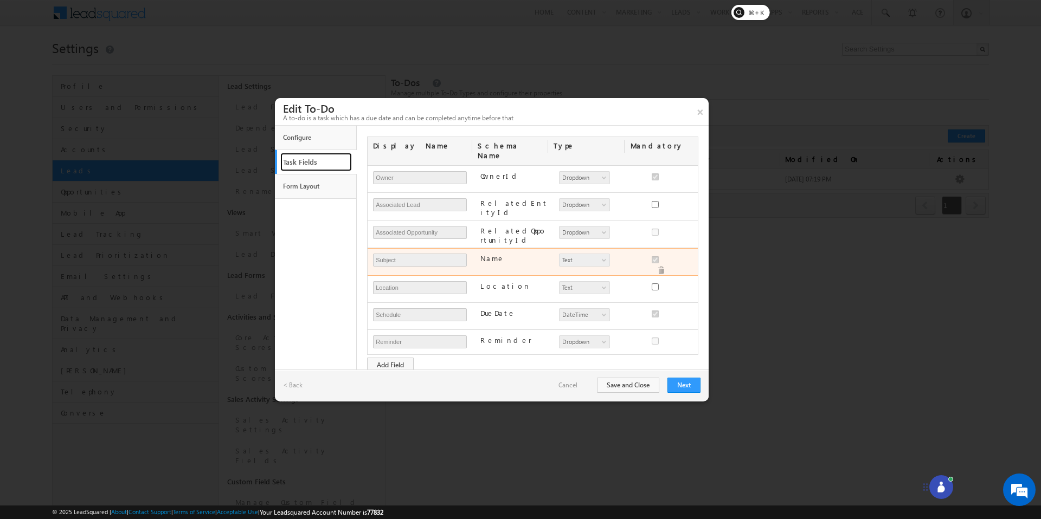
scroll to position [177, 0]
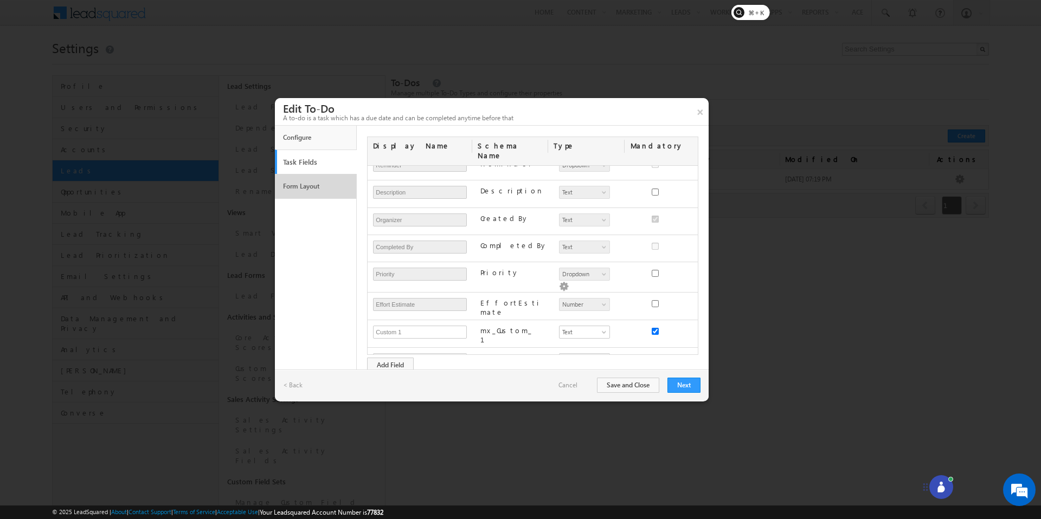
click at [316, 188] on link "Form Layout" at bounding box center [315, 186] width 71 height 18
